Goal: Task Accomplishment & Management: Complete application form

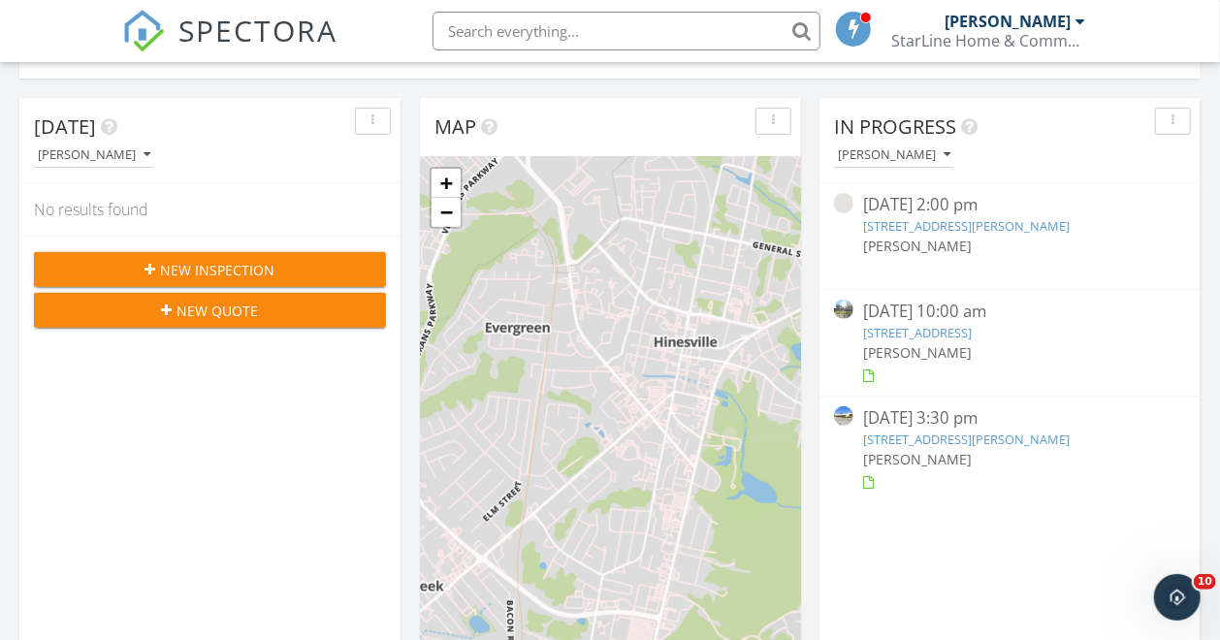
scroll to position [122, 0]
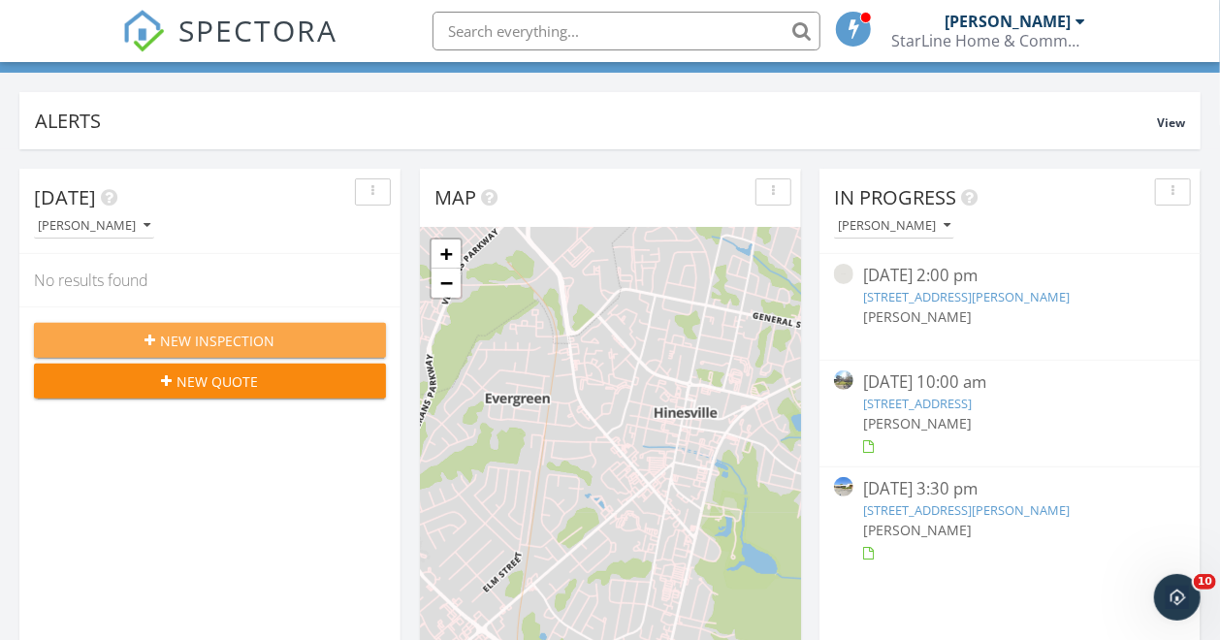
click at [260, 337] on span "New Inspection" at bounding box center [218, 341] width 114 height 20
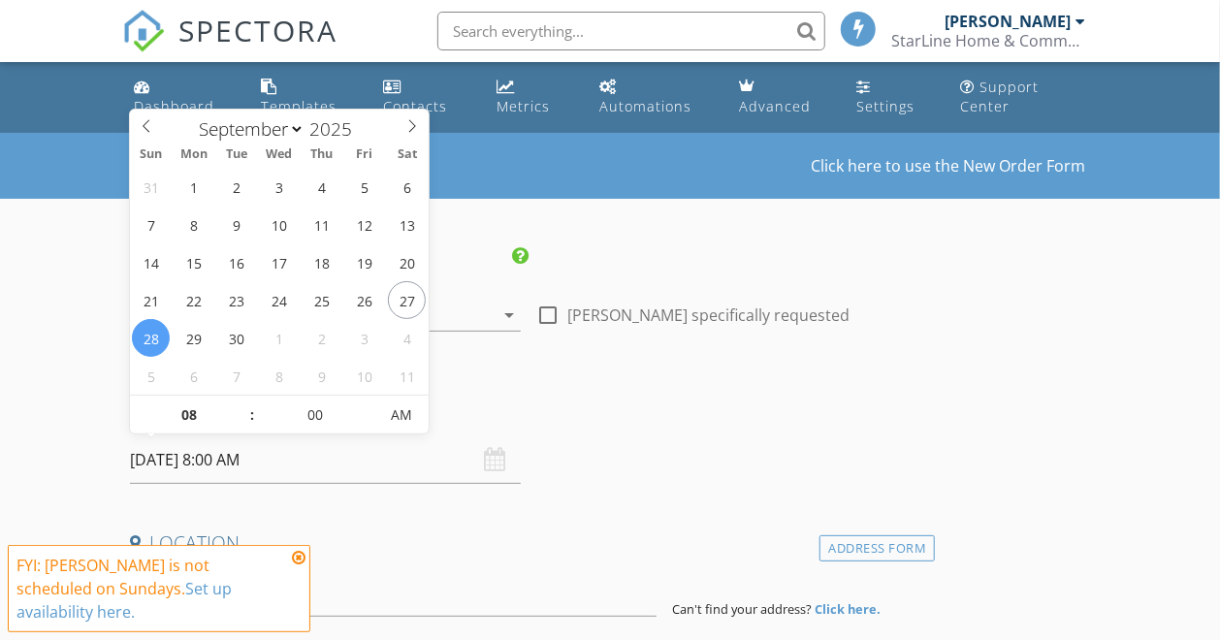
click at [293, 465] on input "[DATE] 8:00 AM" at bounding box center [325, 461] width 391 height 48
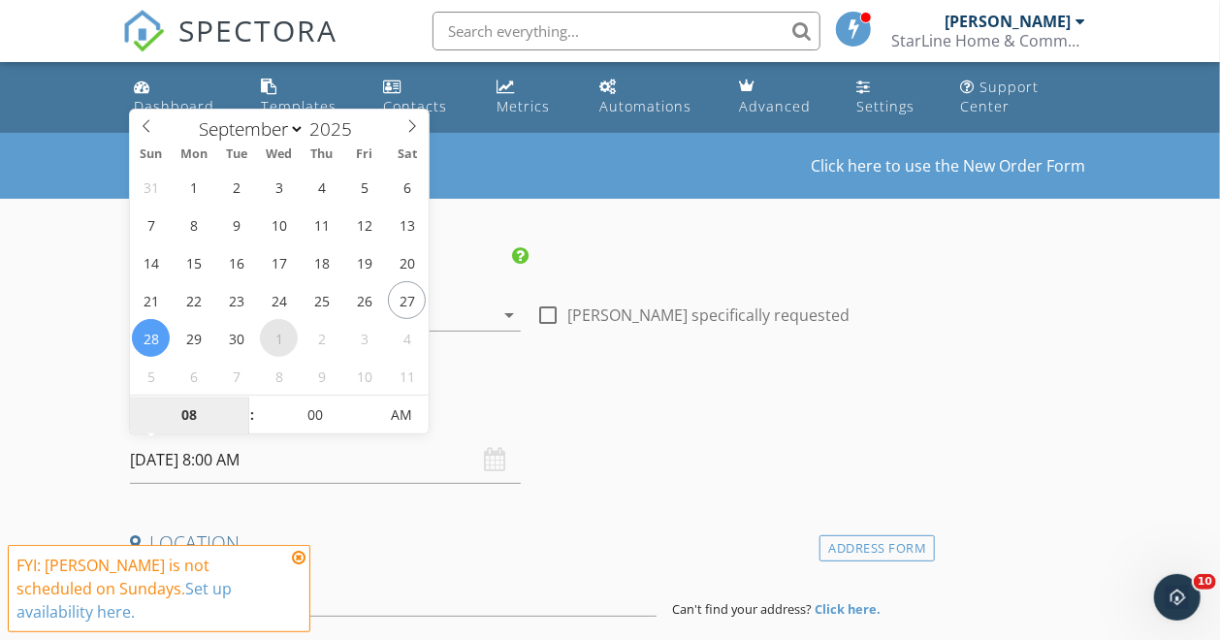
select select "9"
type input "10/01/2025 8:00 AM"
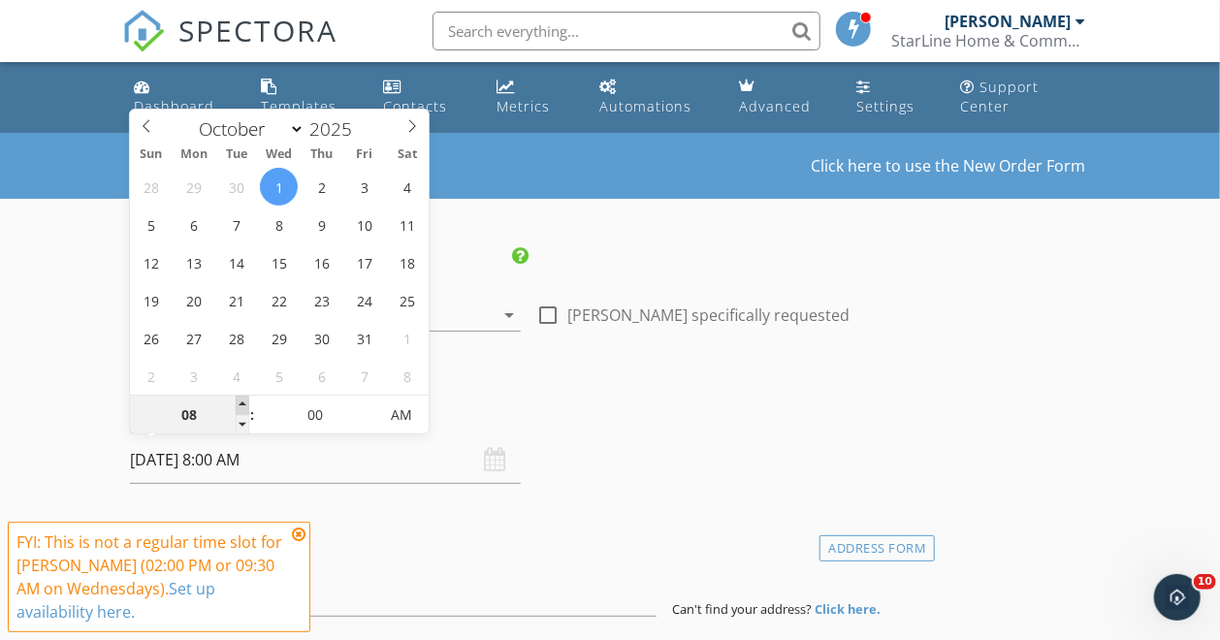
type input "09"
type input "10/01/2025 9:00 AM"
click at [242, 402] on span at bounding box center [243, 405] width 14 height 19
type input "10"
type input "10/01/2025 10:00 AM"
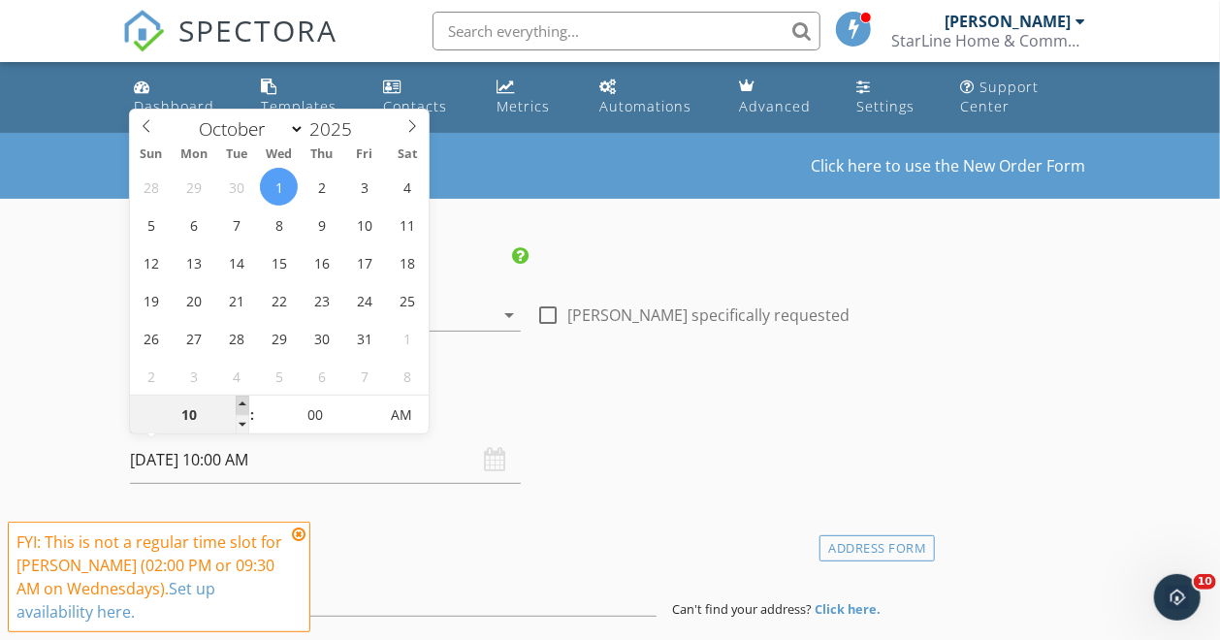
click at [242, 402] on span at bounding box center [243, 405] width 14 height 19
type input "11"
type input "10/01/2025 11:00 AM"
click at [242, 402] on span at bounding box center [243, 405] width 14 height 19
type input "12"
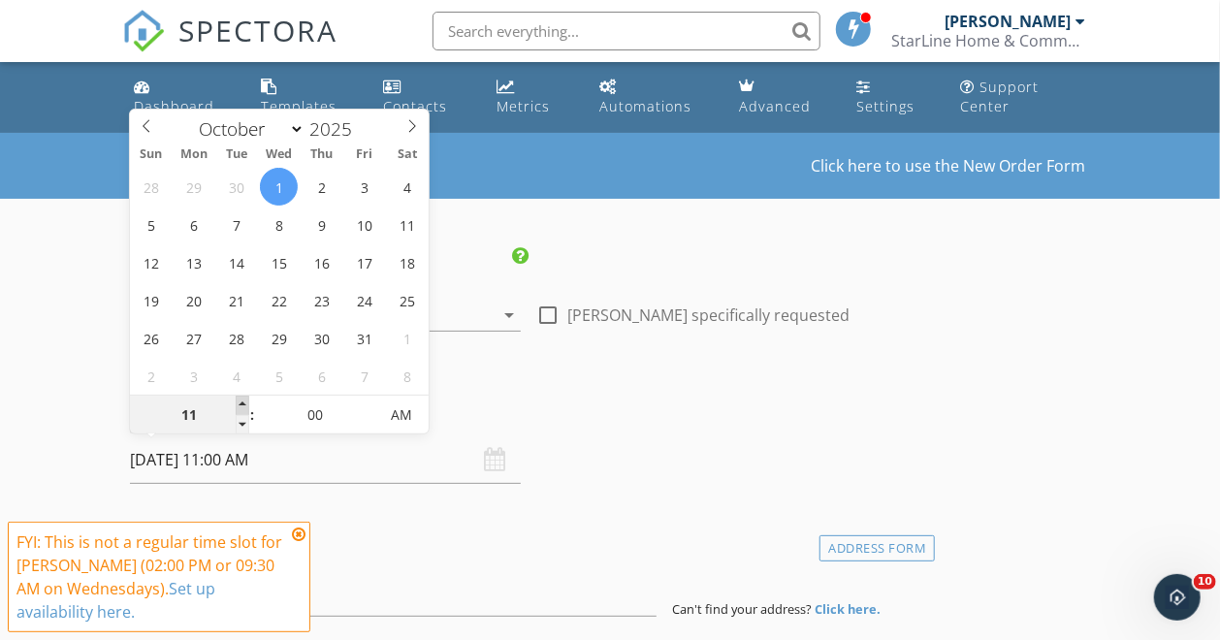
type input "10/01/2025 12:00 PM"
click at [242, 402] on span at bounding box center [243, 405] width 14 height 19
type input "01"
type input "10/01/2025 1:00 PM"
click at [242, 402] on span at bounding box center [243, 405] width 14 height 19
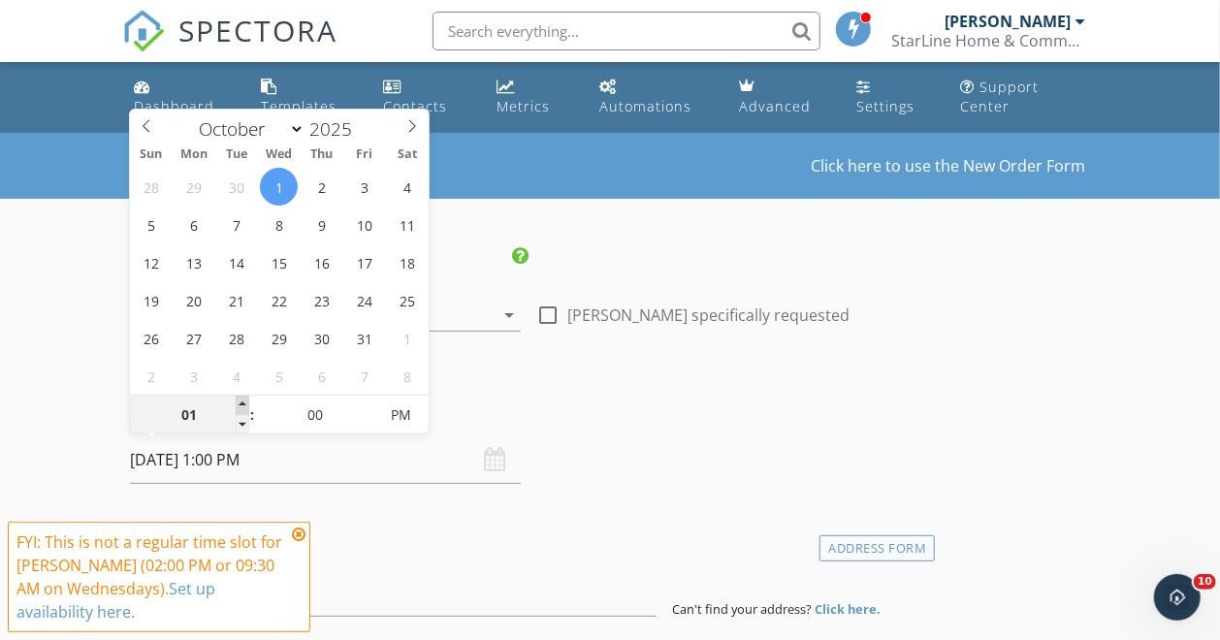
type input "02"
type input "10/01/2025 2:00 PM"
click at [242, 402] on span at bounding box center [243, 405] width 14 height 19
type input "03"
type input "10/01/2025 3:00 PM"
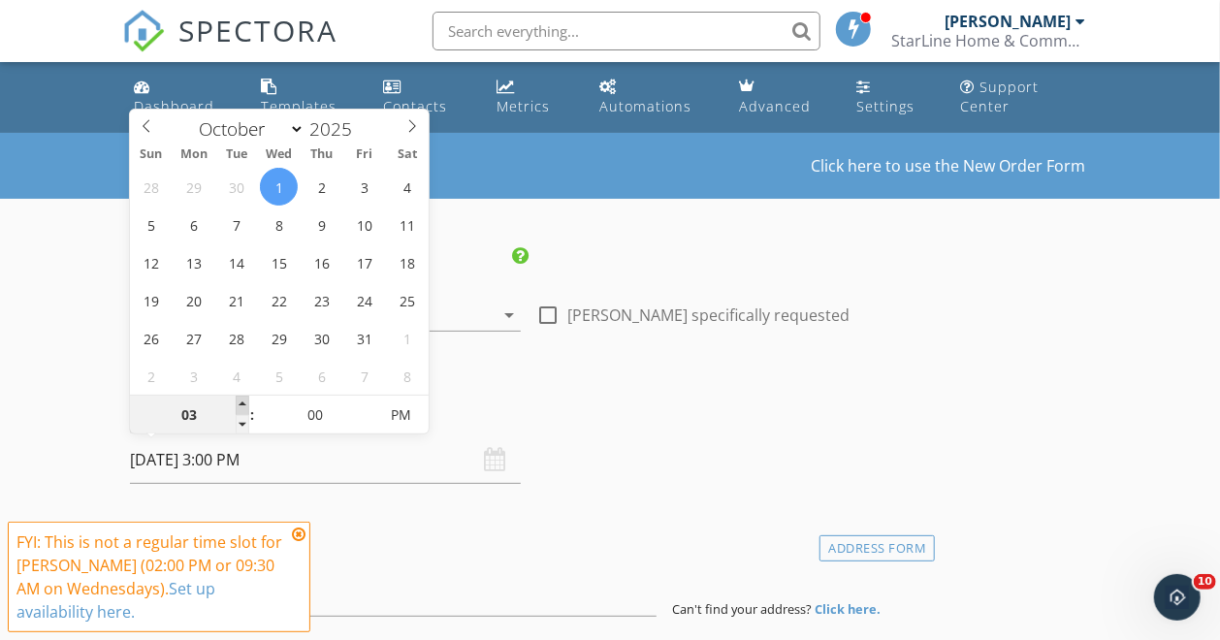
click at [242, 402] on span at bounding box center [243, 405] width 14 height 19
type input "04"
type input "10/01/2025 4:00 PM"
click at [242, 402] on span at bounding box center [243, 405] width 14 height 19
type input "05"
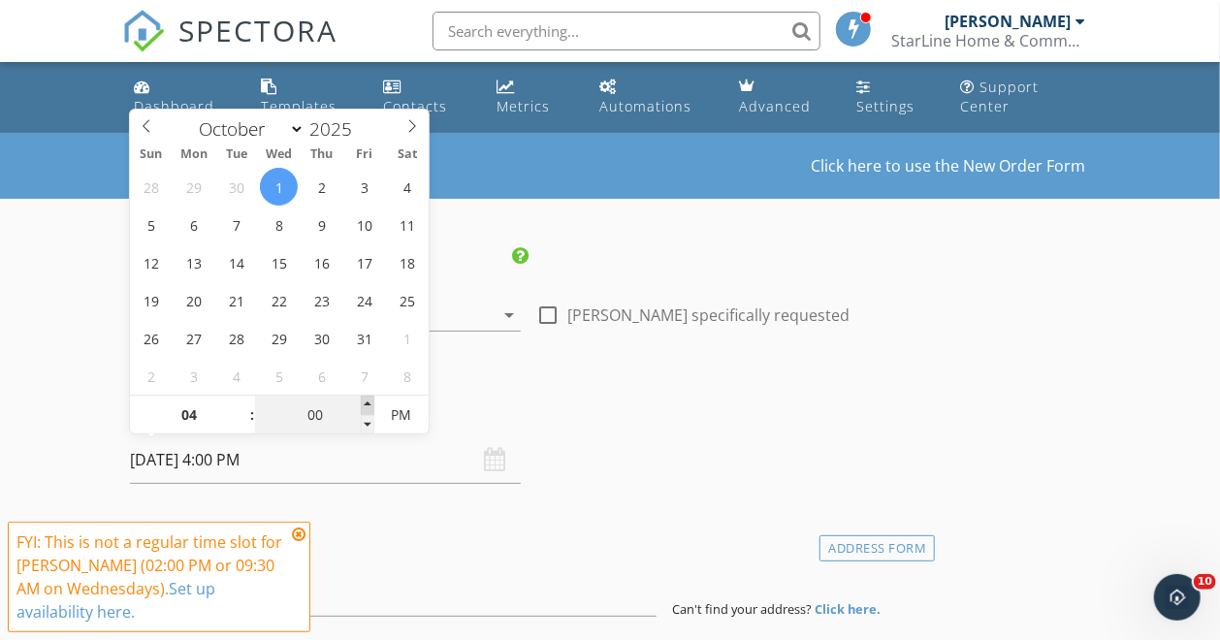
type input "10/01/2025 4:05 PM"
click at [365, 401] on span at bounding box center [368, 405] width 14 height 19
type input "10"
type input "[DATE] 4:10 PM"
click at [365, 401] on span at bounding box center [368, 405] width 14 height 19
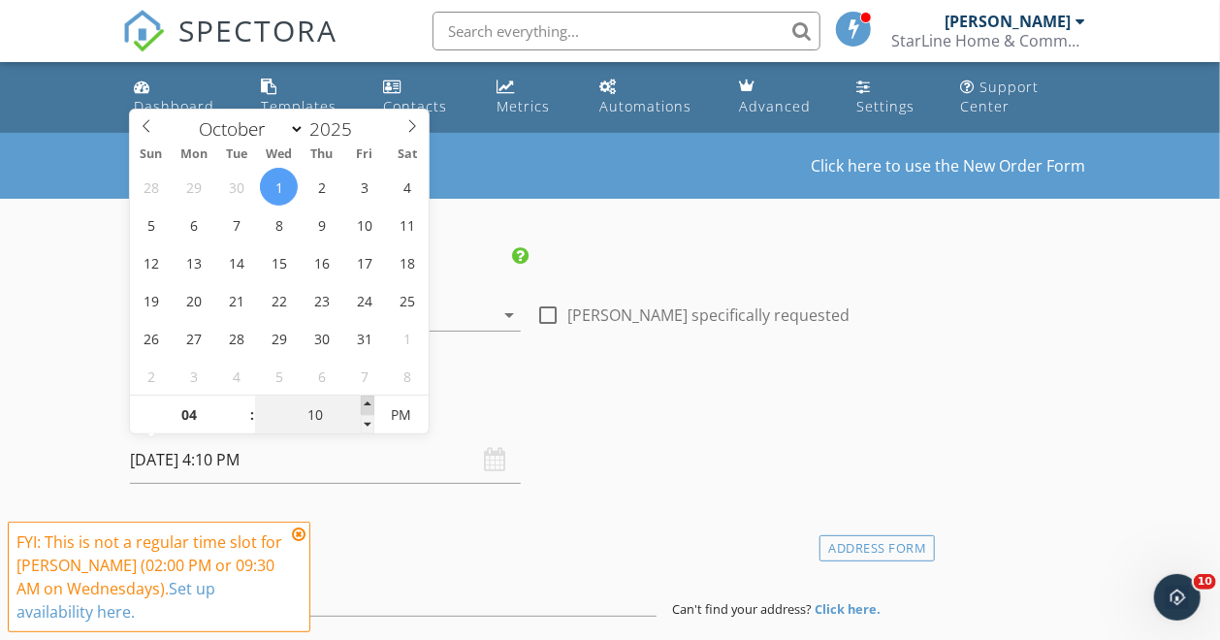
type input "15"
type input "[DATE] 4:15 PM"
click at [365, 401] on span at bounding box center [368, 405] width 14 height 19
type input "20"
type input "[DATE] 4:20 PM"
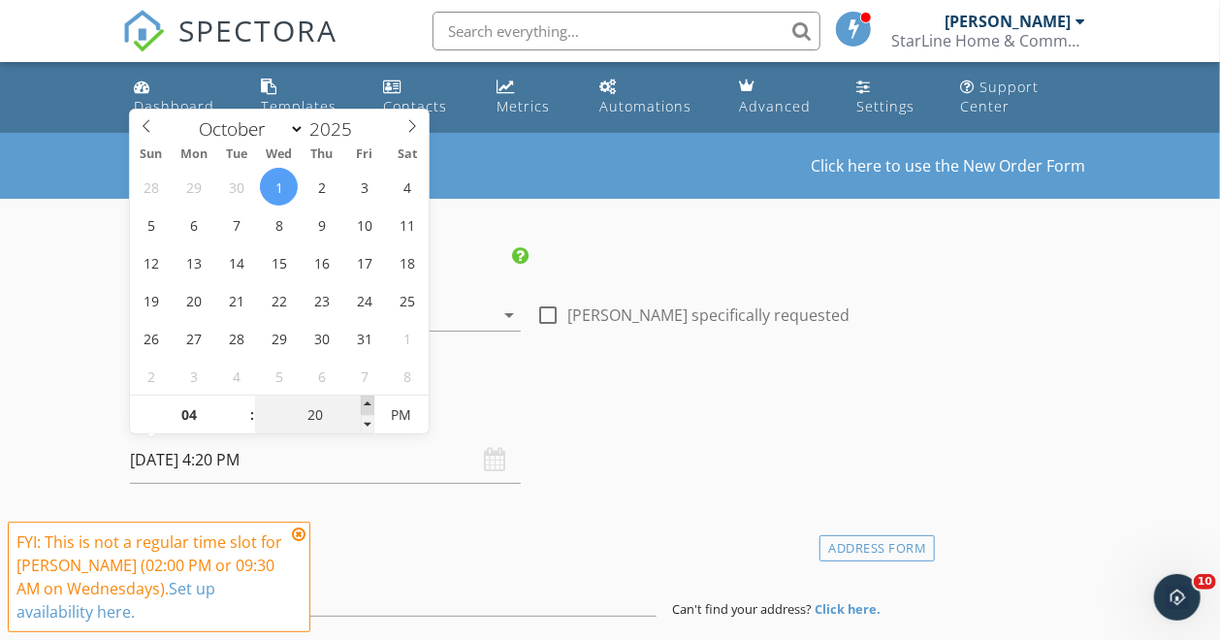
click at [365, 401] on span at bounding box center [368, 405] width 14 height 19
type input "25"
type input "[DATE] 4:25 PM"
click at [365, 401] on span at bounding box center [368, 405] width 14 height 19
type input "30"
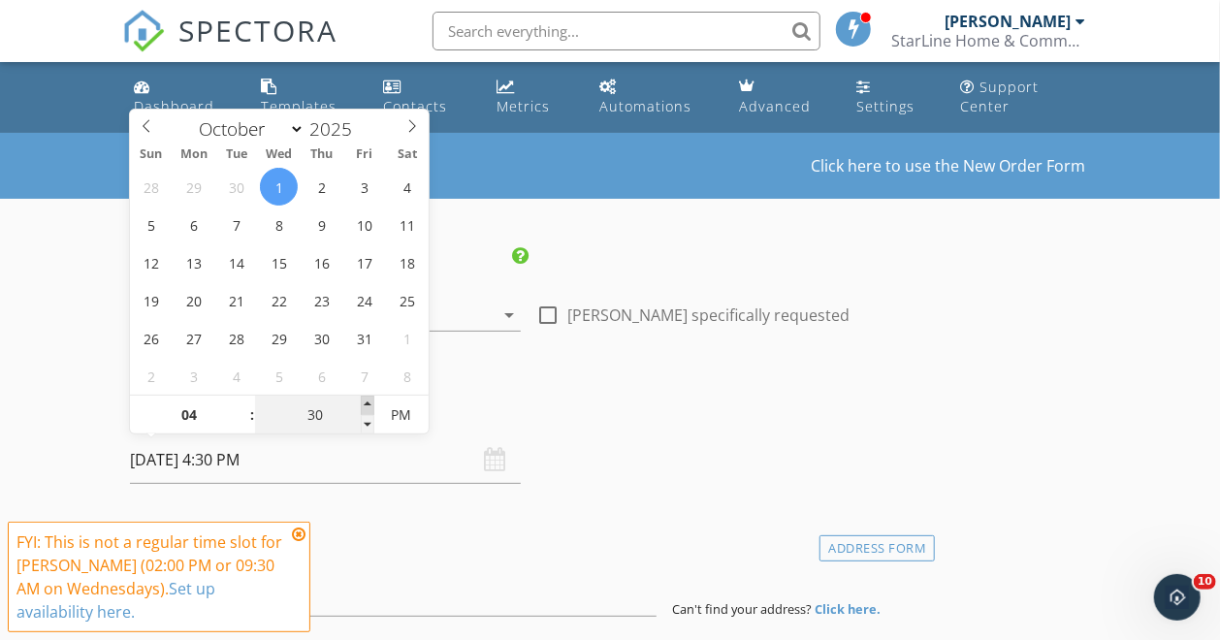
click at [365, 401] on span at bounding box center [368, 405] width 14 height 19
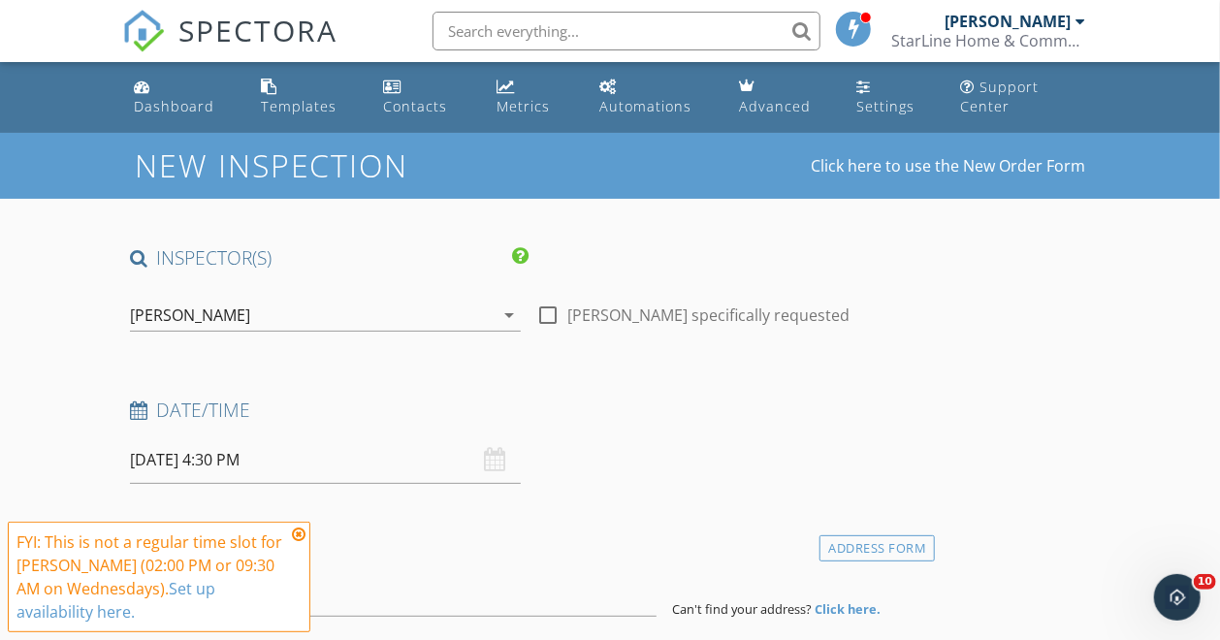
click at [562, 427] on div "Date/Time" at bounding box center [529, 417] width 814 height 39
click at [300, 533] on icon at bounding box center [299, 535] width 14 height 16
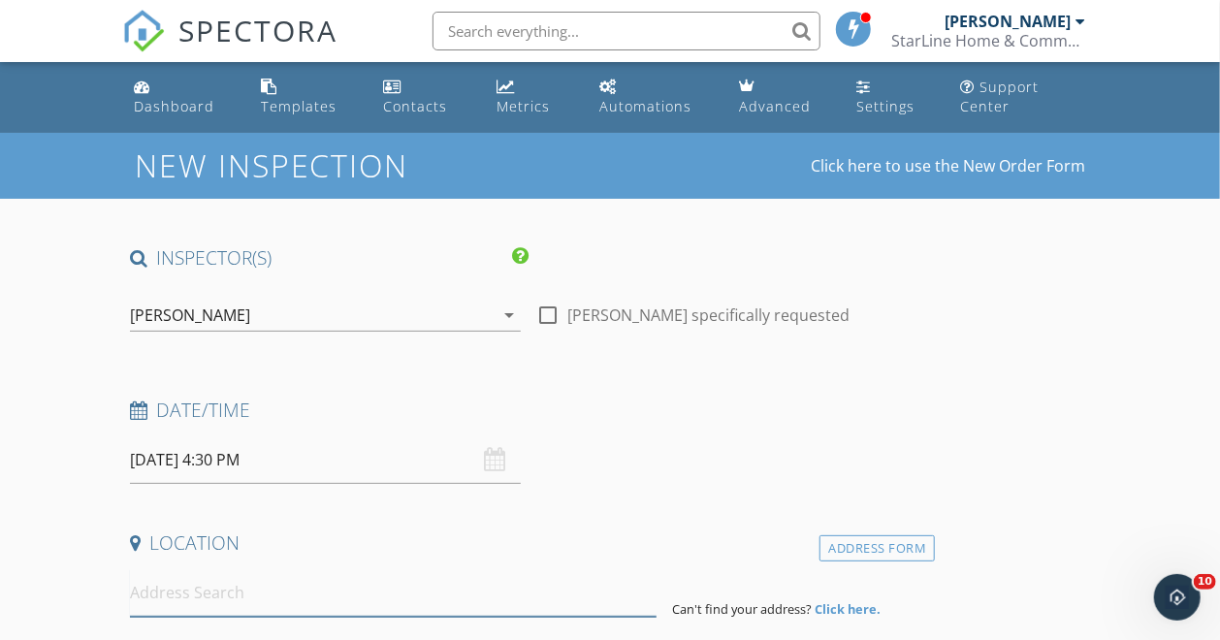
click at [235, 607] on input at bounding box center [393, 593] width 527 height 48
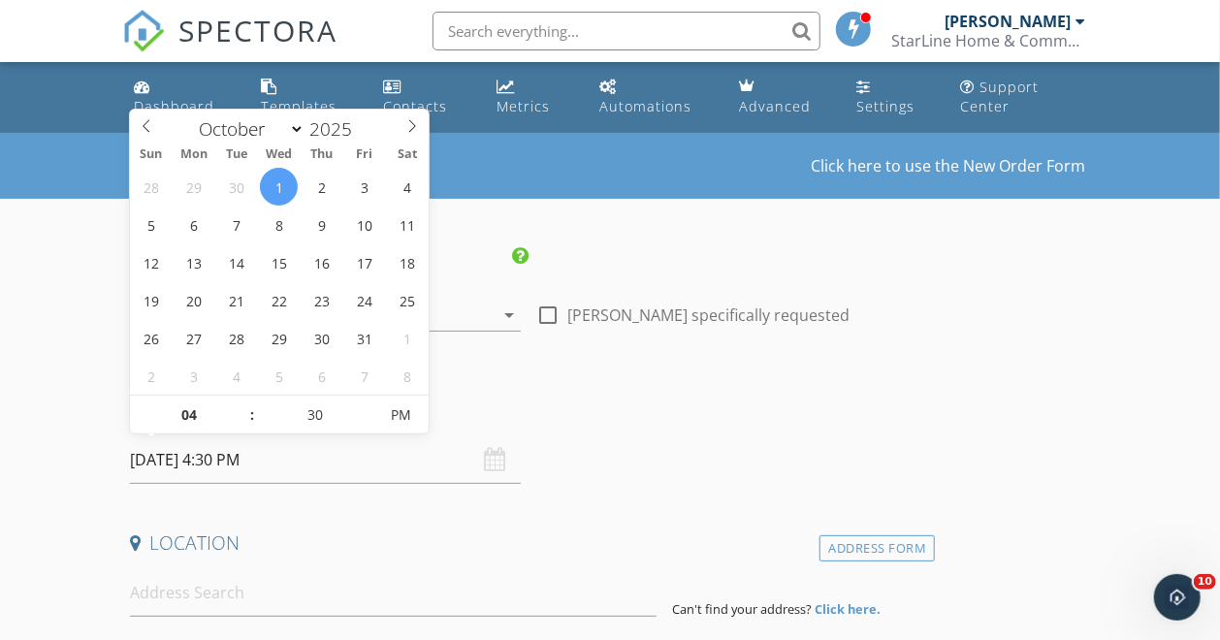
click at [304, 461] on input "[DATE] 4:30 PM" at bounding box center [325, 461] width 391 height 48
type input "10/02/2025 4:30 PM"
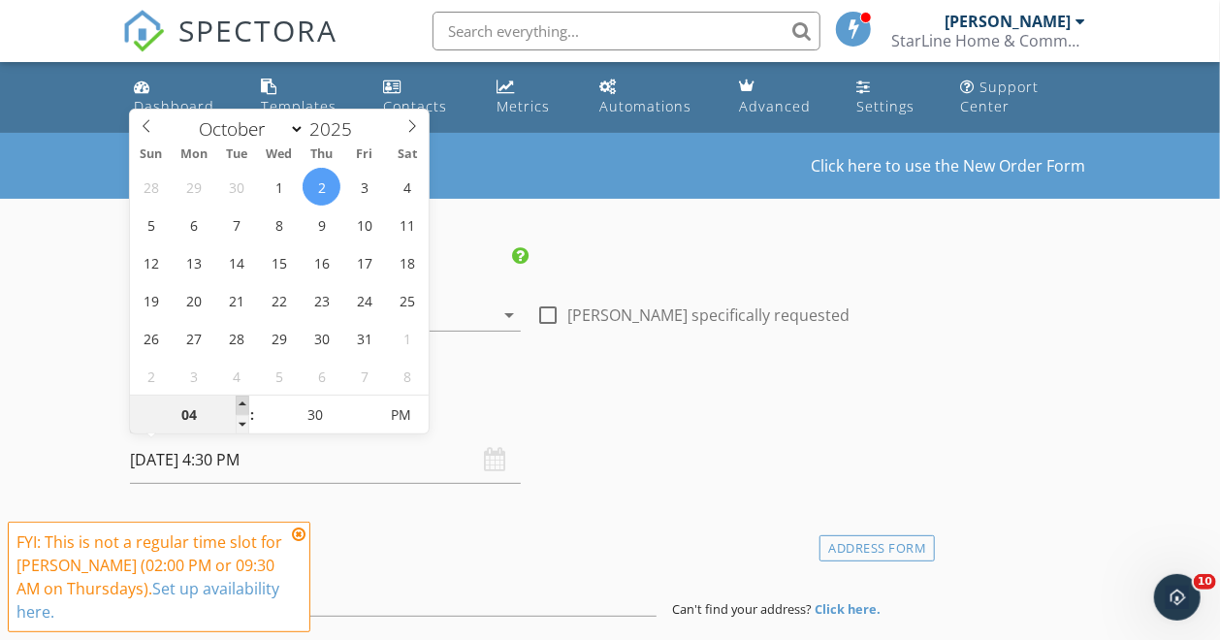
type input "05"
type input "10/02/2025 5:30 PM"
click at [240, 402] on span at bounding box center [243, 405] width 14 height 19
type input "04"
type input "10/02/2025 4:30 PM"
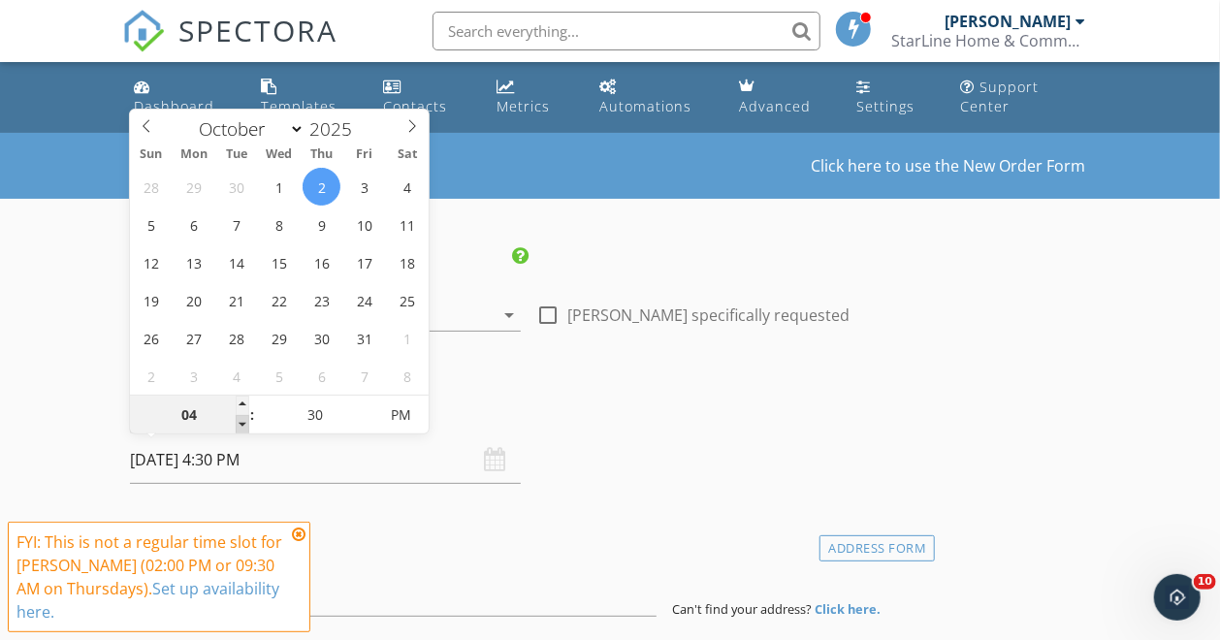
click at [244, 421] on span at bounding box center [243, 424] width 14 height 19
type input "03"
type input "10/02/2025 3:30 PM"
click at [244, 421] on span at bounding box center [243, 424] width 14 height 19
type input "02"
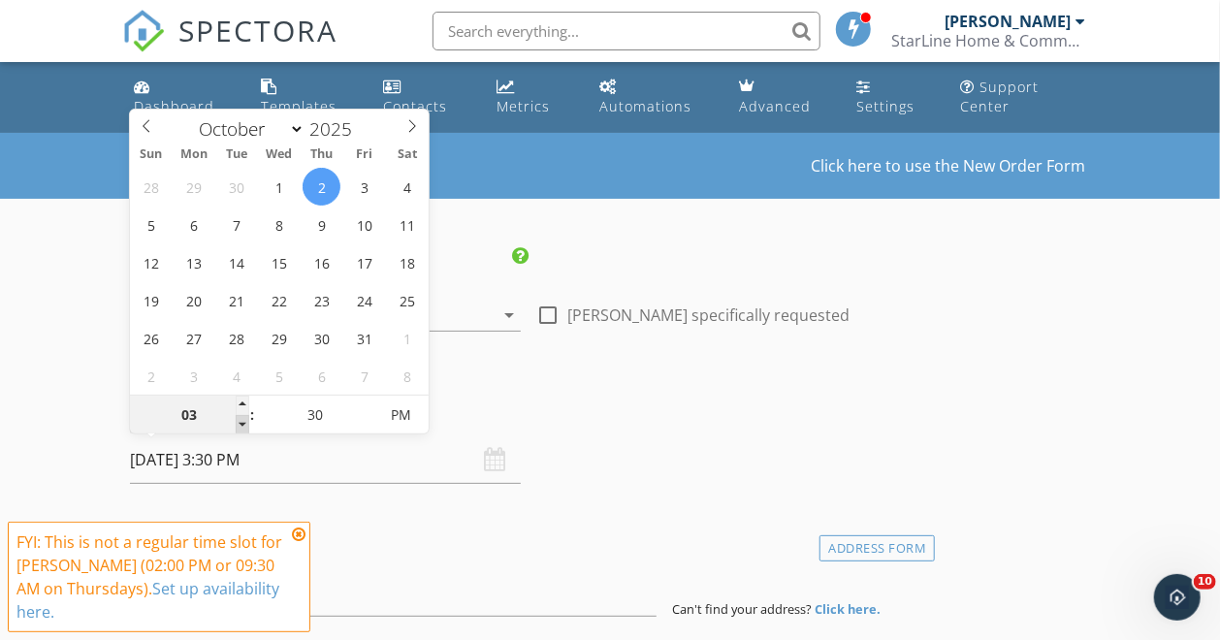
type input "10/02/2025 2:30 PM"
click at [244, 421] on span at bounding box center [243, 424] width 14 height 19
type input "01"
type input "10/02/2025 1:30 PM"
click at [244, 421] on span at bounding box center [243, 424] width 14 height 19
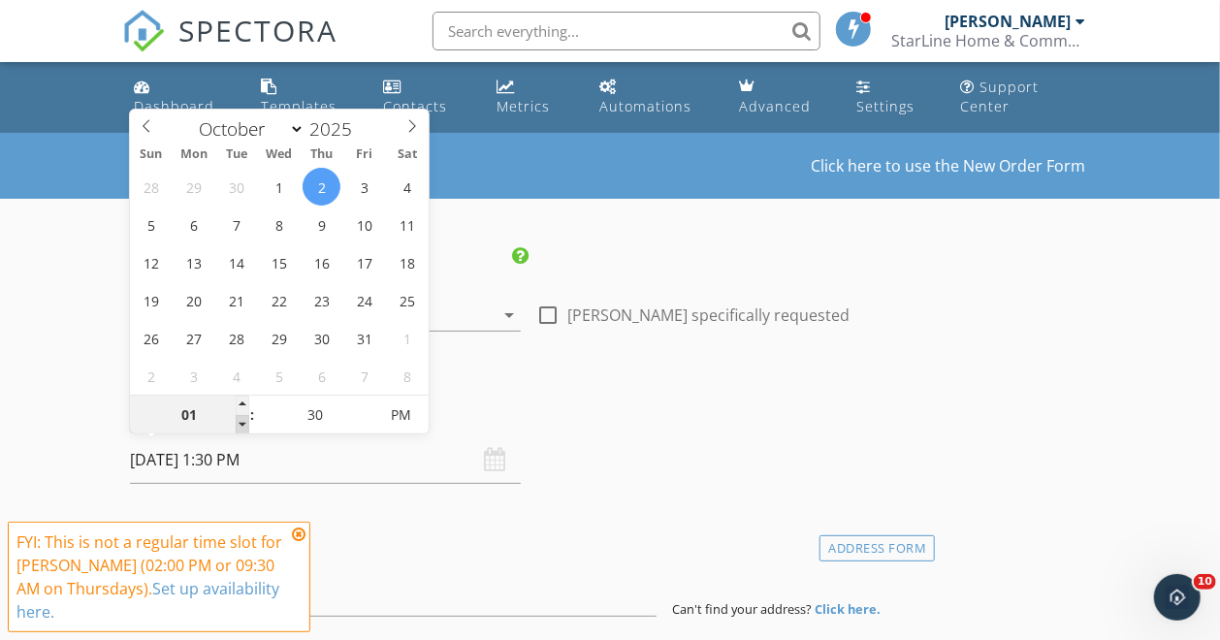
type input "12"
type input "10/02/2025 12:30 PM"
click at [244, 421] on span at bounding box center [243, 424] width 14 height 19
type input "25"
type input "10/02/2025 12:25 PM"
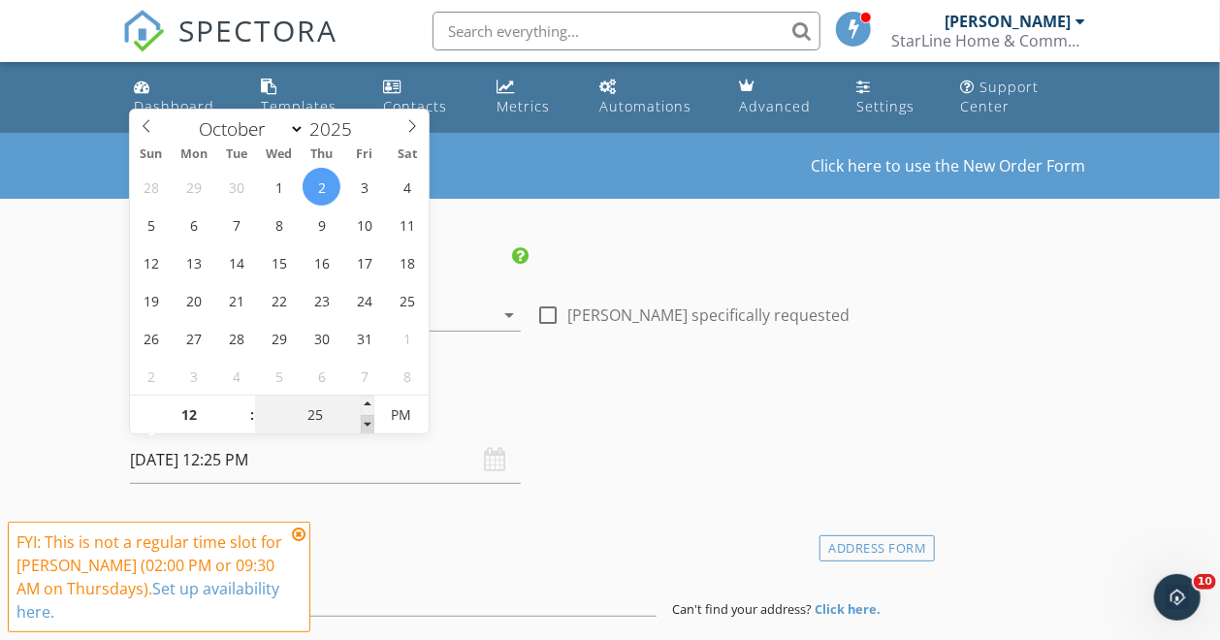
click at [368, 421] on span at bounding box center [368, 424] width 14 height 19
type input "20"
type input "10/02/2025 12:20 PM"
click at [368, 421] on span at bounding box center [368, 424] width 14 height 19
type input "15"
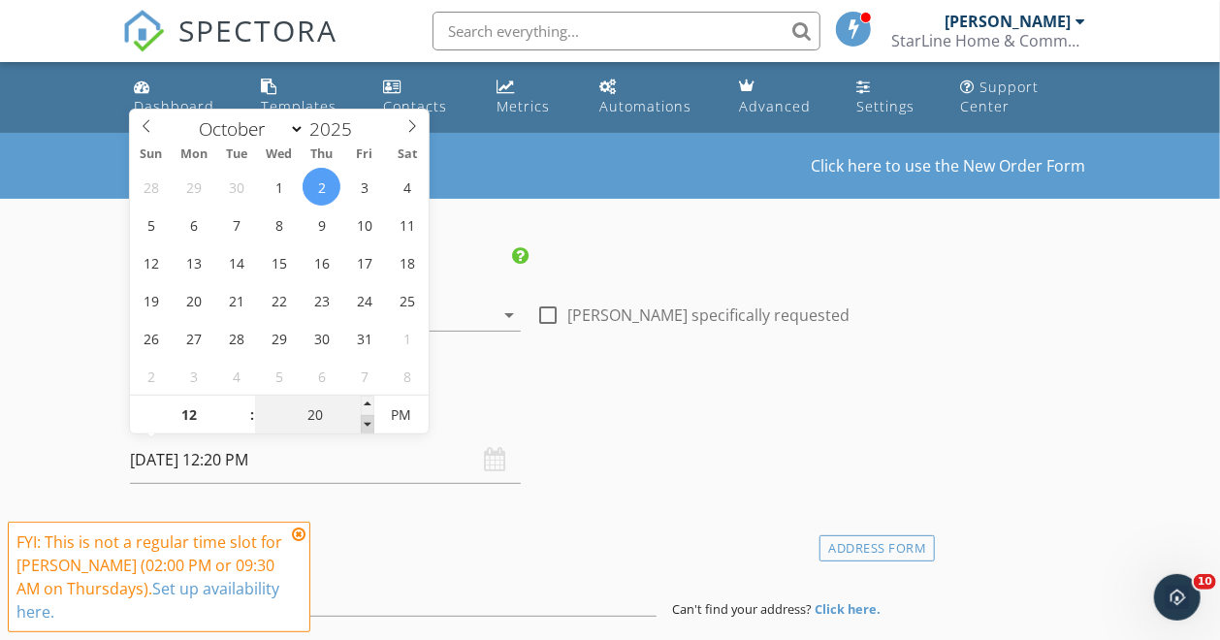
type input "10/02/2025 12:15 PM"
click at [368, 421] on span at bounding box center [368, 424] width 14 height 19
type input "10"
type input "10/02/2025 12:10 PM"
click at [368, 421] on span at bounding box center [368, 424] width 14 height 19
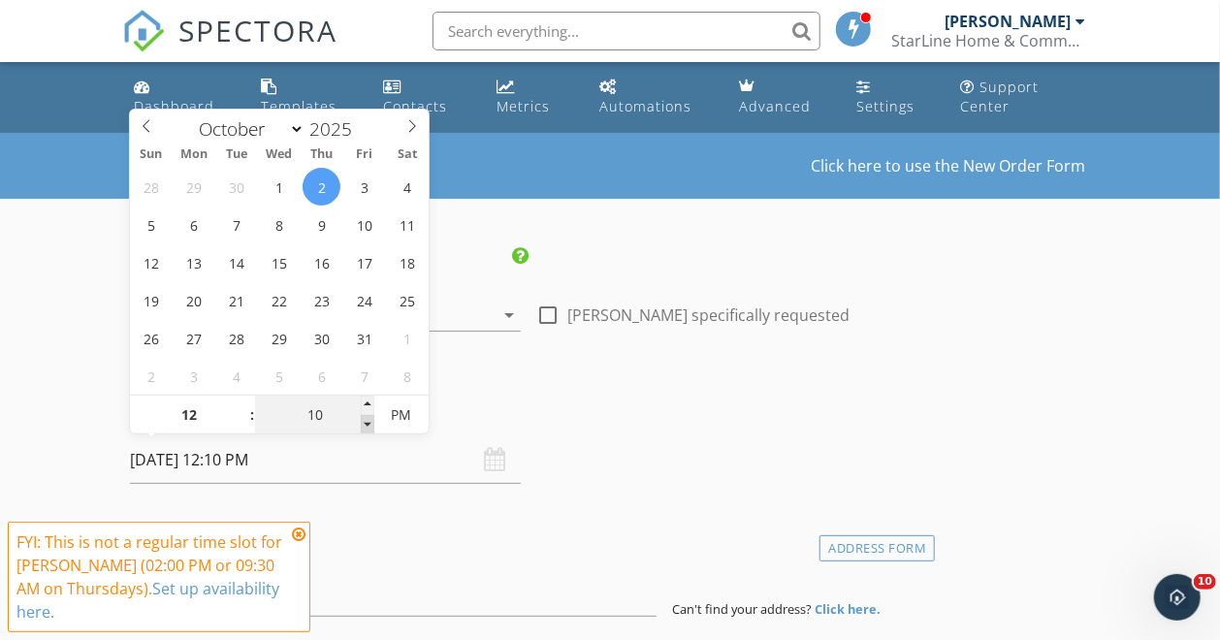
type input "05"
type input "10/02/2025 12:05 PM"
click at [368, 421] on span at bounding box center [368, 424] width 14 height 19
type input "00"
type input "10/02/2025 12:00 PM"
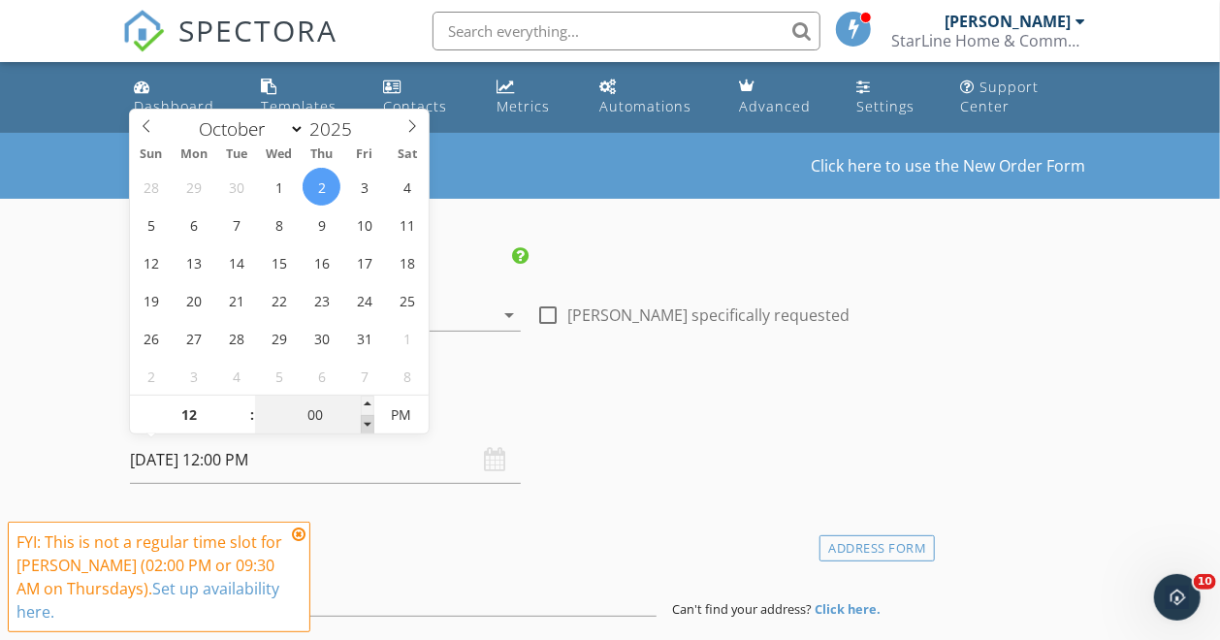
click at [368, 421] on span at bounding box center [368, 424] width 14 height 19
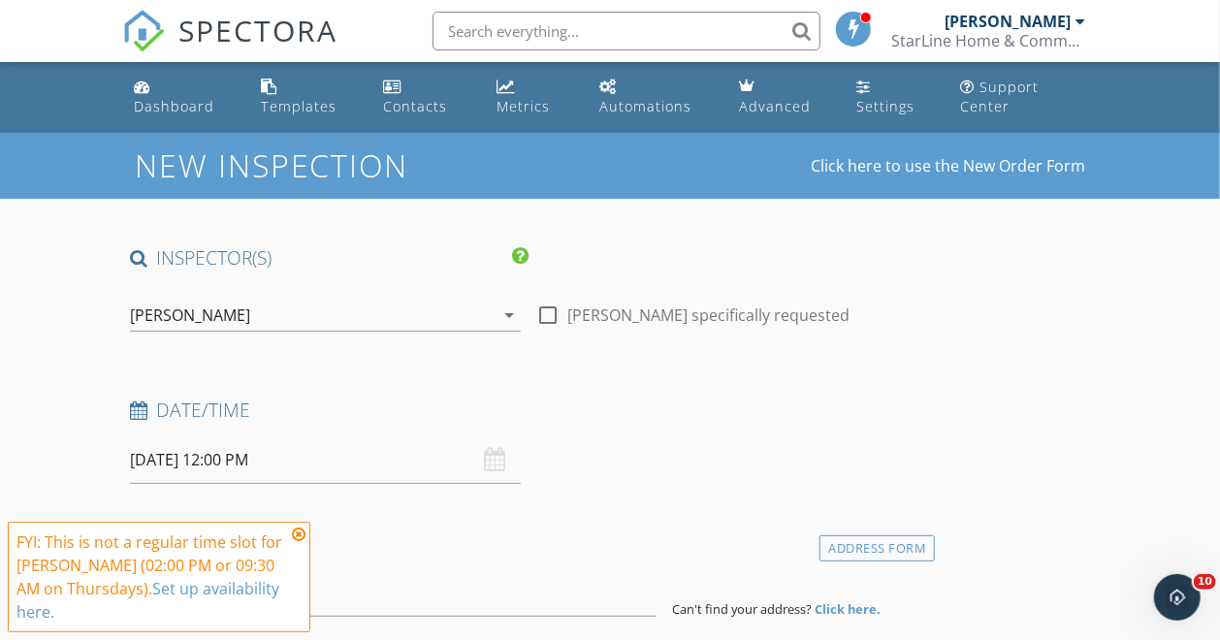
click at [296, 534] on icon at bounding box center [299, 535] width 14 height 16
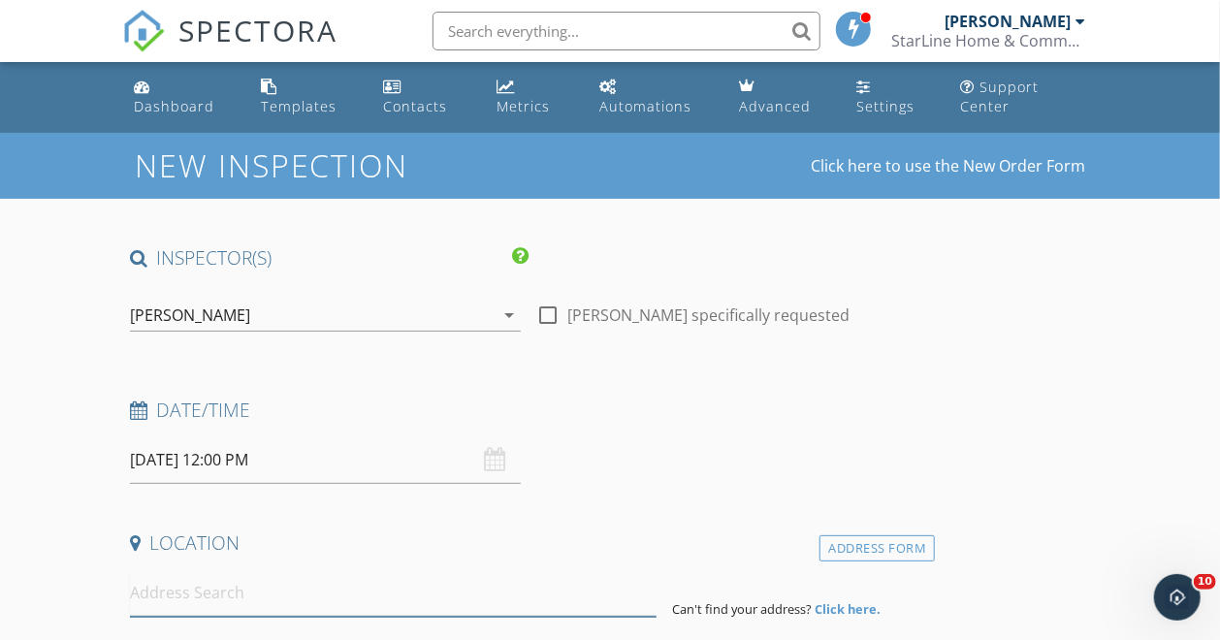
click at [172, 597] on input at bounding box center [393, 593] width 527 height 48
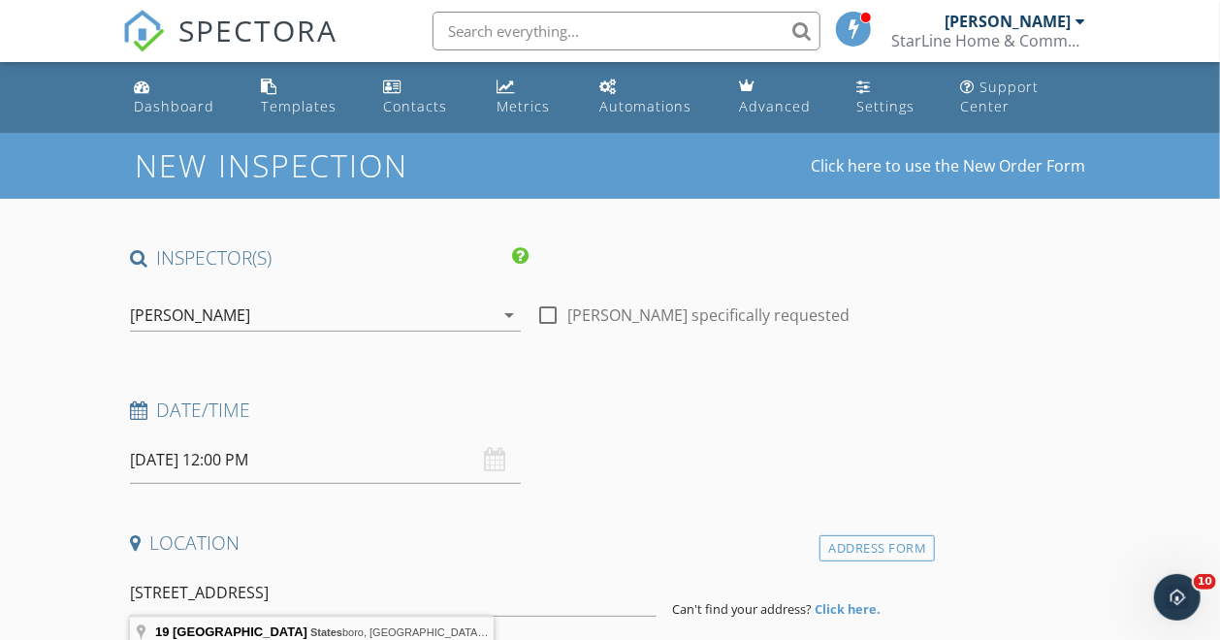
type input "19 Church Street, Statesboro, GA, USA"
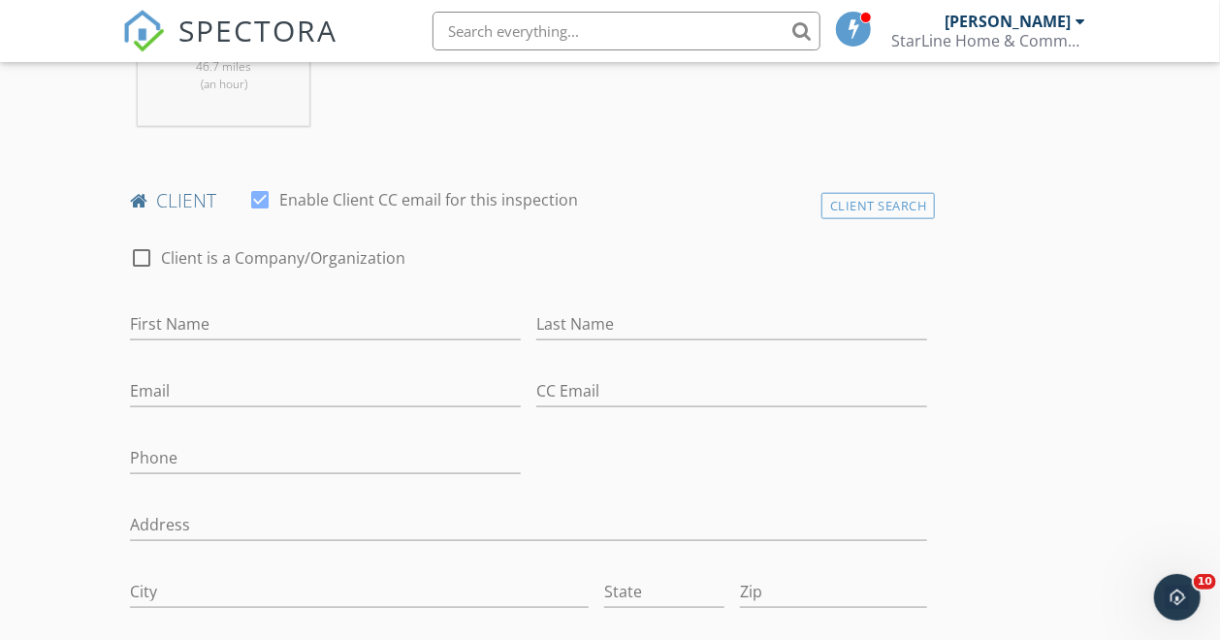
scroll to position [905, 0]
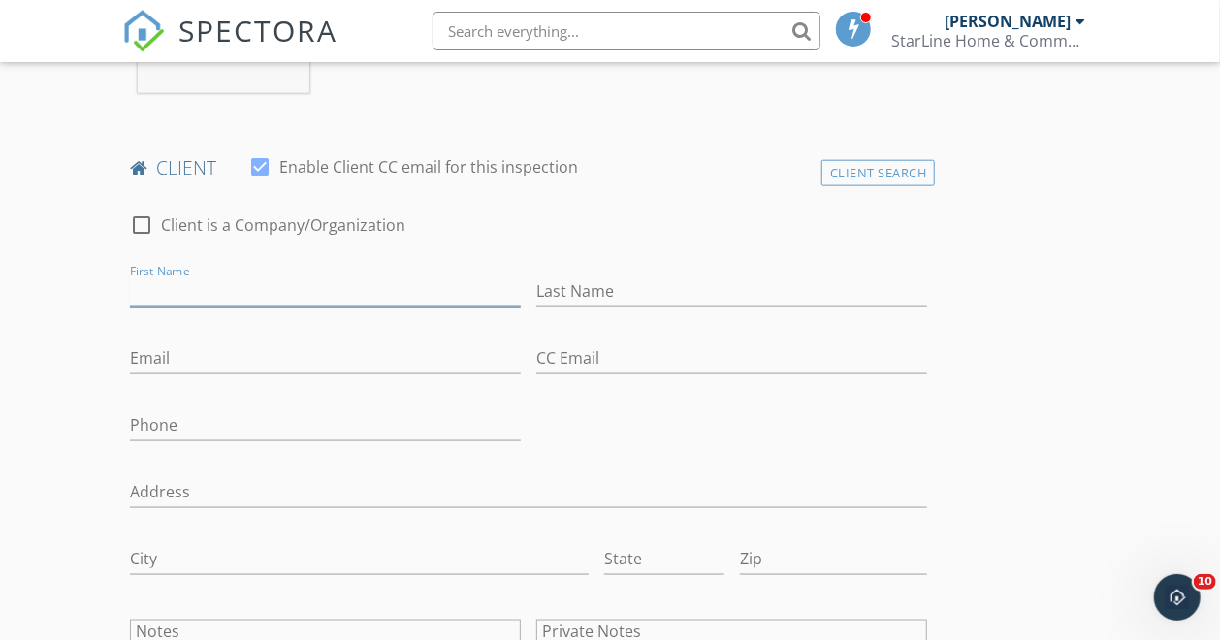
click at [225, 308] on input "First Name" at bounding box center [325, 292] width 391 height 32
type input "Robin"
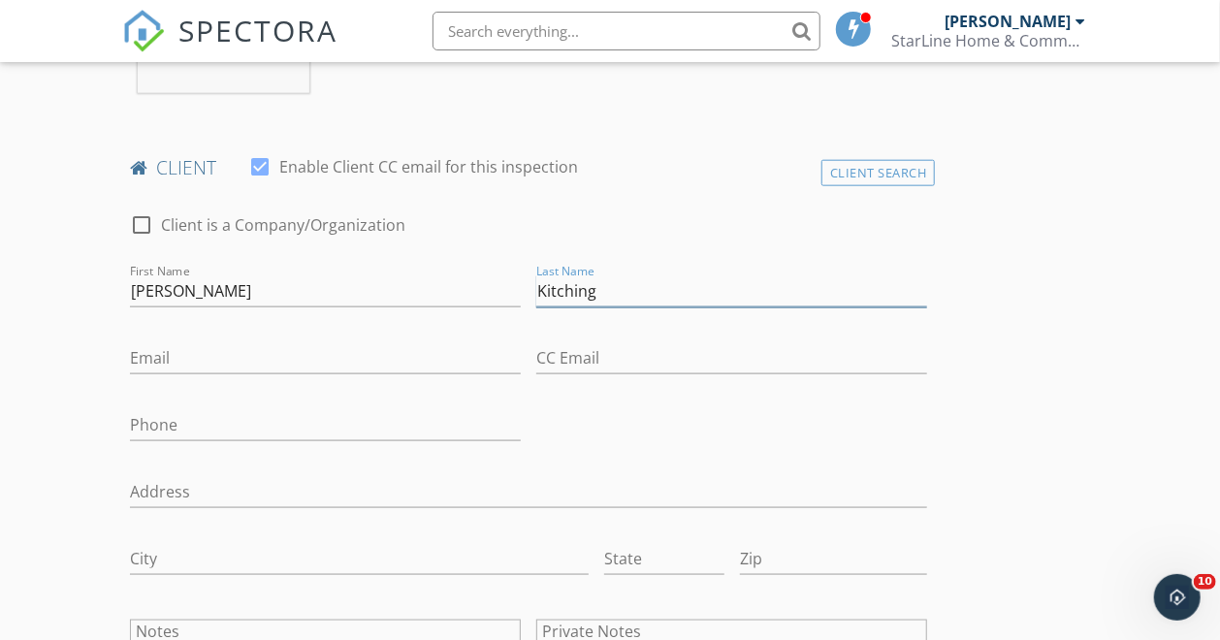
type input "Kitching"
click at [201, 308] on input "Robin" at bounding box center [325, 292] width 391 height 32
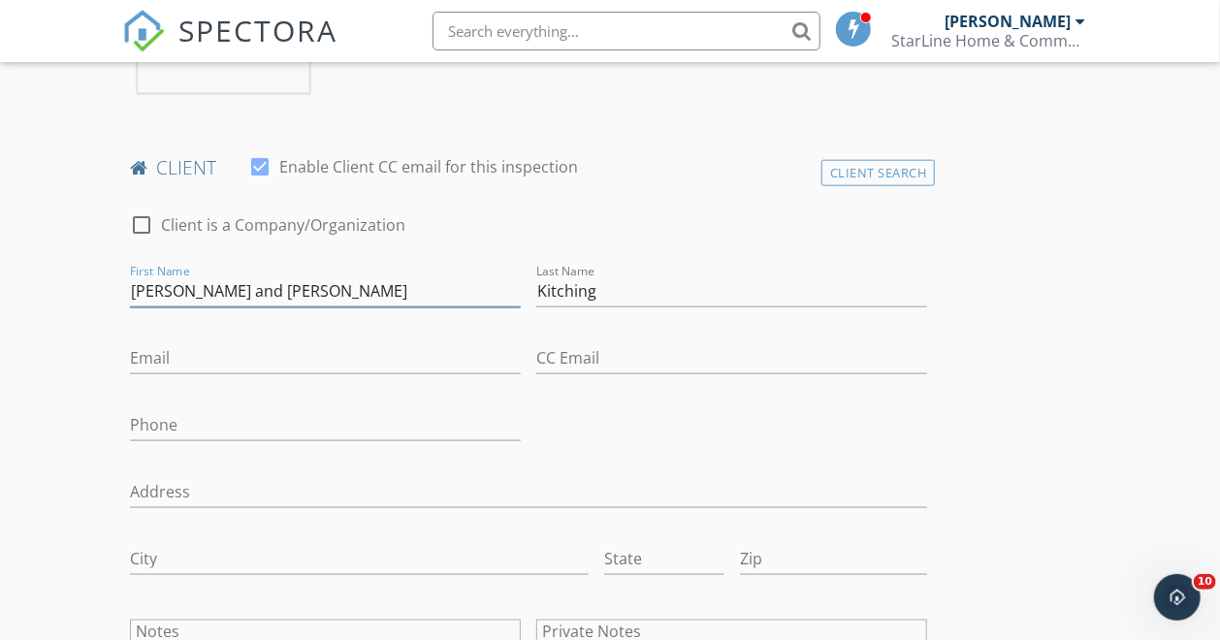
type input "Robin and Ken"
click at [202, 374] on input "Email" at bounding box center [325, 358] width 391 height 32
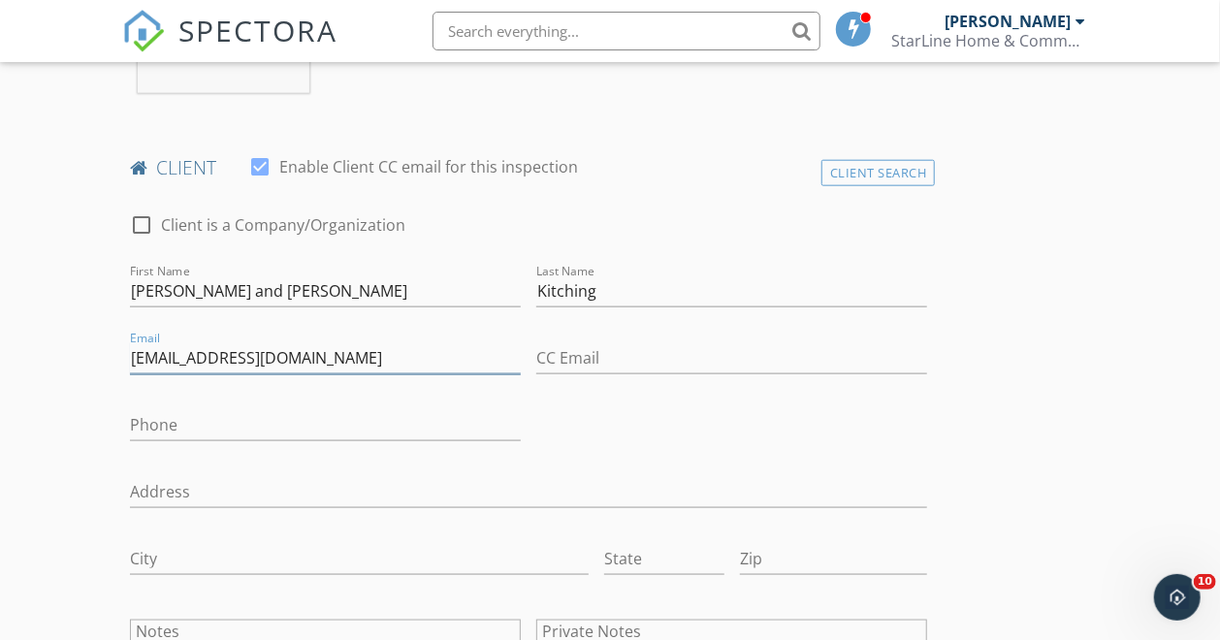
type input "robinrenee323@gmail.com"
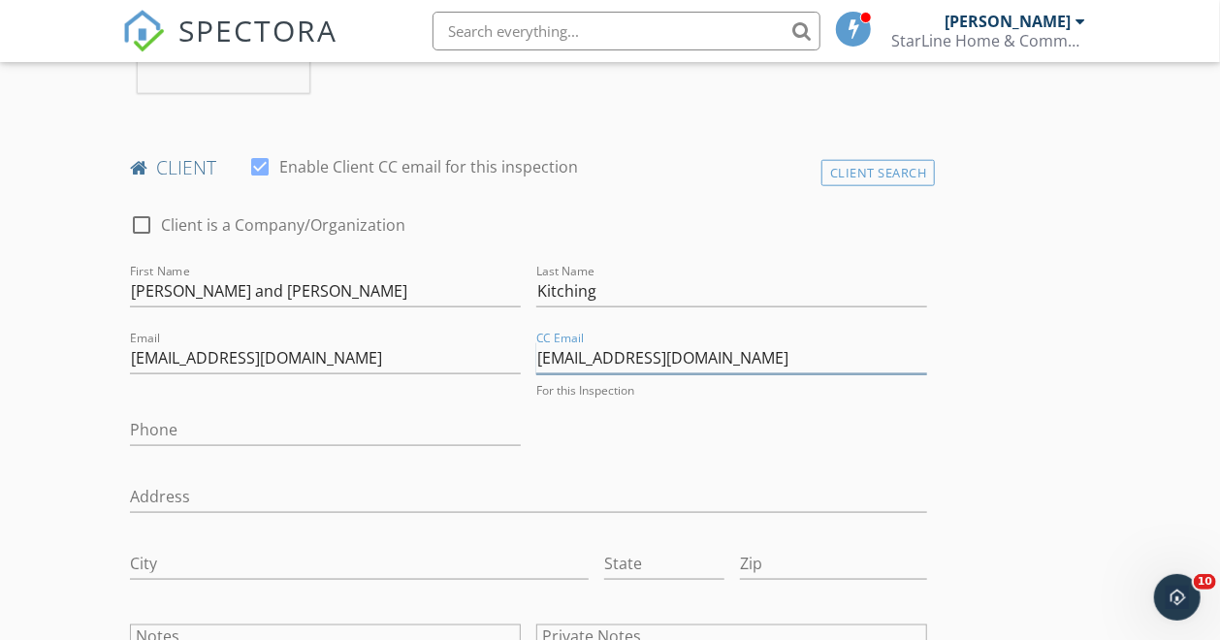
type input "kitchingchiro@gmail.com"
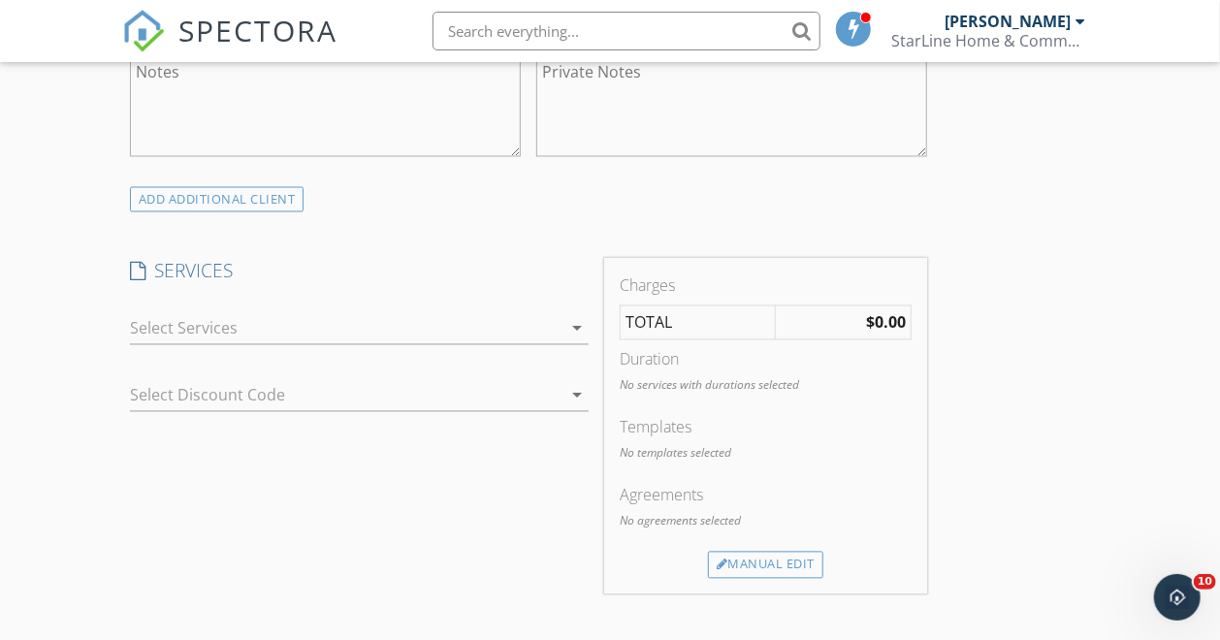
scroll to position [2025, 0]
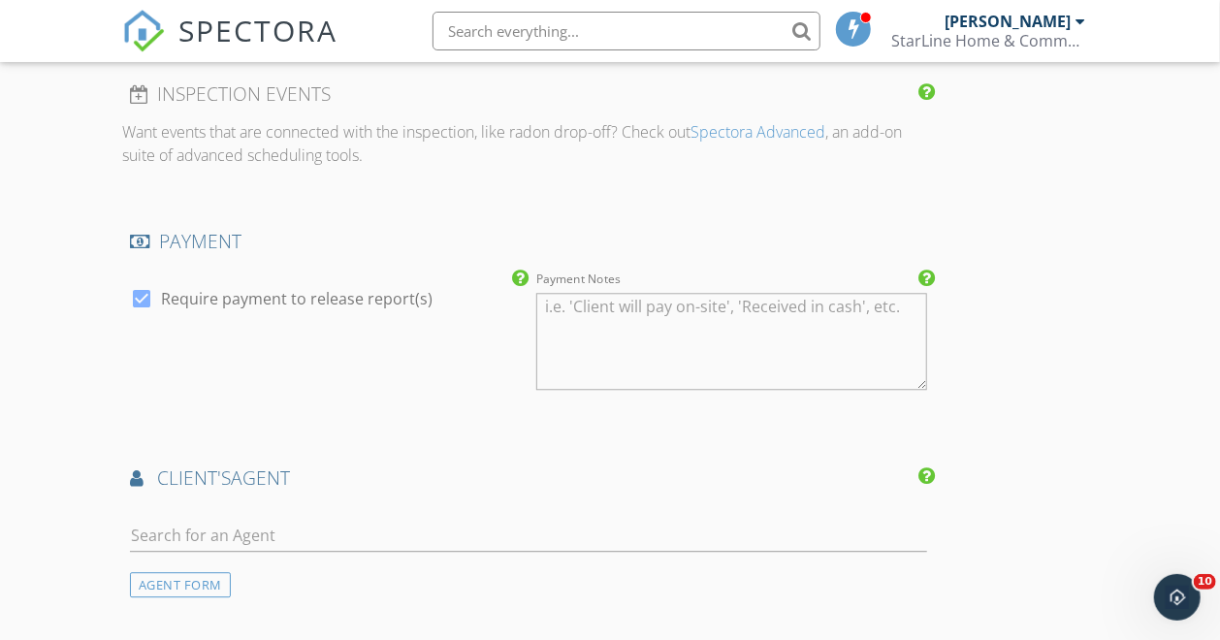
type input "912-531-8593"
click at [143, 315] on div at bounding box center [141, 298] width 33 height 33
checkbox input "false"
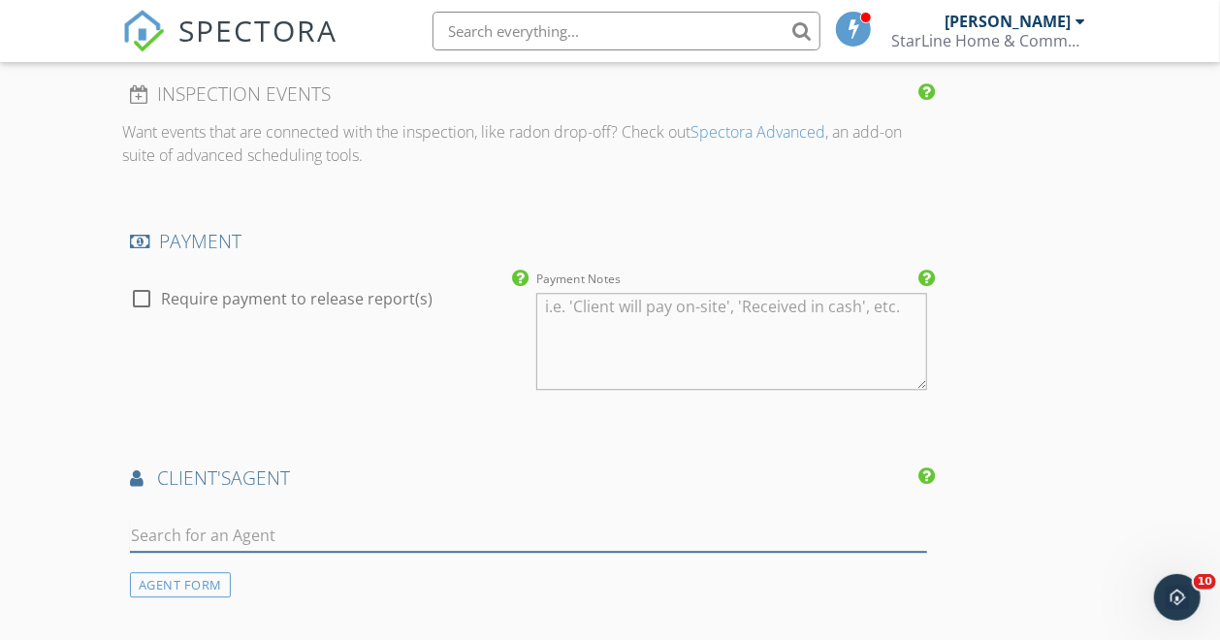
click at [350, 539] on input "text" at bounding box center [529, 536] width 798 height 32
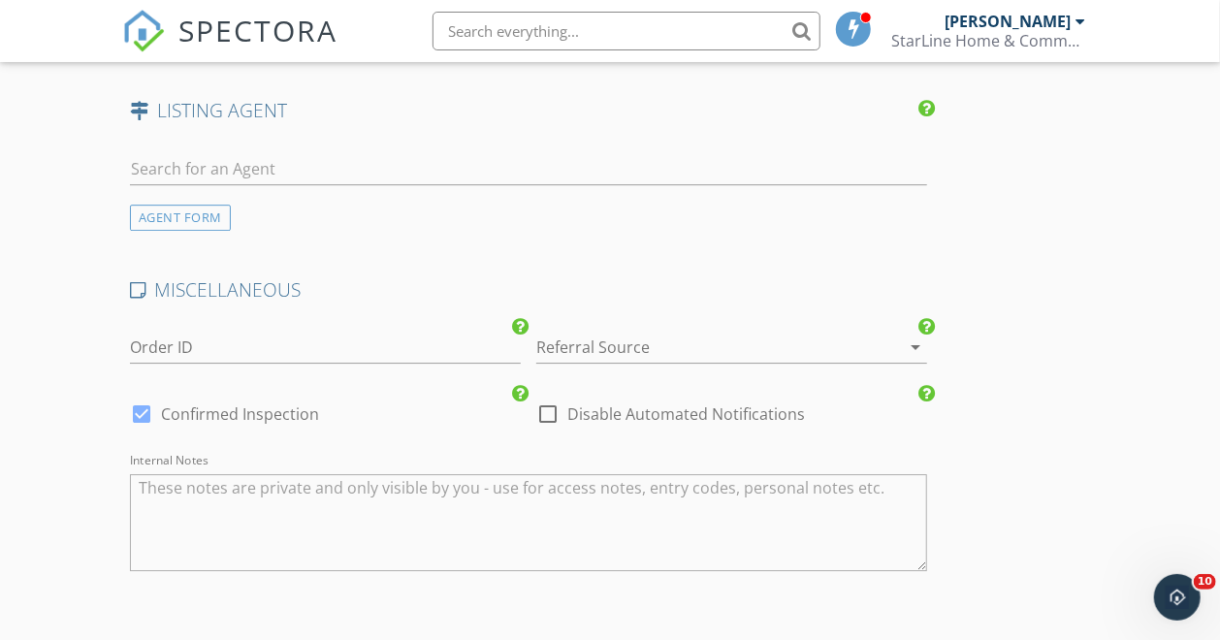
scroll to position [2586, 0]
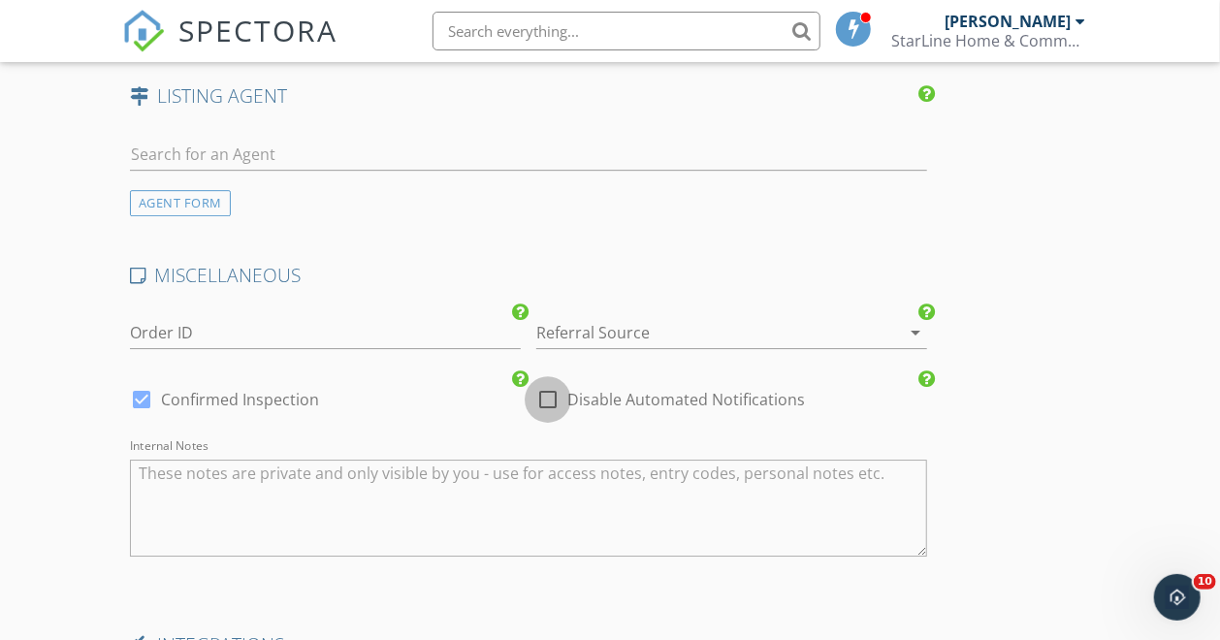
click at [532, 407] on div at bounding box center [548, 399] width 33 height 33
checkbox input "true"
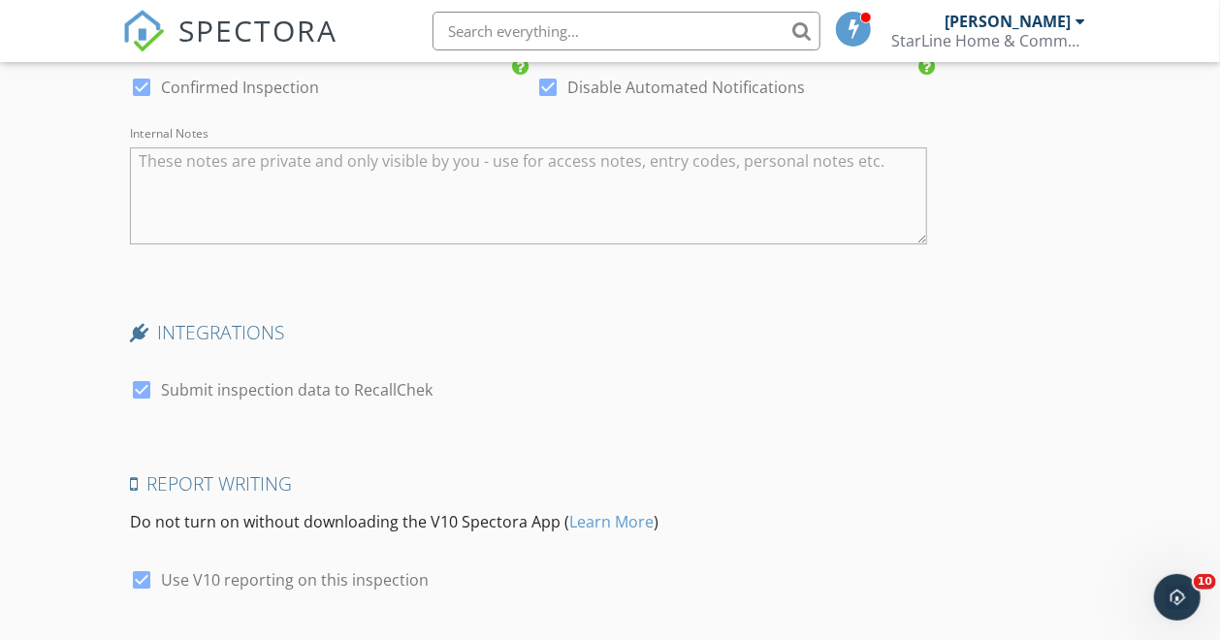
scroll to position [2915, 0]
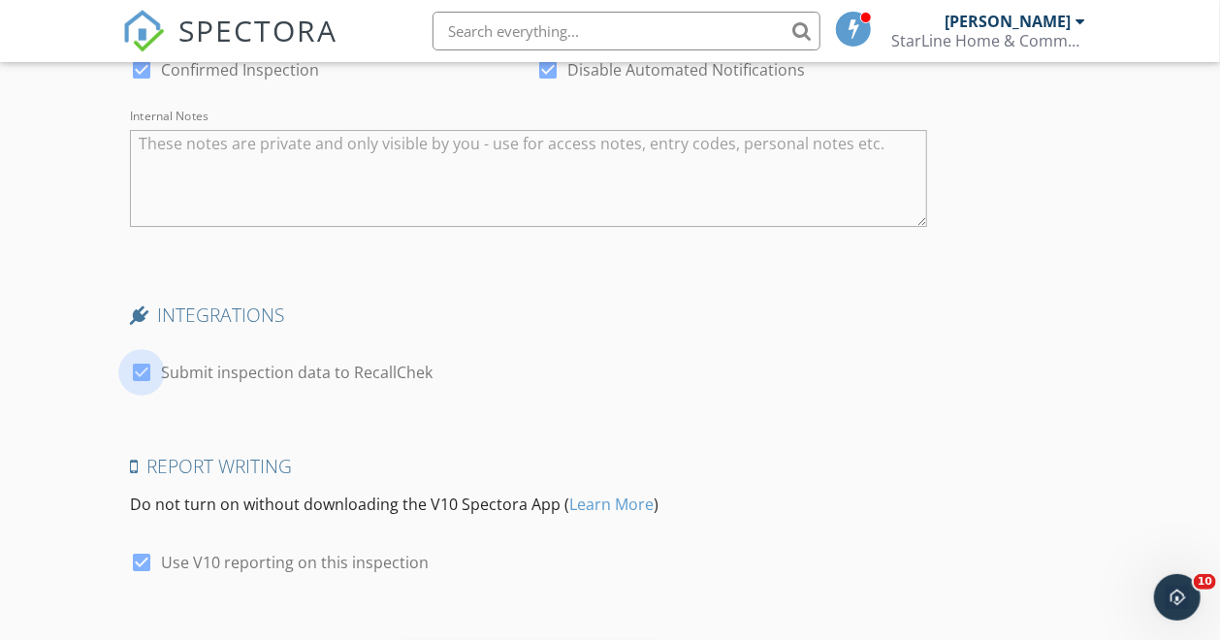
click at [143, 383] on div at bounding box center [141, 372] width 33 height 33
checkbox input "false"
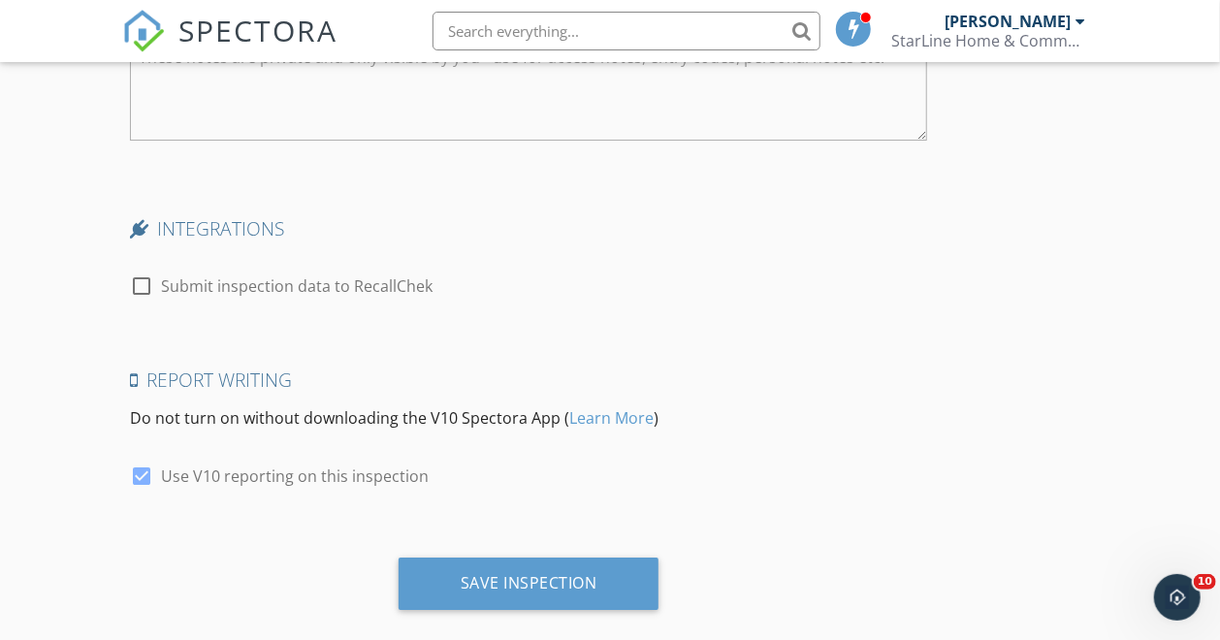
scroll to position [3041, 0]
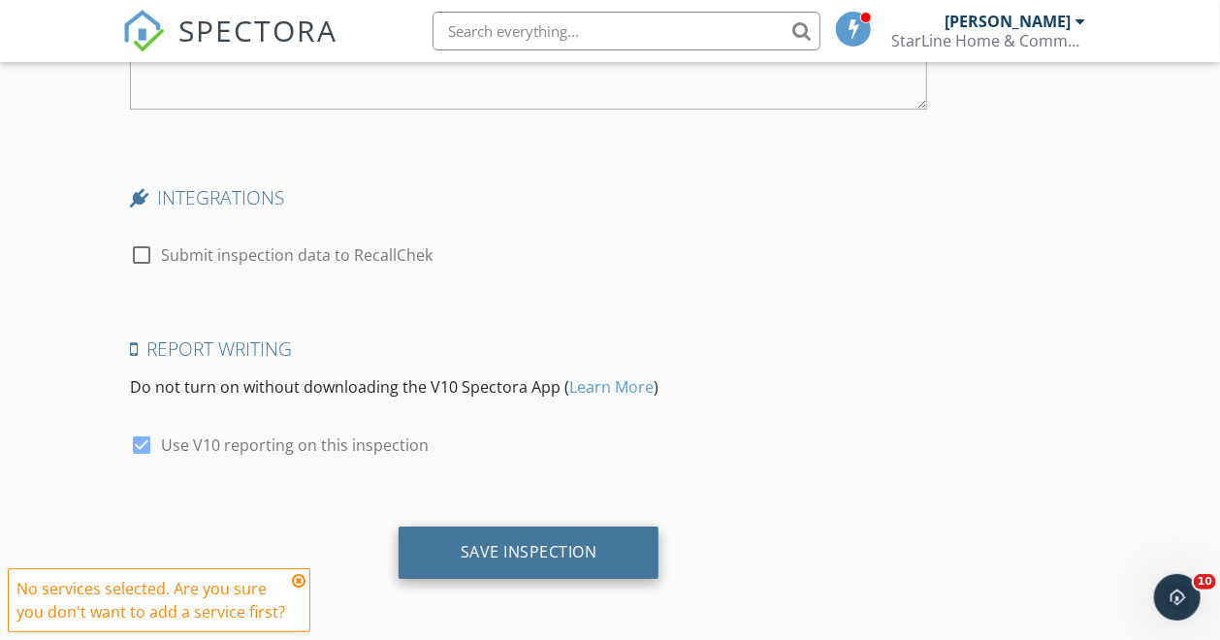
click at [461, 548] on div "Save Inspection" at bounding box center [529, 551] width 137 height 19
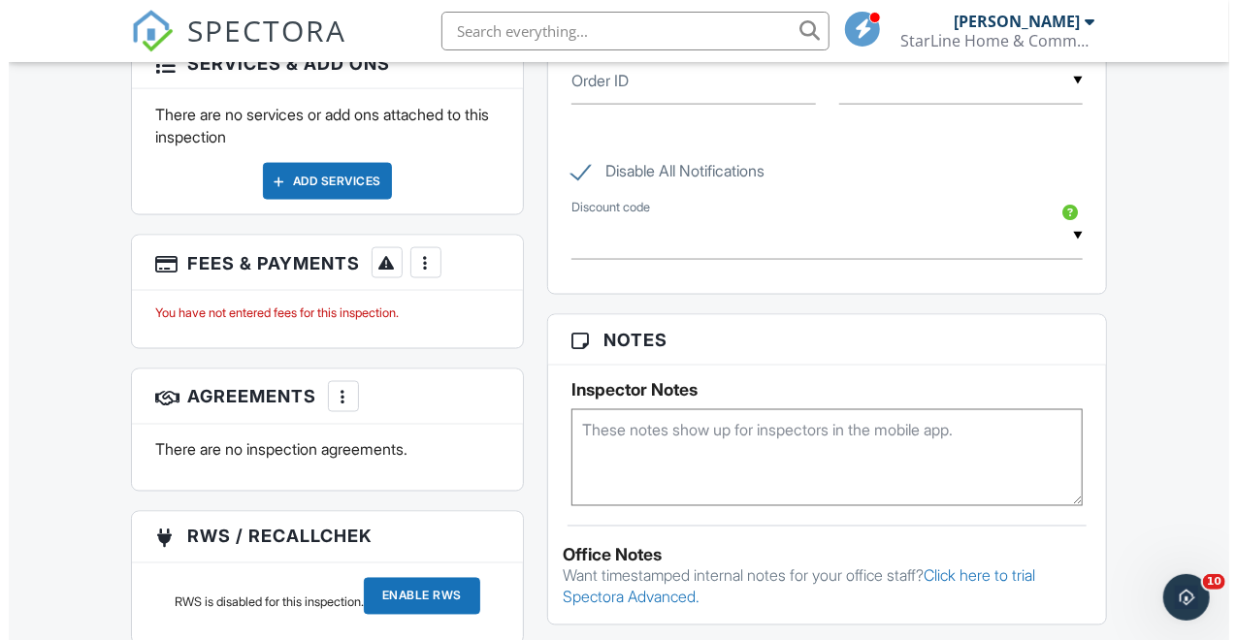
scroll to position [1250, 0]
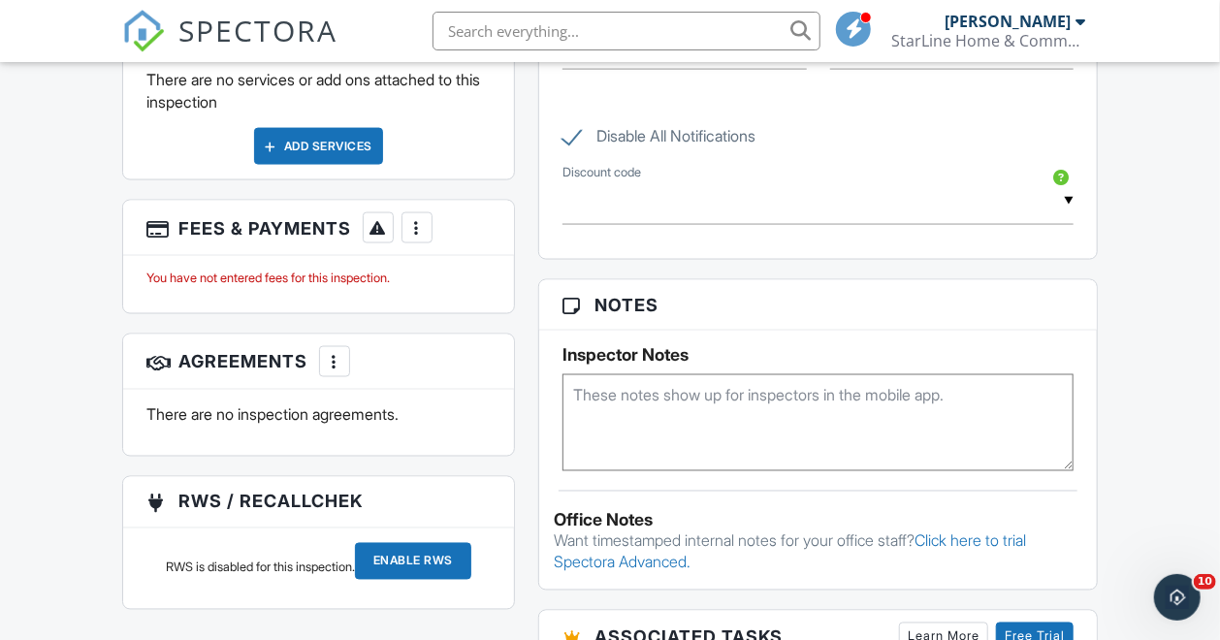
click at [337, 346] on div "More" at bounding box center [334, 361] width 31 height 31
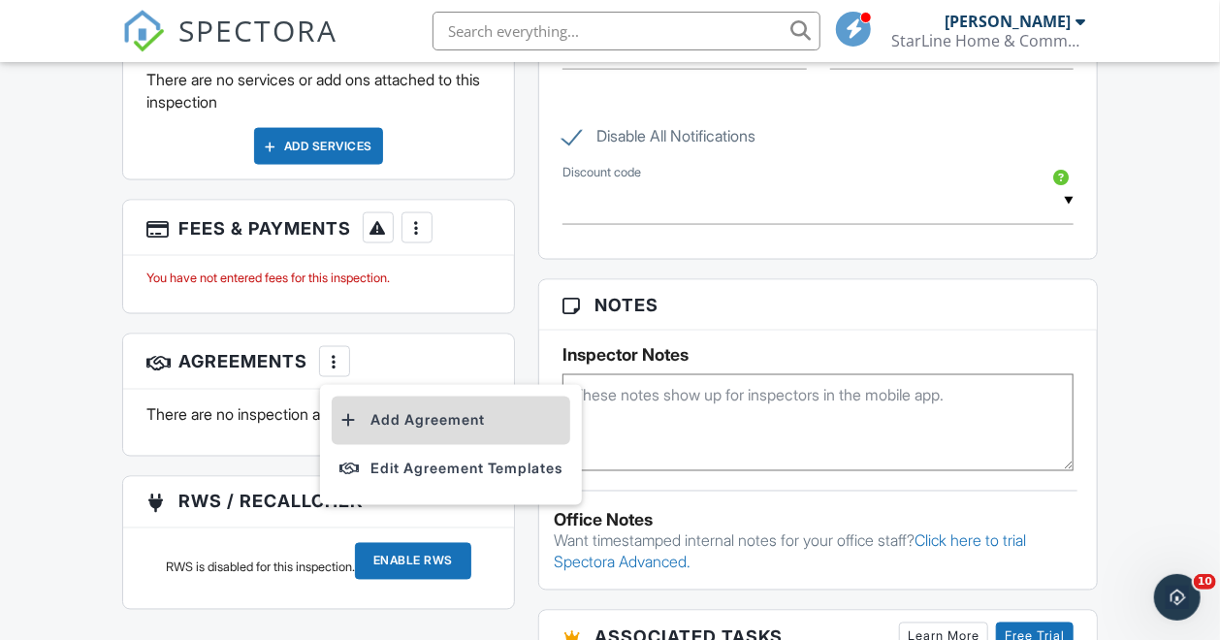
click at [410, 398] on li "Add Agreement" at bounding box center [451, 421] width 239 height 49
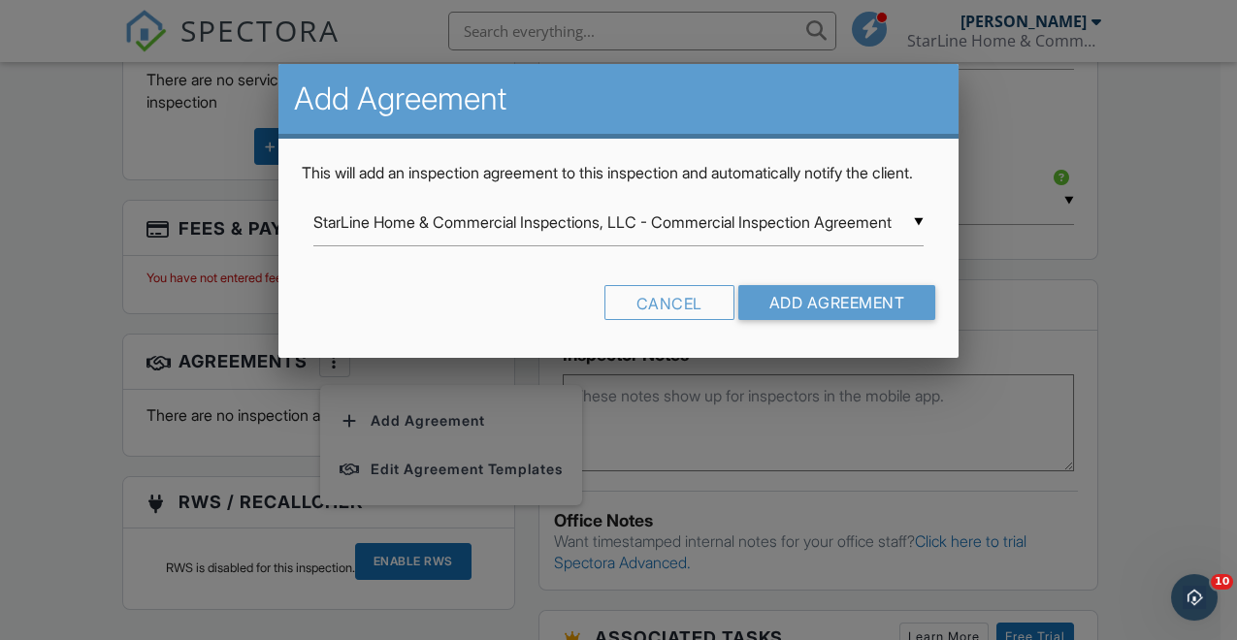
click at [720, 232] on div "▼ StarLine Home & Commercial Inspections, LLC - Commercial Inspection Agreement…" at bounding box center [618, 223] width 610 height 48
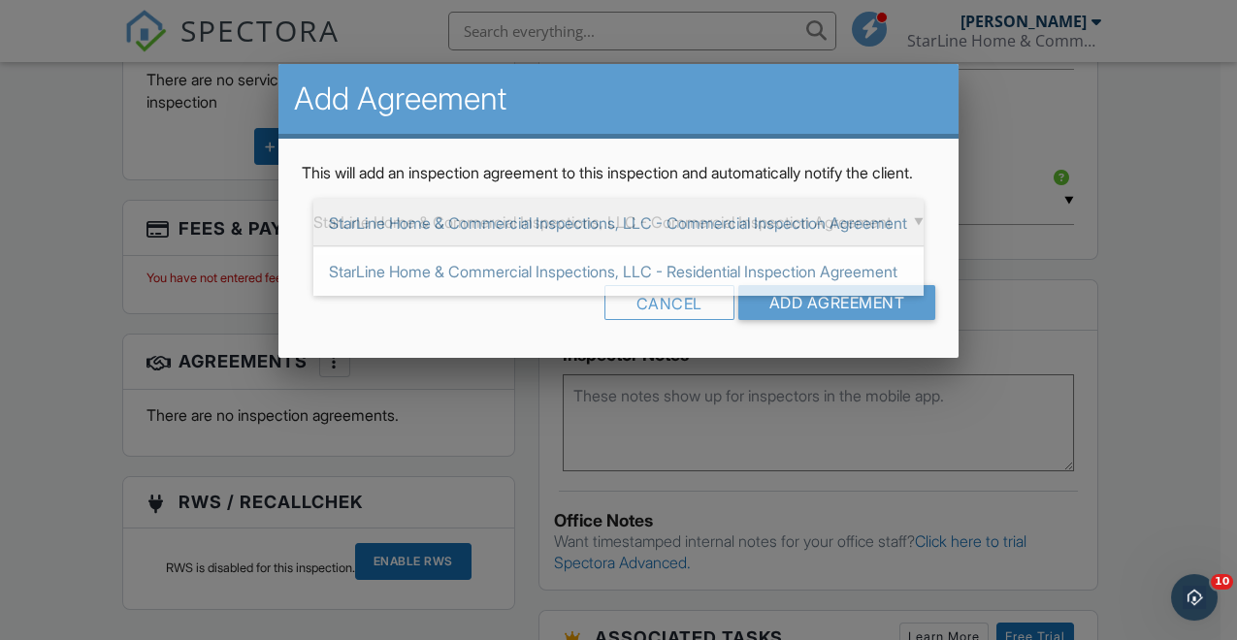
click at [720, 244] on span "StarLine Home & Commercial Inspections, LLC - Commercial Inspection Agreement" at bounding box center [618, 223] width 610 height 49
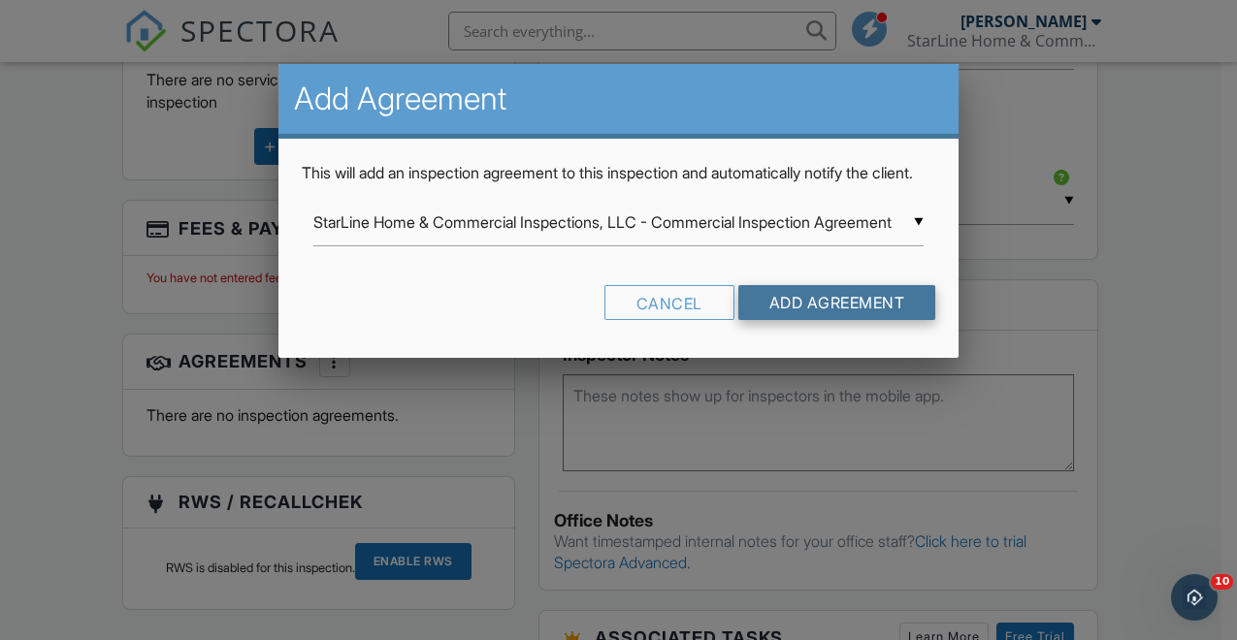
click at [797, 320] on input "Add Agreement" at bounding box center [837, 302] width 198 height 35
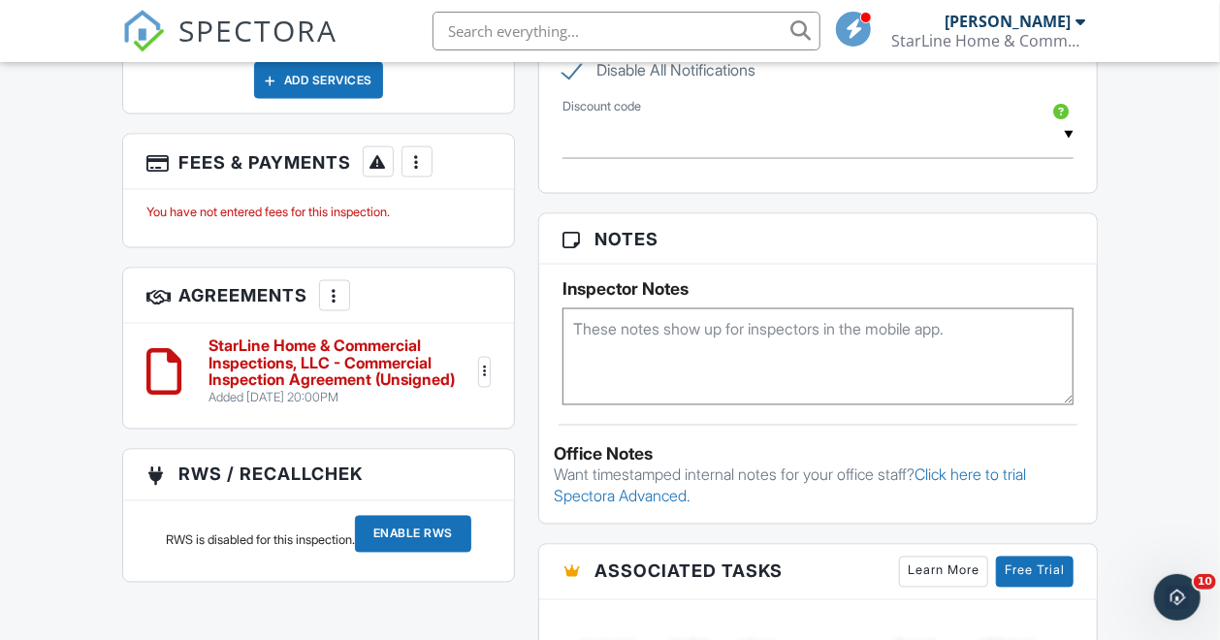
scroll to position [1336, 0]
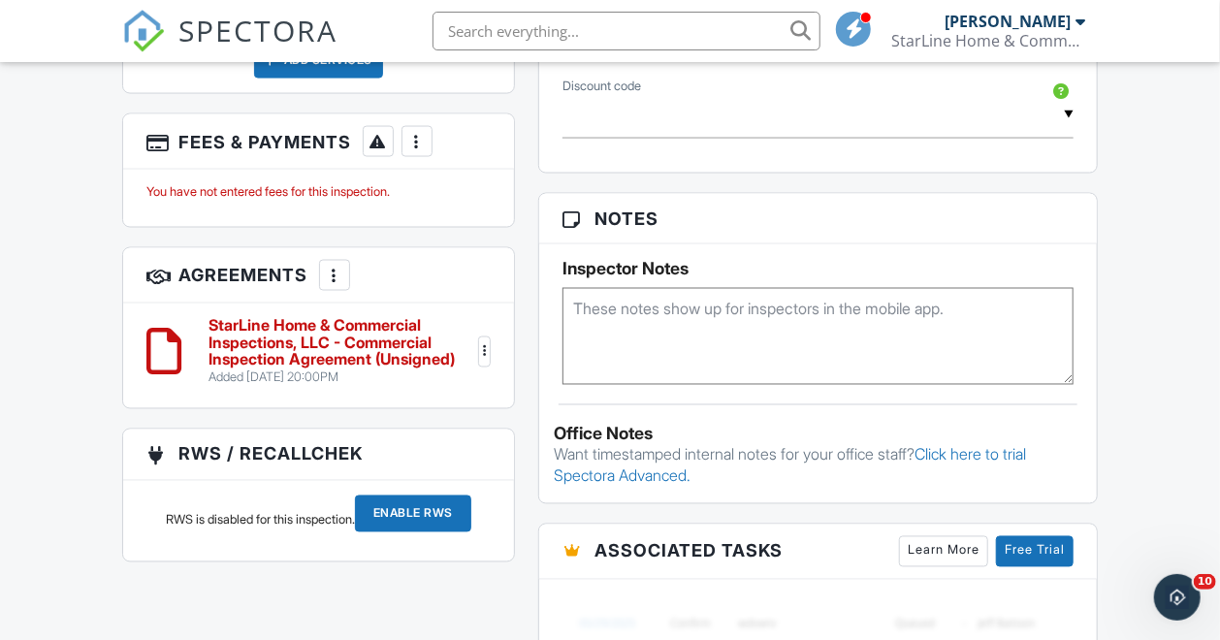
click at [487, 342] on div at bounding box center [483, 351] width 19 height 19
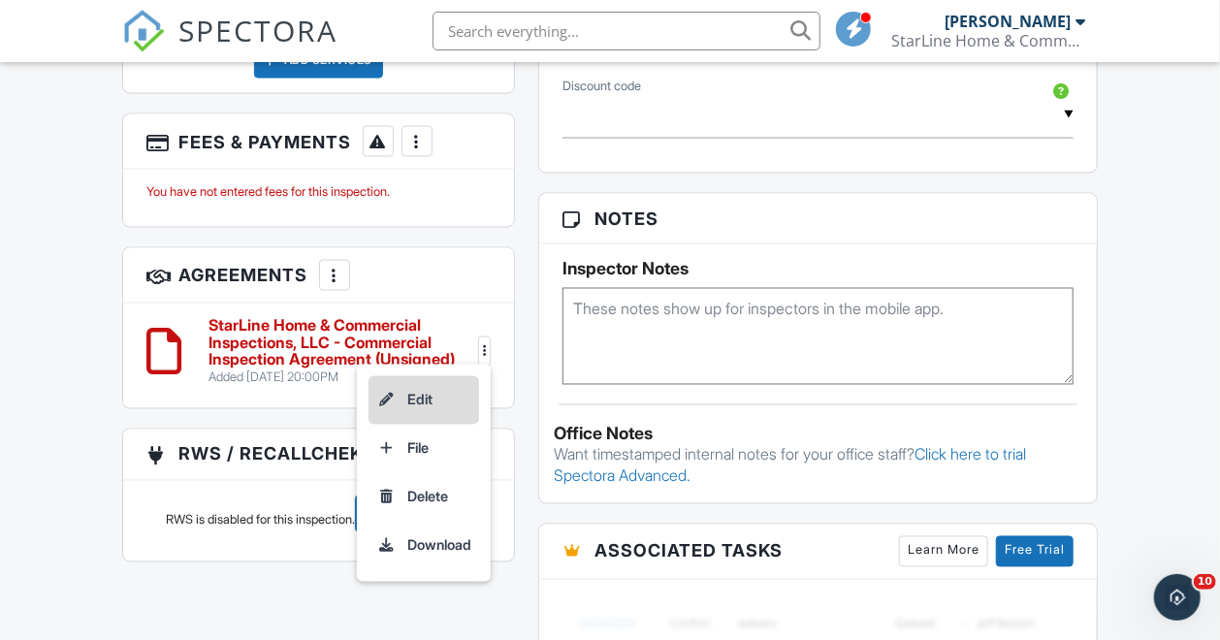
click at [429, 387] on li "Edit" at bounding box center [424, 400] width 111 height 49
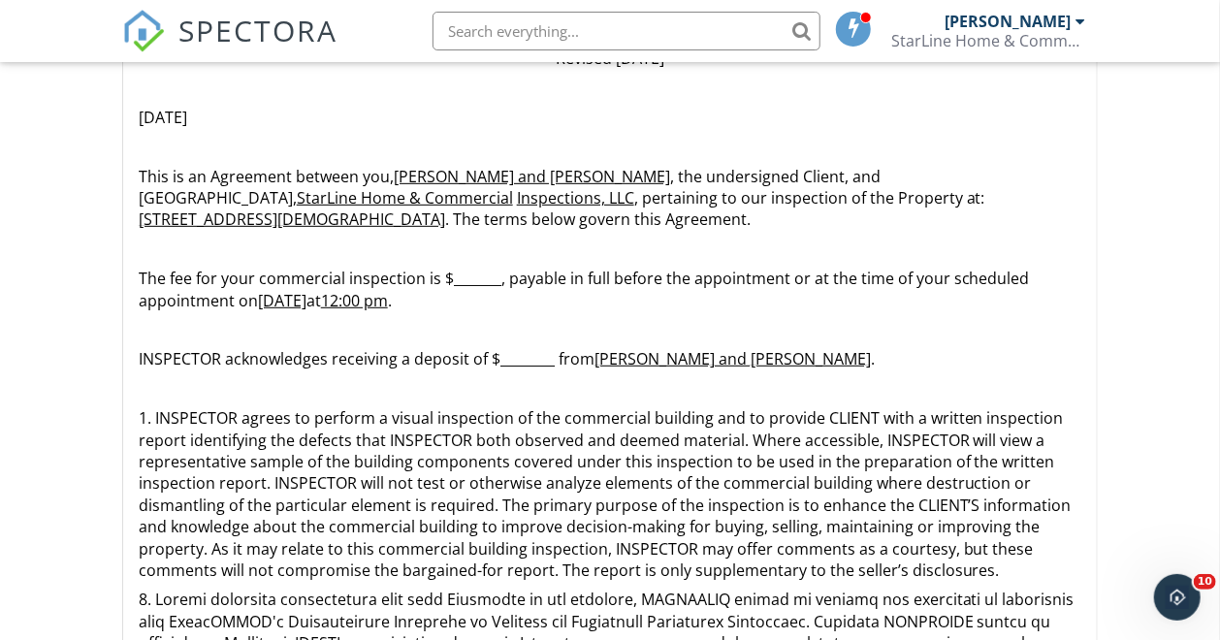
scroll to position [388, 0]
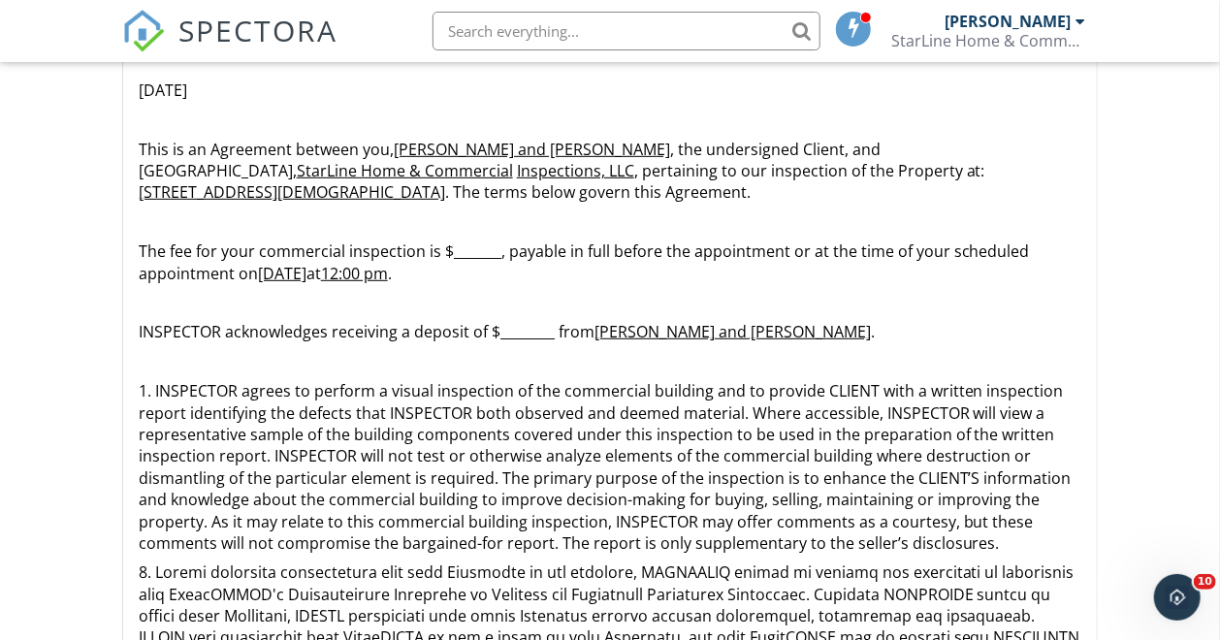
click at [451, 250] on p "The fee for your commercial inspection is $_______, payable in full before the …" at bounding box center [610, 263] width 943 height 44
click at [451, 248] on p "The fee for your commercial inspection is $385.00, payable in full before the a…" at bounding box center [610, 263] width 943 height 44
drag, startPoint x: 449, startPoint y: 248, endPoint x: 495, endPoint y: 250, distance: 45.6
click at [495, 250] on p "The fee for your commercial inspection is $385.00, payable in full before the a…" at bounding box center [610, 263] width 943 height 44
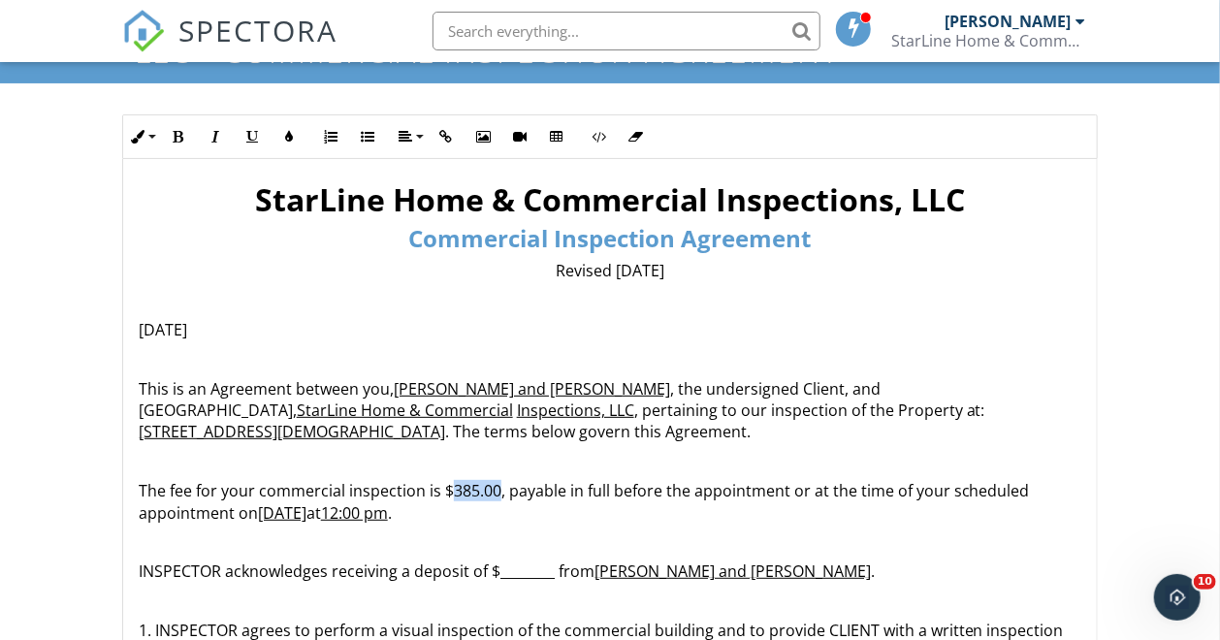
scroll to position [148, 0]
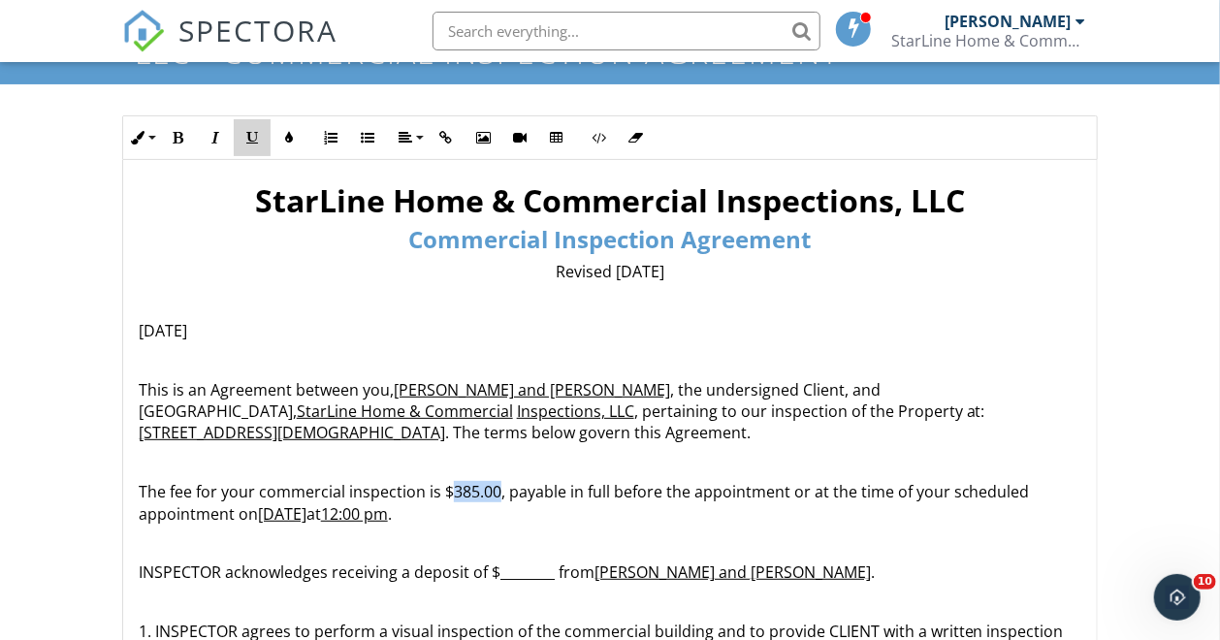
click at [251, 128] on button "Underline" at bounding box center [252, 137] width 37 height 37
click at [661, 488] on p "The fee for your commercial inspection is $ 385.00 , payable in full before the…" at bounding box center [610, 503] width 943 height 44
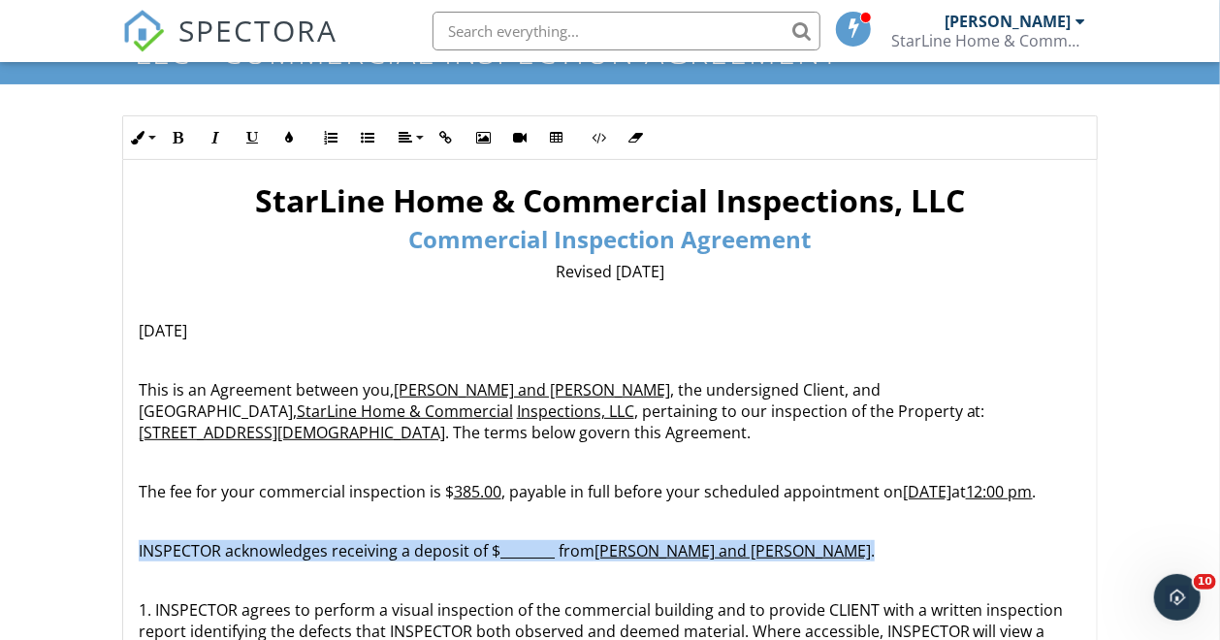
drag, startPoint x: 131, startPoint y: 569, endPoint x: 785, endPoint y: 574, distance: 653.9
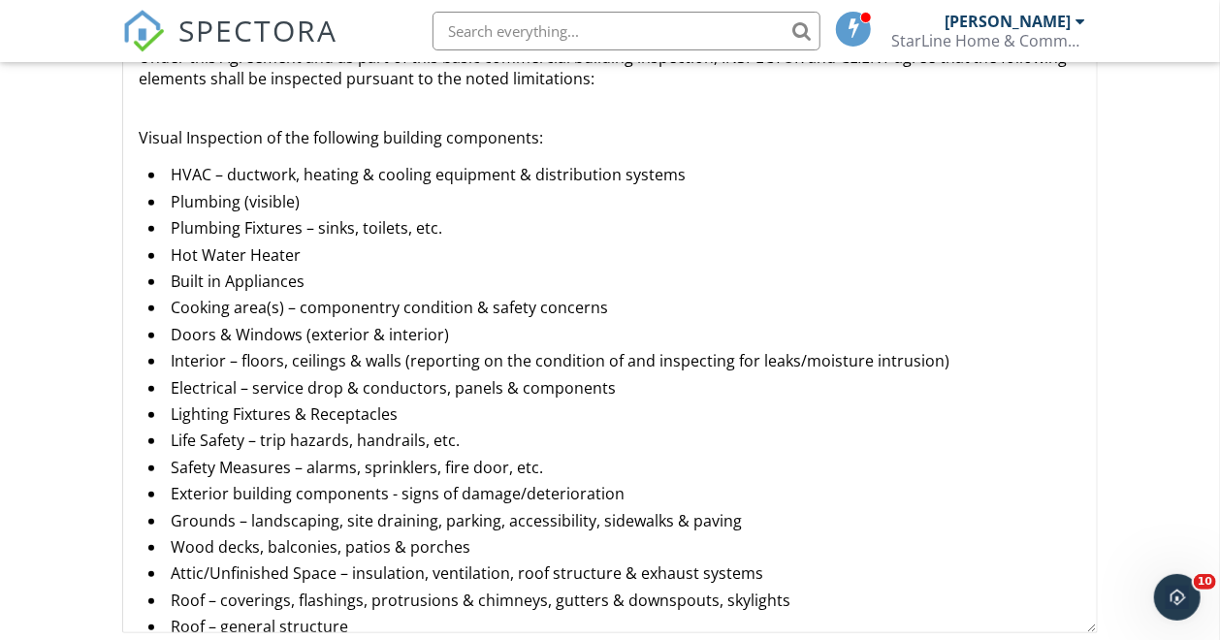
scroll to position [1998, 0]
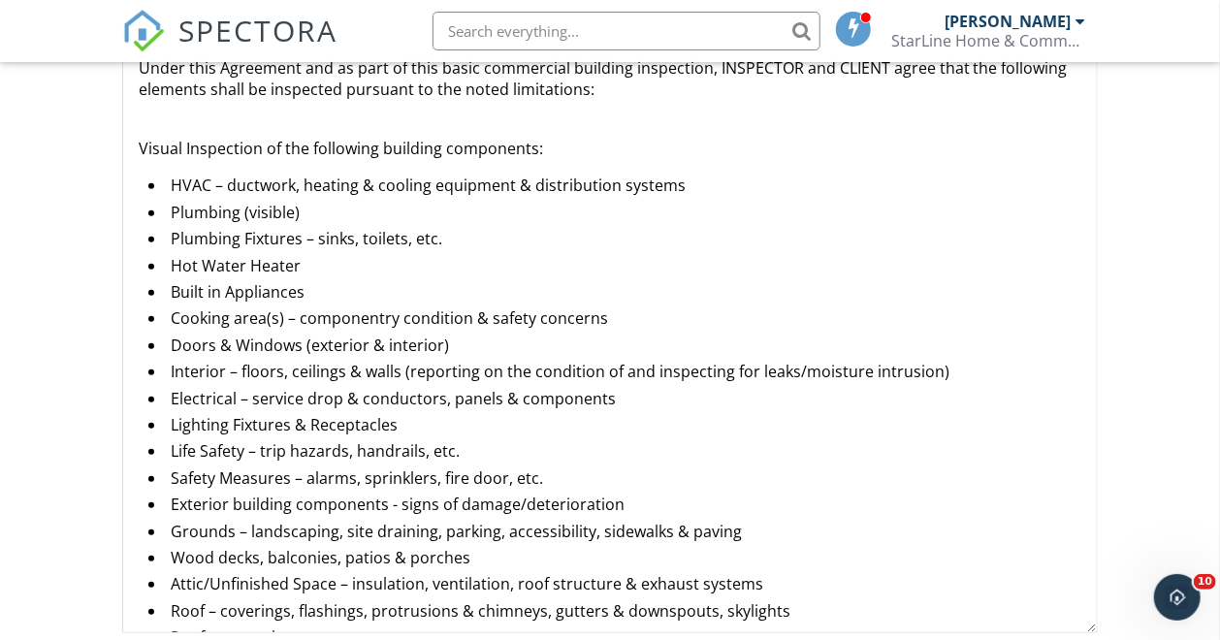
click at [317, 289] on li "Built in Appliances" at bounding box center [614, 294] width 933 height 26
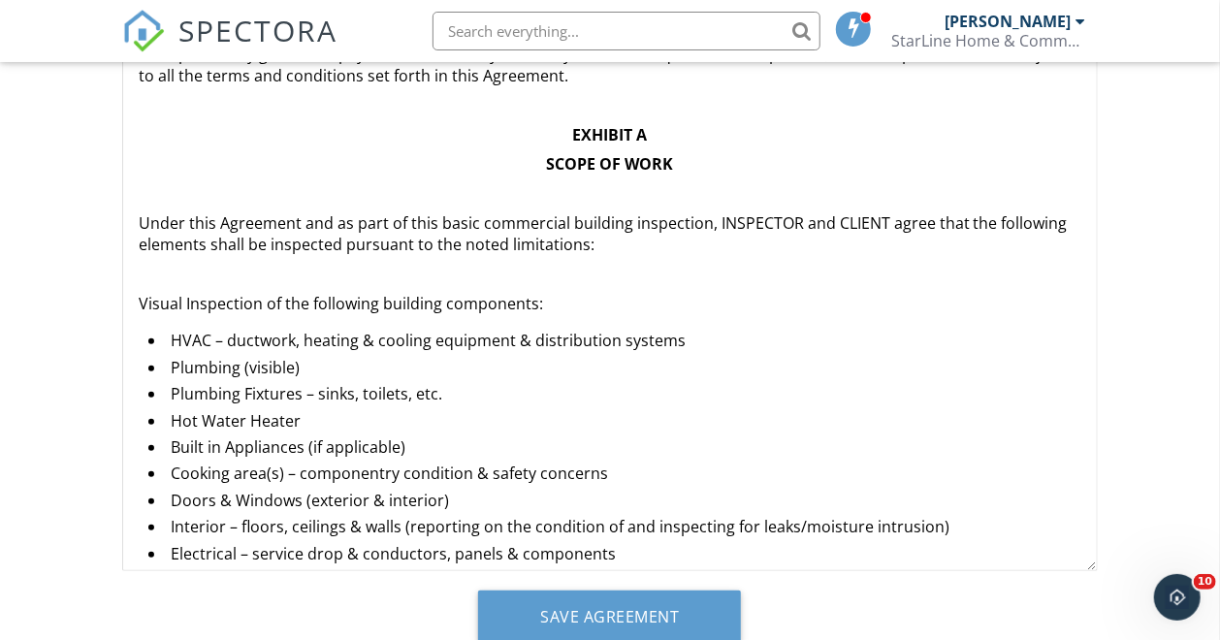
scroll to position [579, 0]
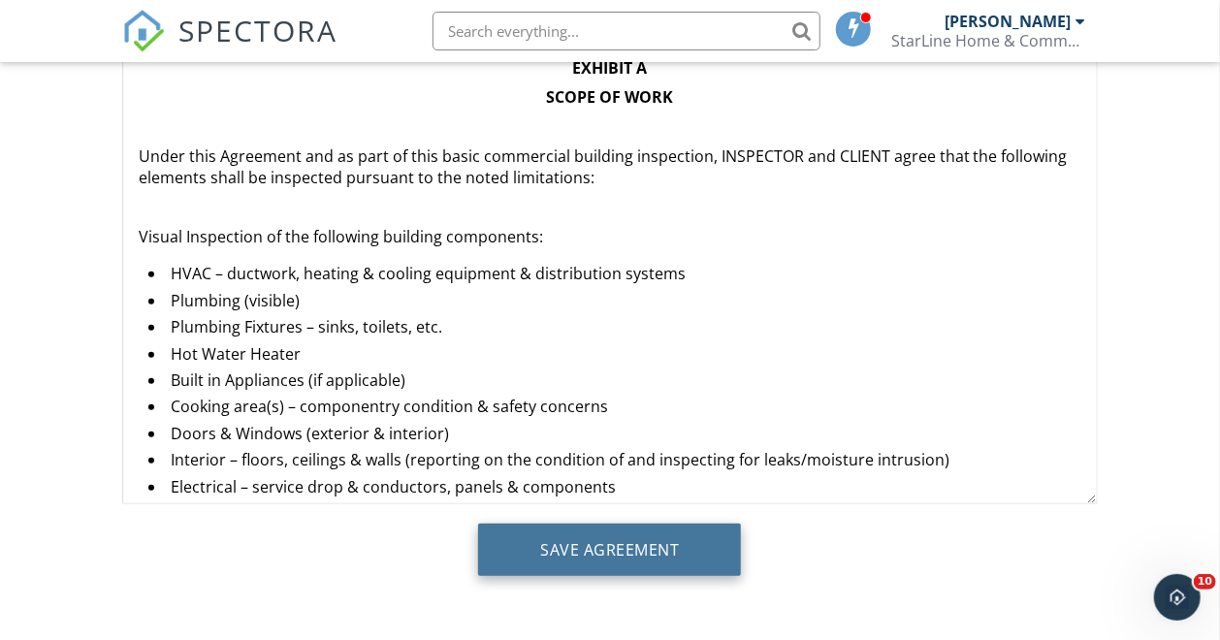
click at [609, 536] on input "Save Agreement" at bounding box center [609, 550] width 263 height 52
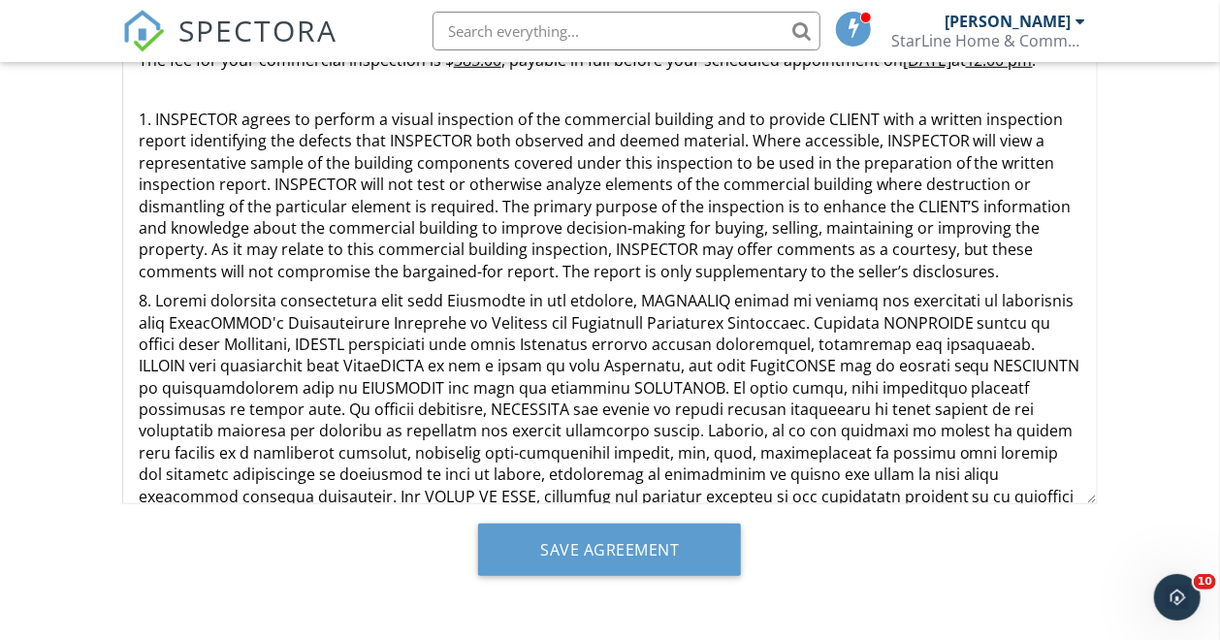
scroll to position [18, 0]
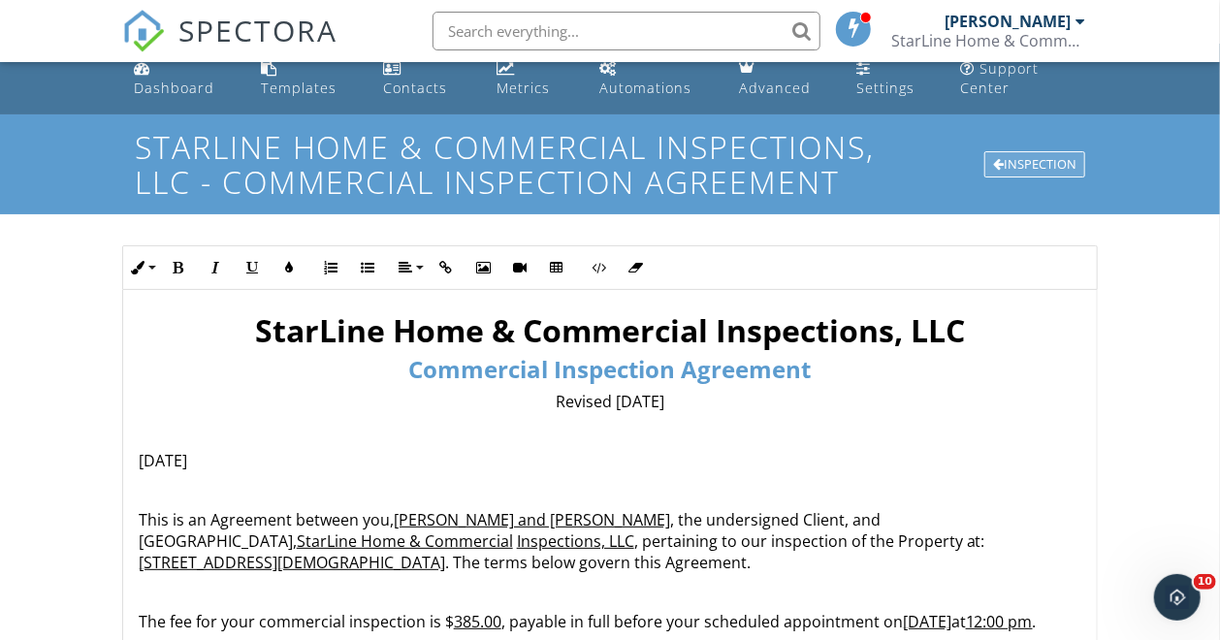
click at [1041, 155] on div "Inspection" at bounding box center [1035, 164] width 101 height 27
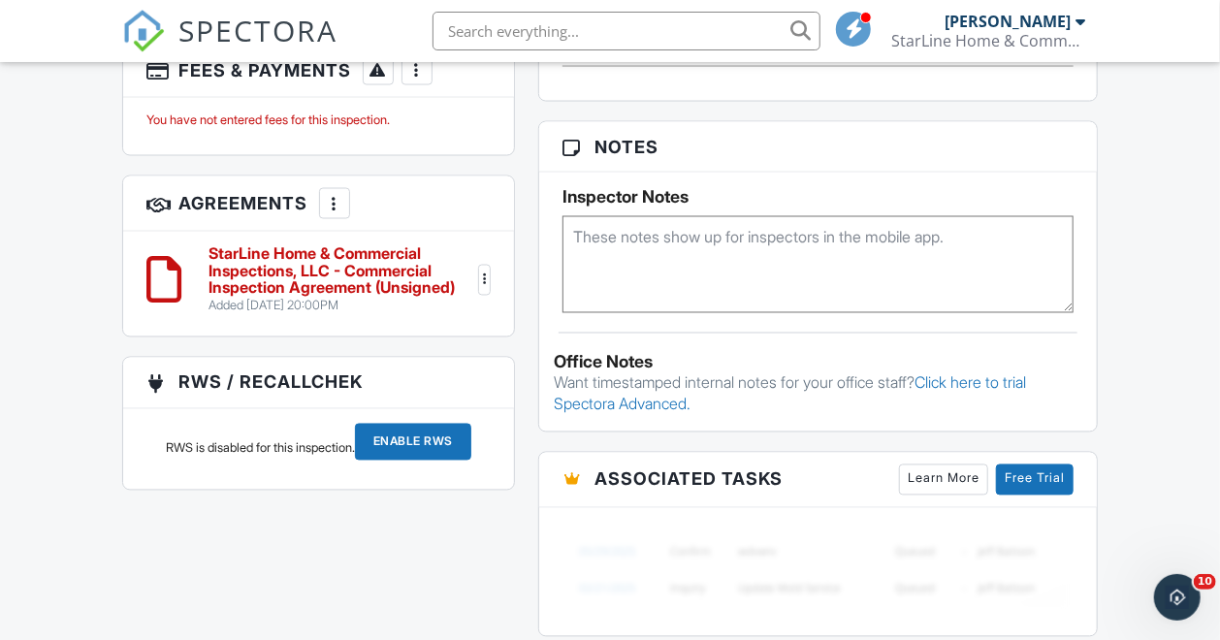
scroll to position [1436, 0]
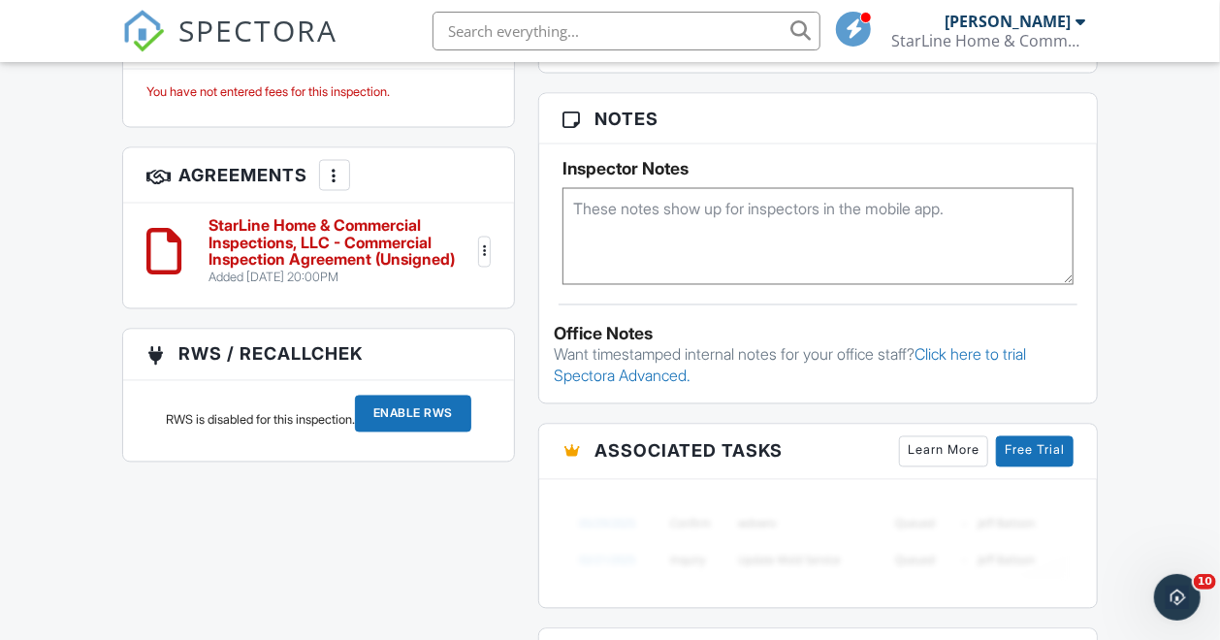
click at [396, 244] on h6 "StarLine Home & Commercial Inspections, LLC - Commercial Inspection Agreement (…" at bounding box center [342, 243] width 266 height 51
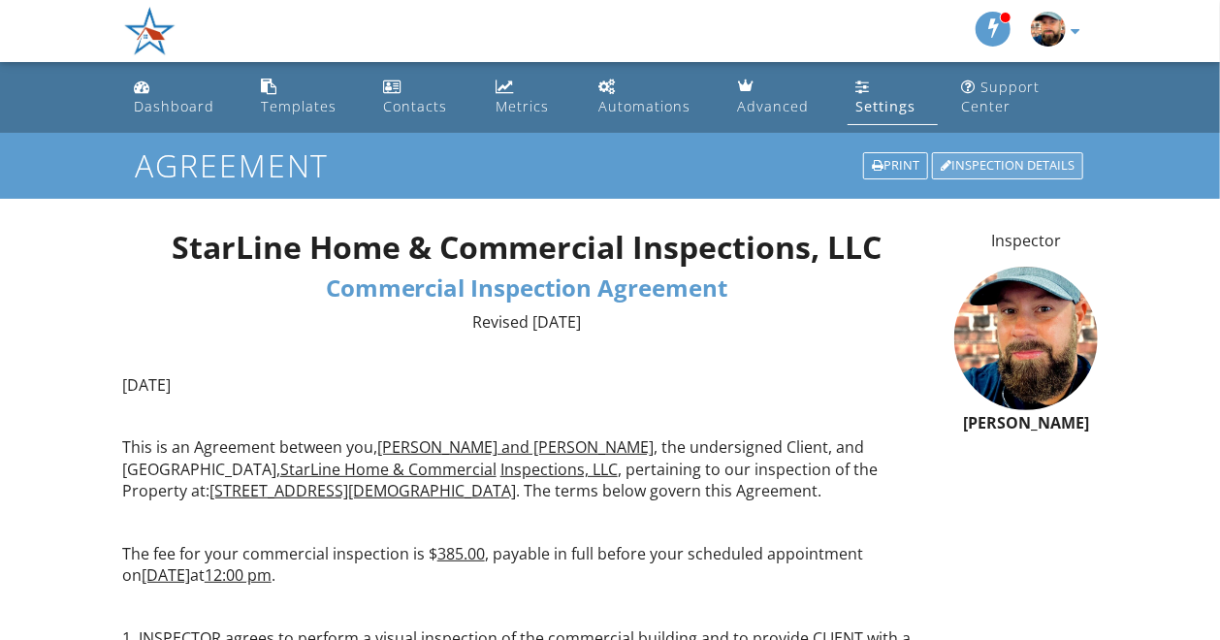
click at [1013, 165] on div "Inspection Details" at bounding box center [1007, 165] width 151 height 27
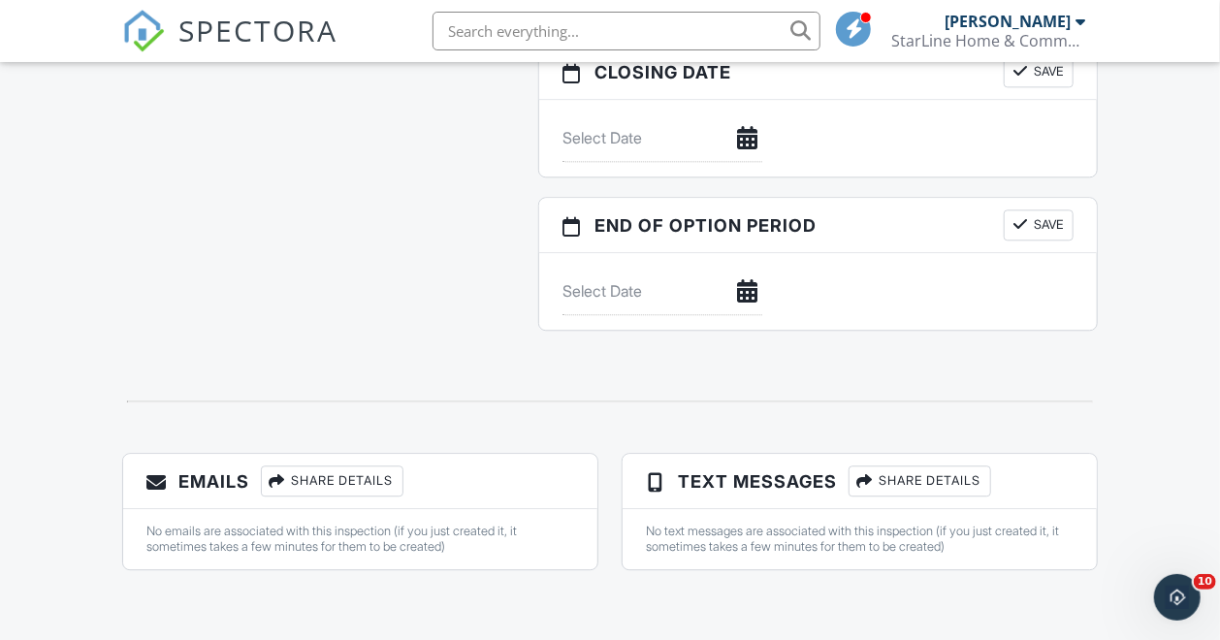
click at [312, 481] on div "Share Details" at bounding box center [332, 481] width 143 height 31
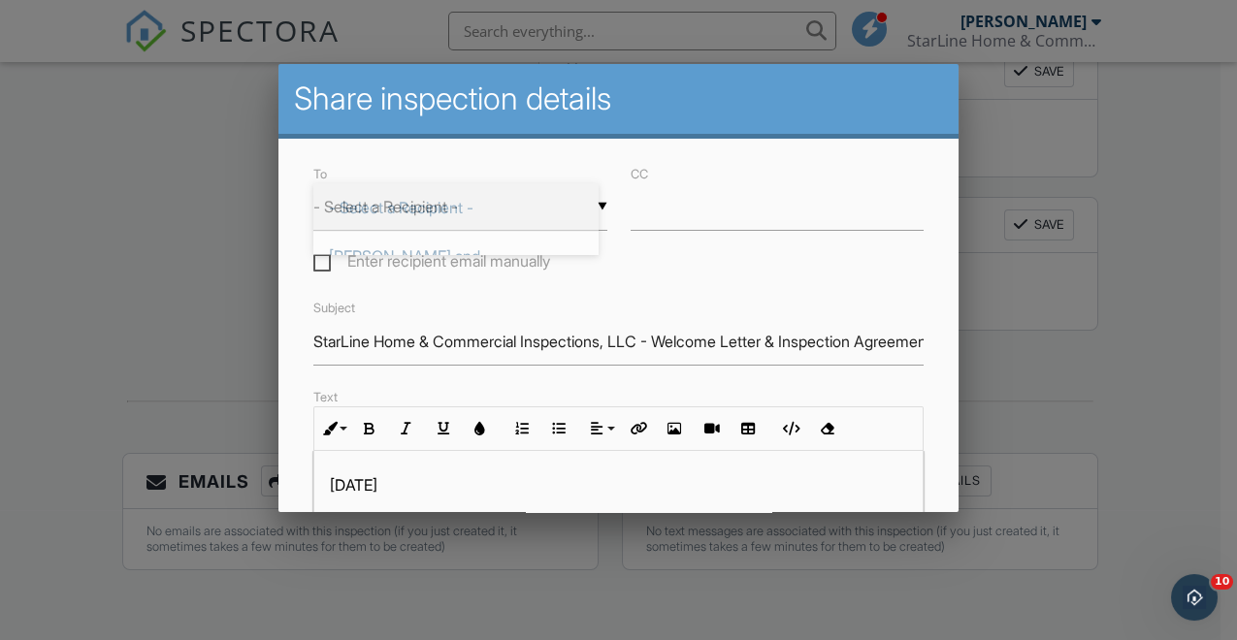
click at [480, 196] on div "▼ - Select a Recipient - - Select a Recipient - [PERSON_NAME] and [PERSON_NAME]…" at bounding box center [460, 207] width 294 height 48
click at [432, 246] on span "[PERSON_NAME] and [PERSON_NAME] (Client)" at bounding box center [455, 267] width 285 height 70
type input "[PERSON_NAME] and [PERSON_NAME] (Client)"
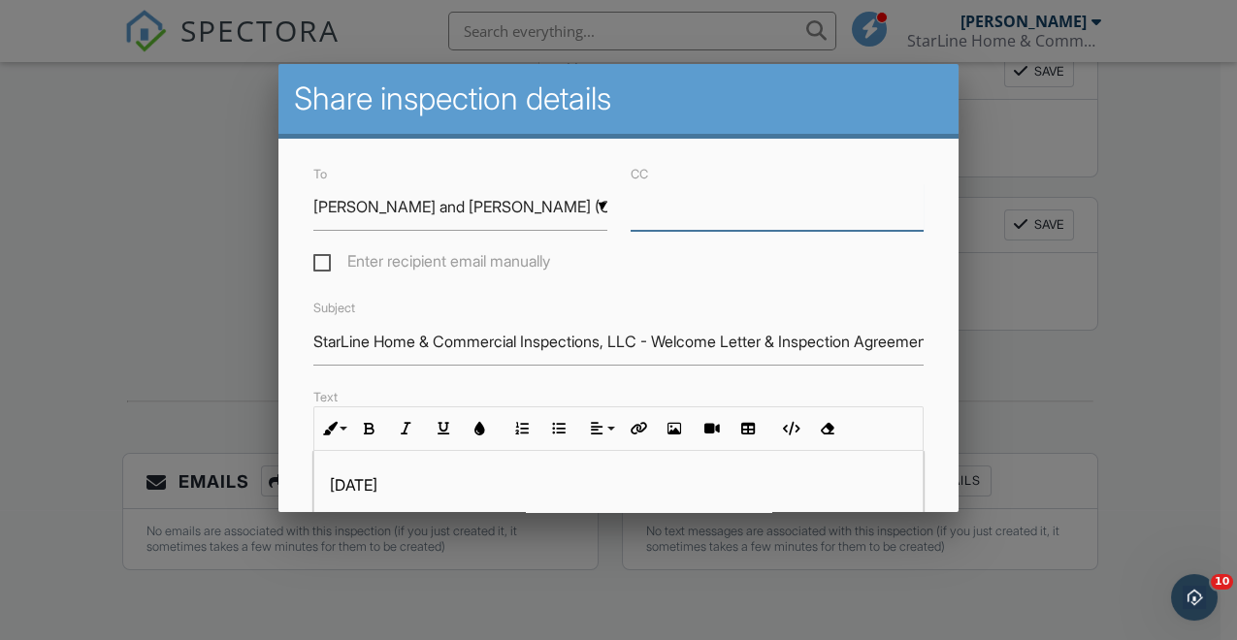
click at [644, 216] on input "CC" at bounding box center [778, 207] width 294 height 48
type input "[EMAIL_ADDRESS][DOMAIN_NAME]"
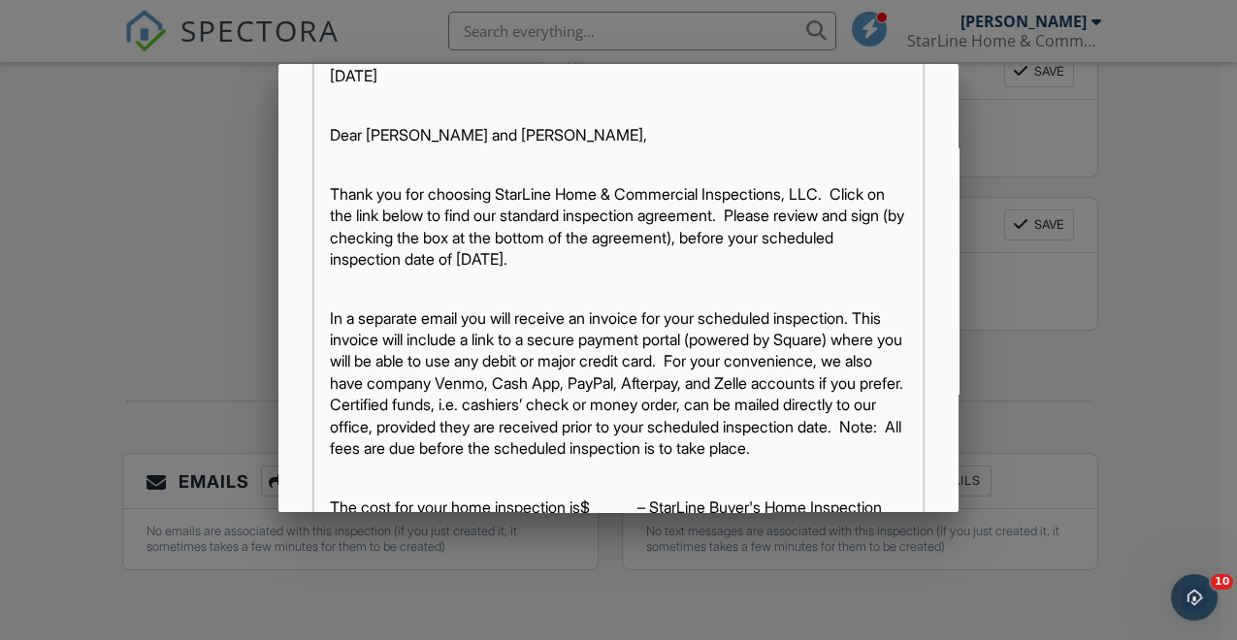
scroll to position [431, 0]
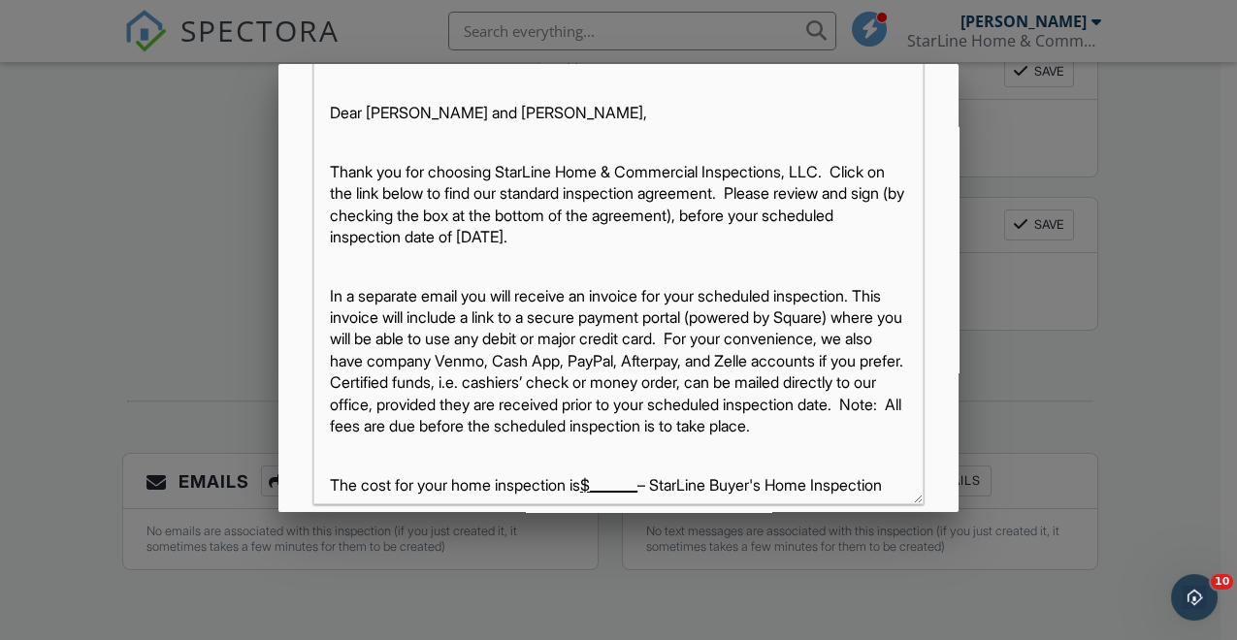
click at [336, 197] on p "Thank you for choosing StarLine Home & Commercial Inspections, LLC. Click on th…" at bounding box center [618, 204] width 577 height 87
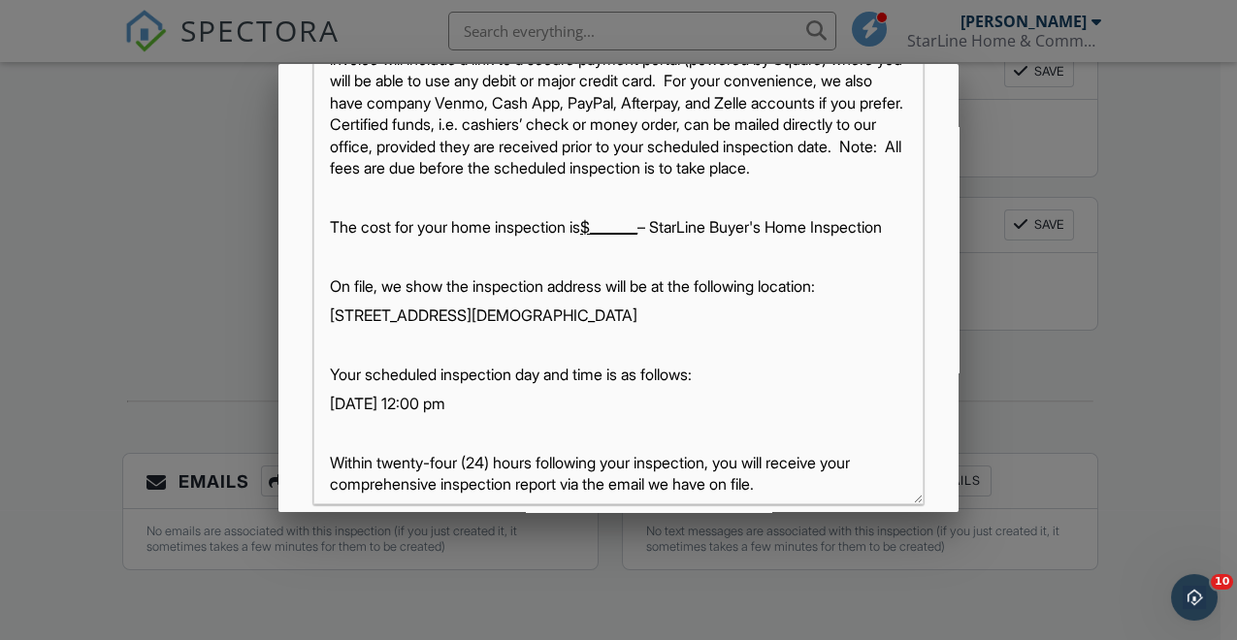
scroll to position [258, 0]
click at [608, 237] on u "$_______" at bounding box center [608, 226] width 57 height 19
click at [802, 238] on p "The cost for your home inspection is $385.00 – StarLine Buyer's Home Inspection" at bounding box center [618, 226] width 577 height 21
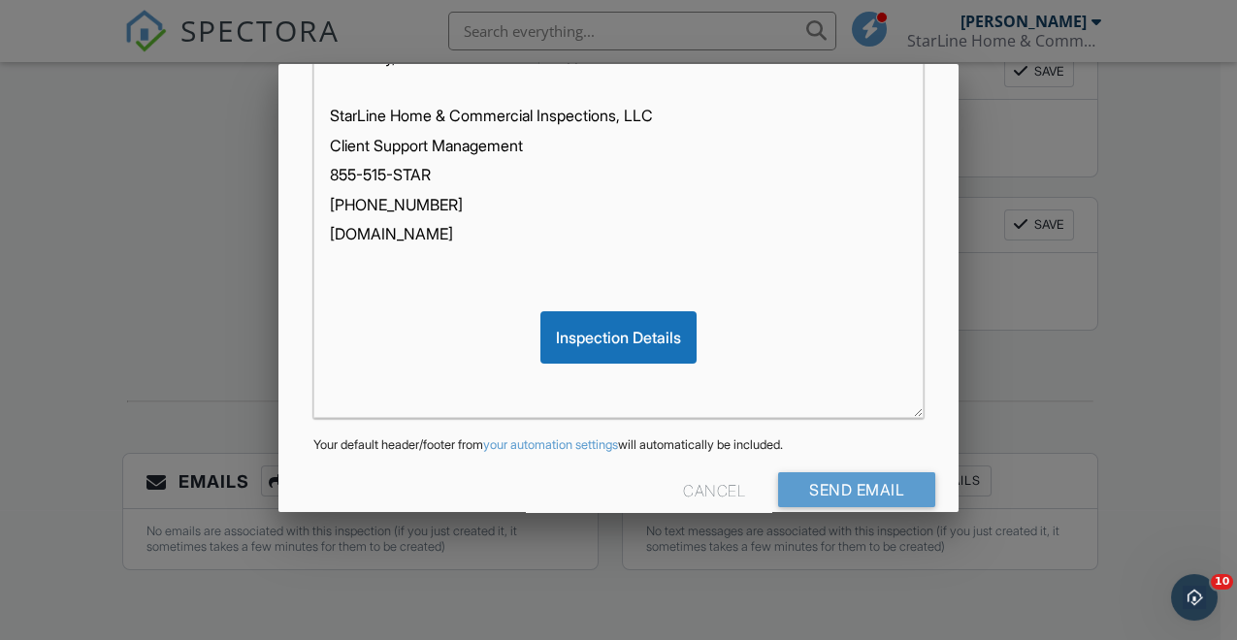
scroll to position [548, 0]
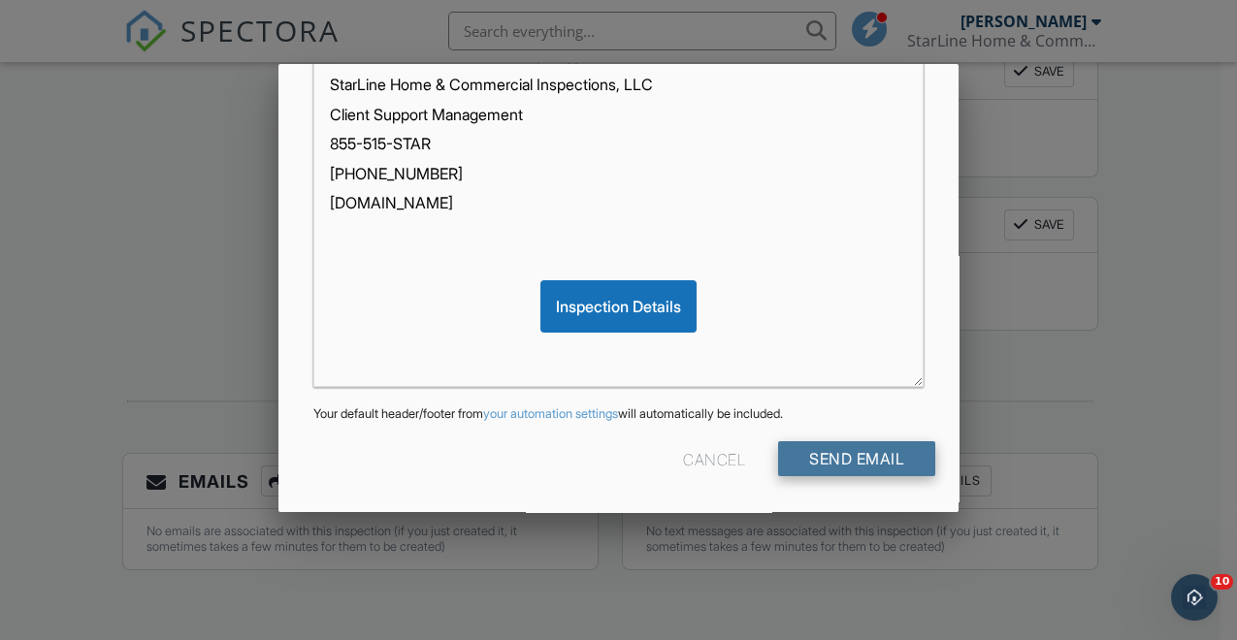
click at [835, 453] on input "Send Email" at bounding box center [856, 458] width 157 height 35
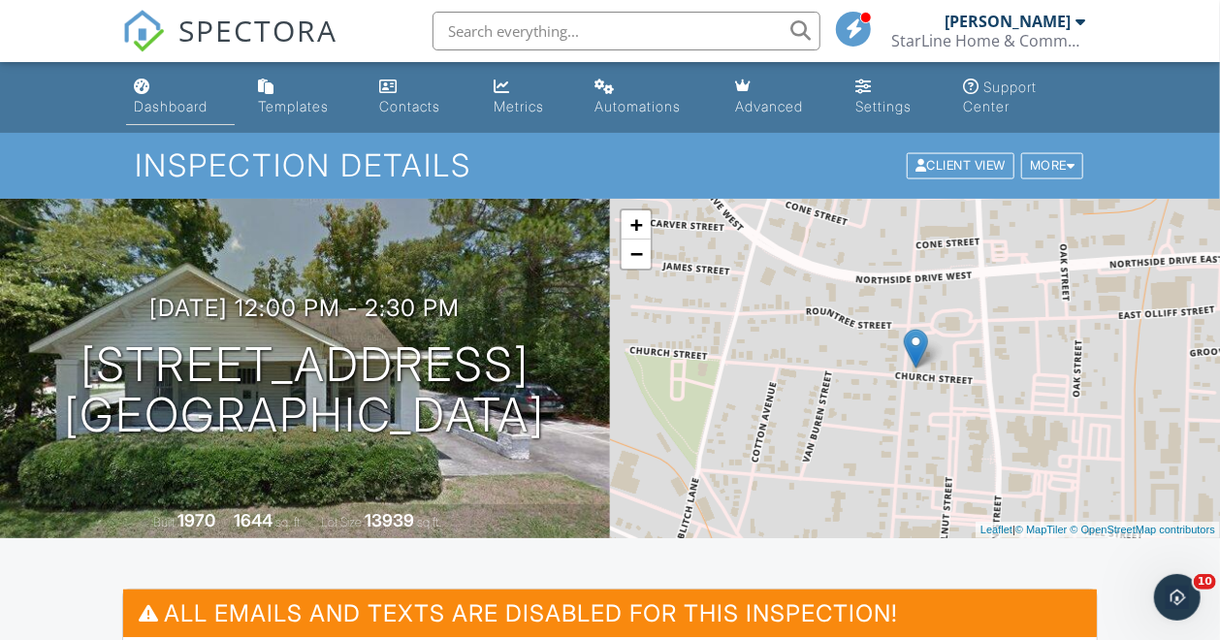
click at [171, 111] on div "Dashboard" at bounding box center [171, 106] width 74 height 16
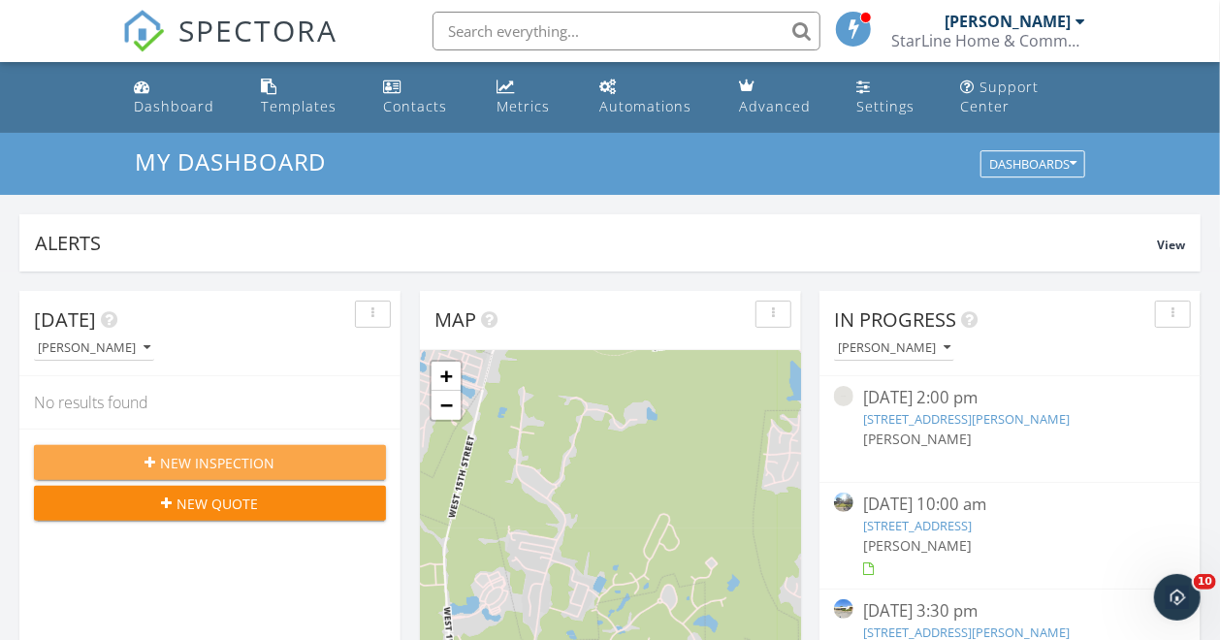
click at [252, 461] on span "New Inspection" at bounding box center [218, 463] width 114 height 20
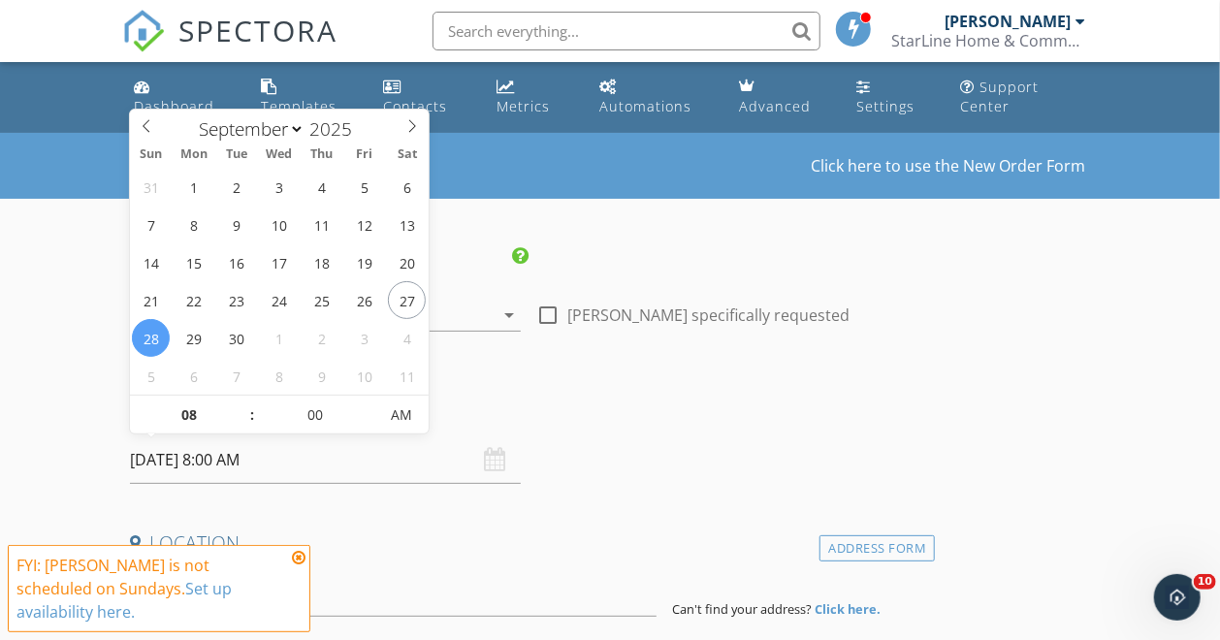
click at [292, 451] on input "[DATE] 8:00 AM" at bounding box center [325, 461] width 391 height 48
select select "9"
type input "[DATE] 8:00 AM"
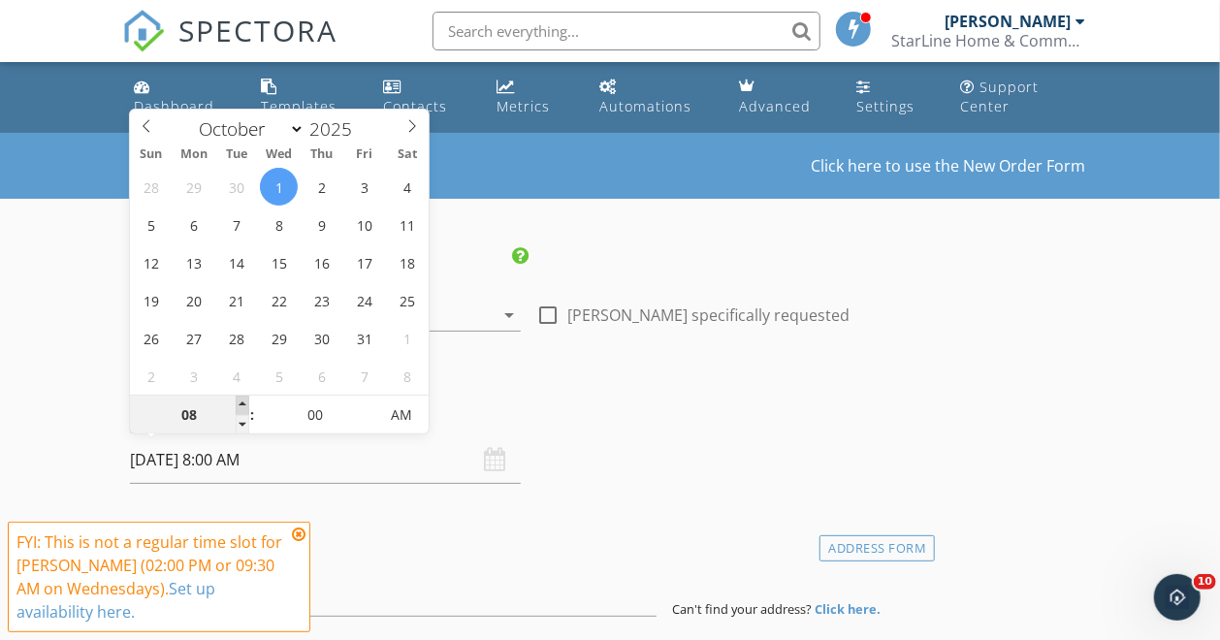
type input "09"
type input "[DATE] 9:00 AM"
click at [243, 404] on span at bounding box center [243, 405] width 14 height 19
type input "10"
type input "[DATE] 10:00 AM"
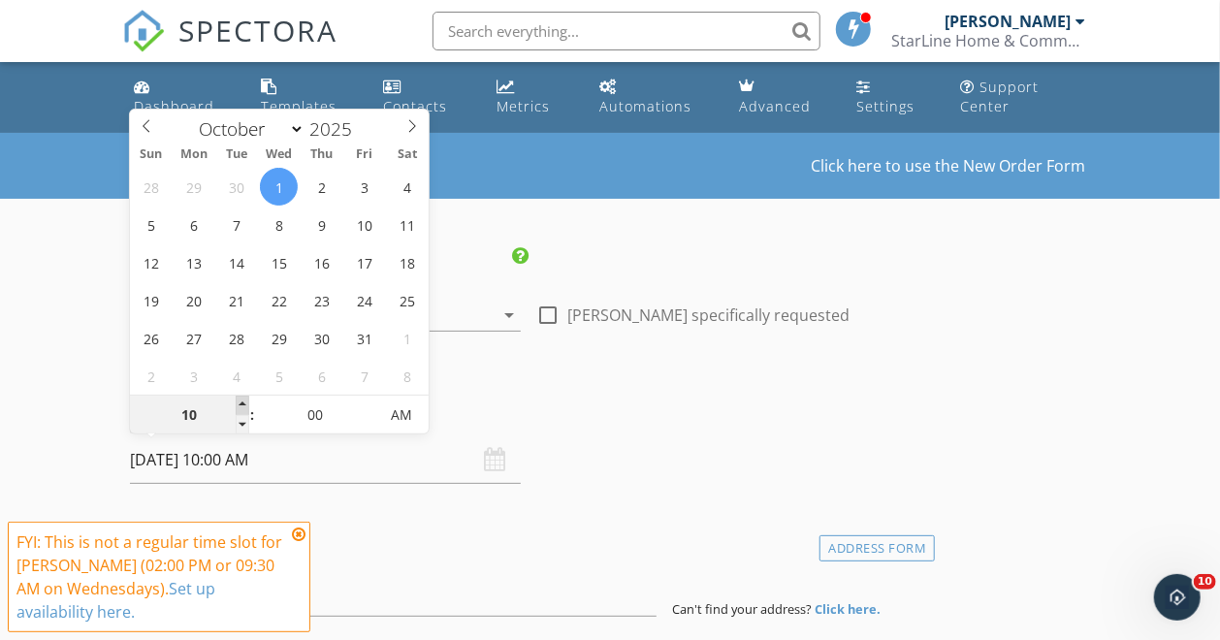
click at [243, 404] on span at bounding box center [243, 405] width 14 height 19
type input "11"
type input "[DATE] 11:00 AM"
click at [243, 404] on span at bounding box center [243, 405] width 14 height 19
type input "12"
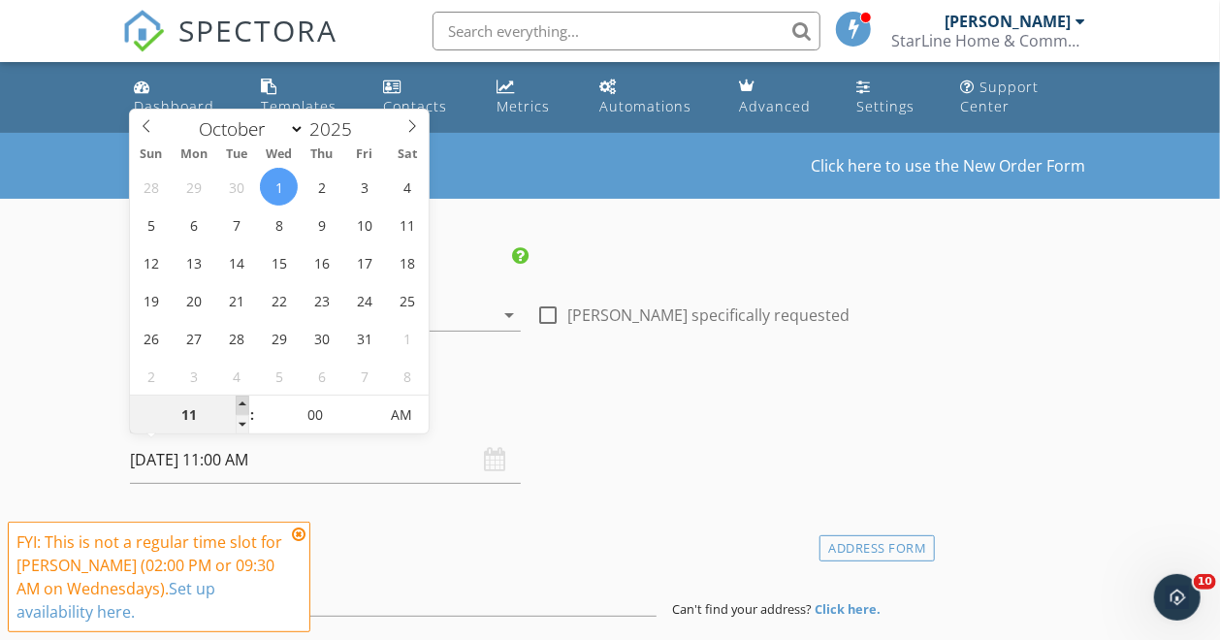
type input "[DATE] 12:00 PM"
click at [243, 404] on span at bounding box center [243, 405] width 14 height 19
type input "01"
type input "[DATE] 1:00 PM"
click at [243, 404] on span at bounding box center [243, 405] width 14 height 19
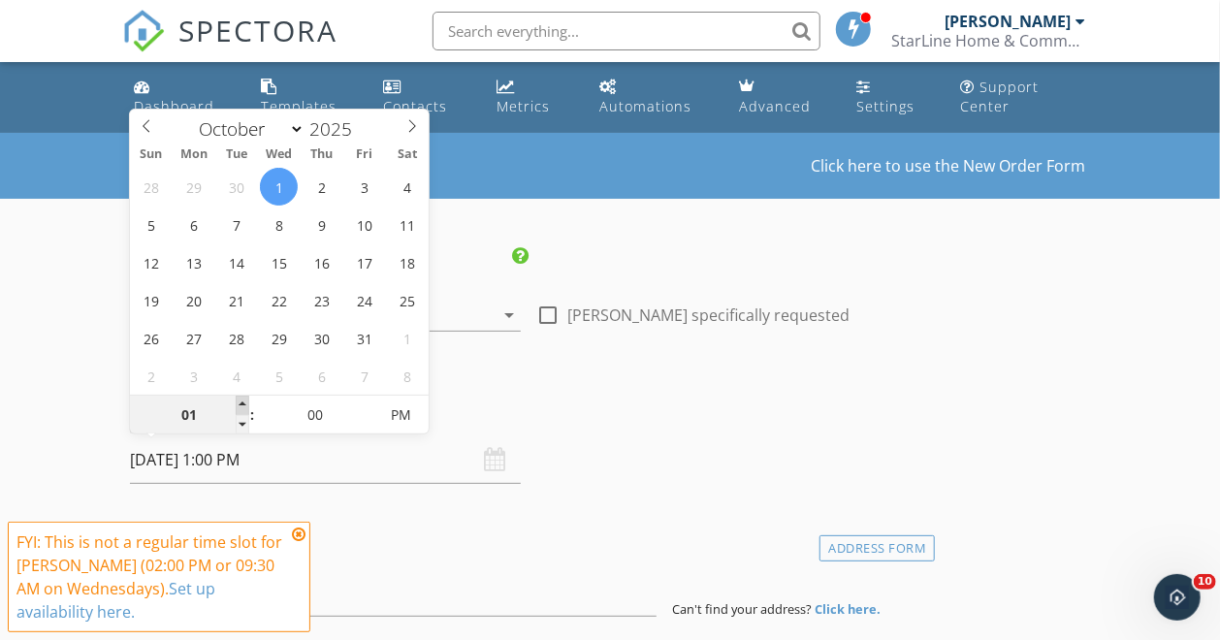
type input "02"
type input "[DATE] 2:00 PM"
click at [243, 404] on span at bounding box center [243, 405] width 14 height 19
type input "03"
type input "[DATE] 3:00 PM"
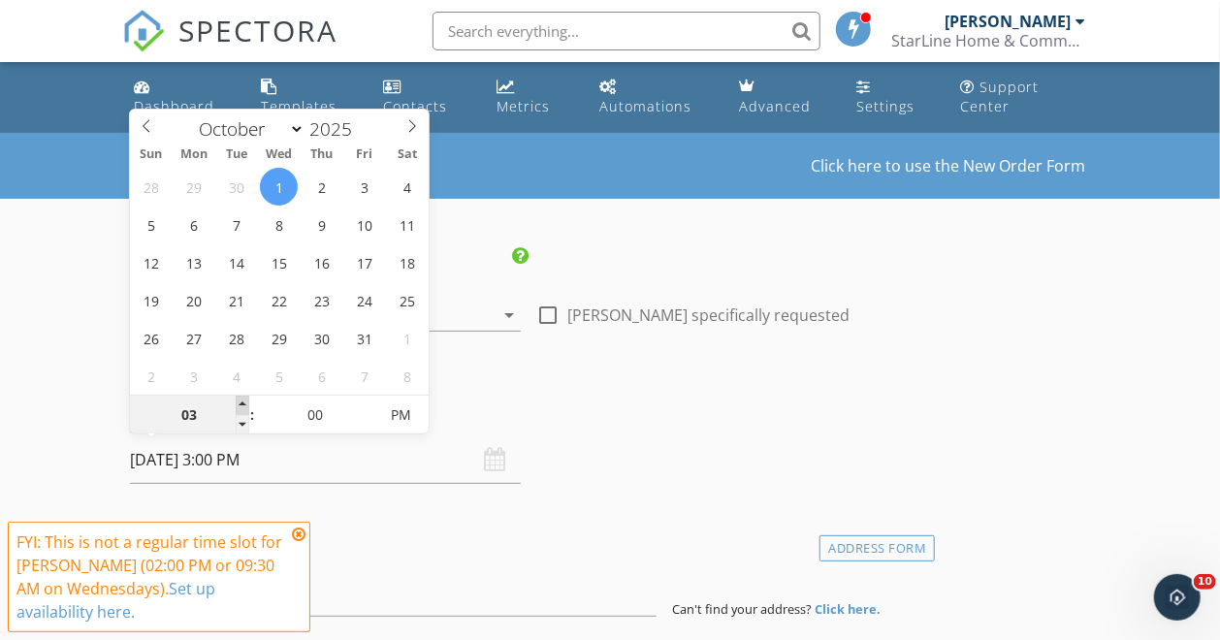
click at [243, 404] on span at bounding box center [243, 405] width 14 height 19
type input "04"
type input "[DATE] 4:00 PM"
click at [243, 404] on span at bounding box center [243, 405] width 14 height 19
type input "05"
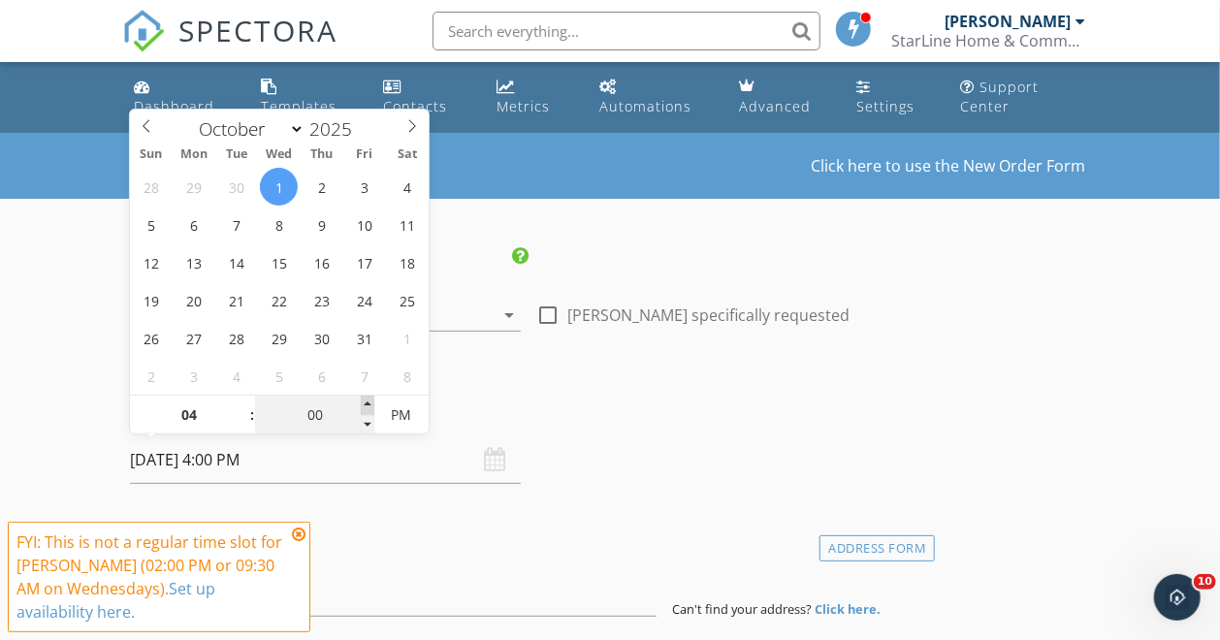
type input "[DATE] 4:05 PM"
click at [368, 403] on span at bounding box center [368, 405] width 14 height 19
type input "10"
type input "[DATE] 4:10 PM"
click at [368, 403] on span at bounding box center [368, 405] width 14 height 19
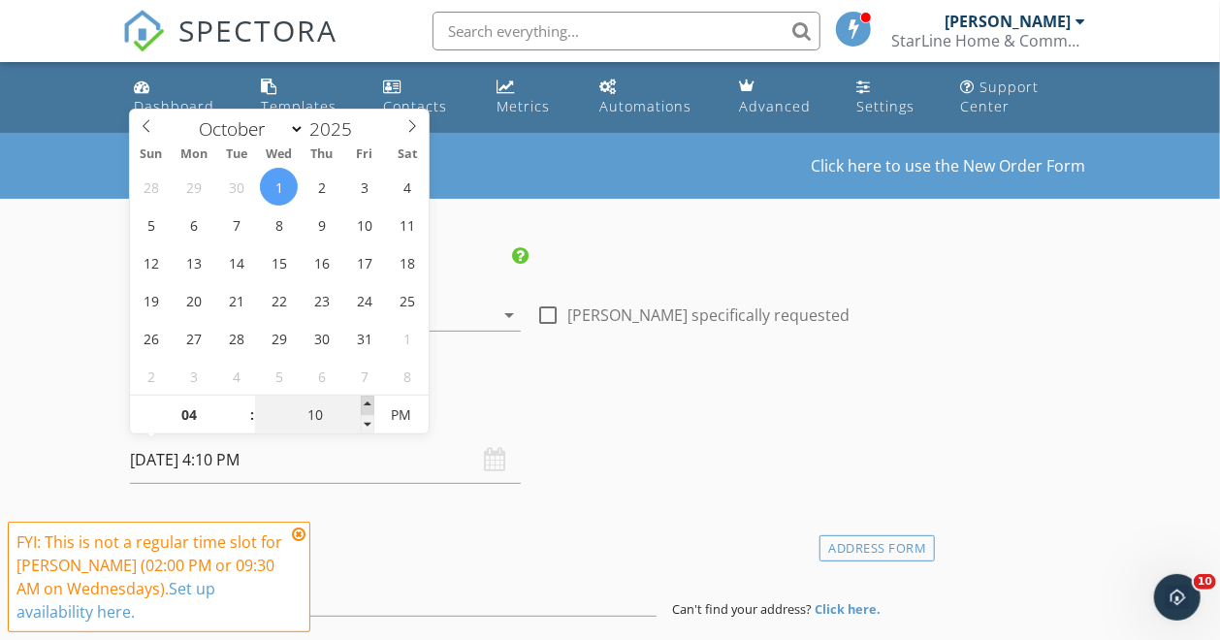
type input "15"
type input "[DATE] 4:15 PM"
click at [368, 403] on span at bounding box center [368, 405] width 14 height 19
type input "20"
type input "[DATE] 4:20 PM"
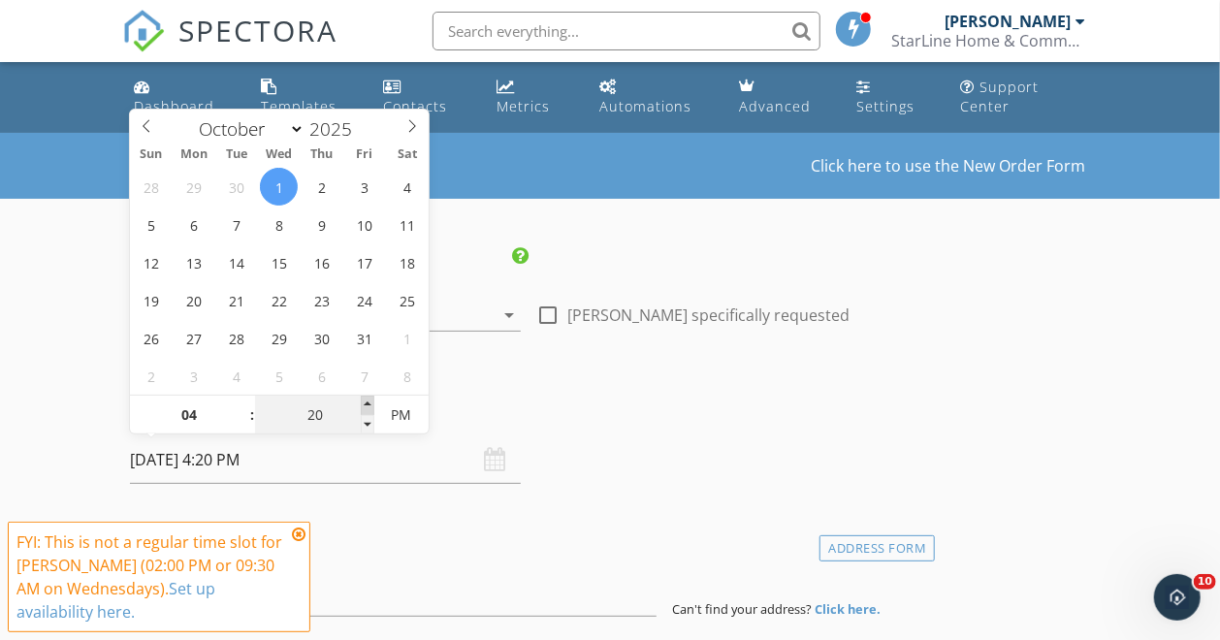
click at [368, 403] on span at bounding box center [368, 405] width 14 height 19
type input "25"
type input "[DATE] 4:25 PM"
click at [368, 403] on span at bounding box center [368, 405] width 14 height 19
type input "30"
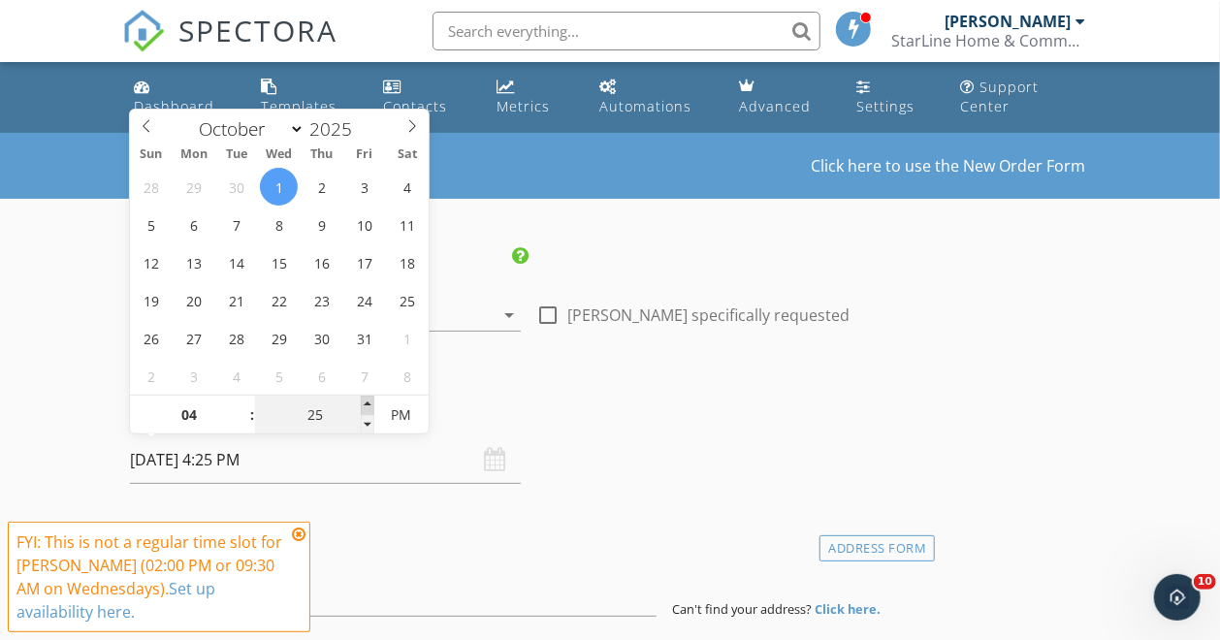
type input "[DATE] 4:30 PM"
click at [368, 403] on span at bounding box center [368, 405] width 14 height 19
click at [591, 401] on h4 "Date/Time" at bounding box center [529, 410] width 798 height 25
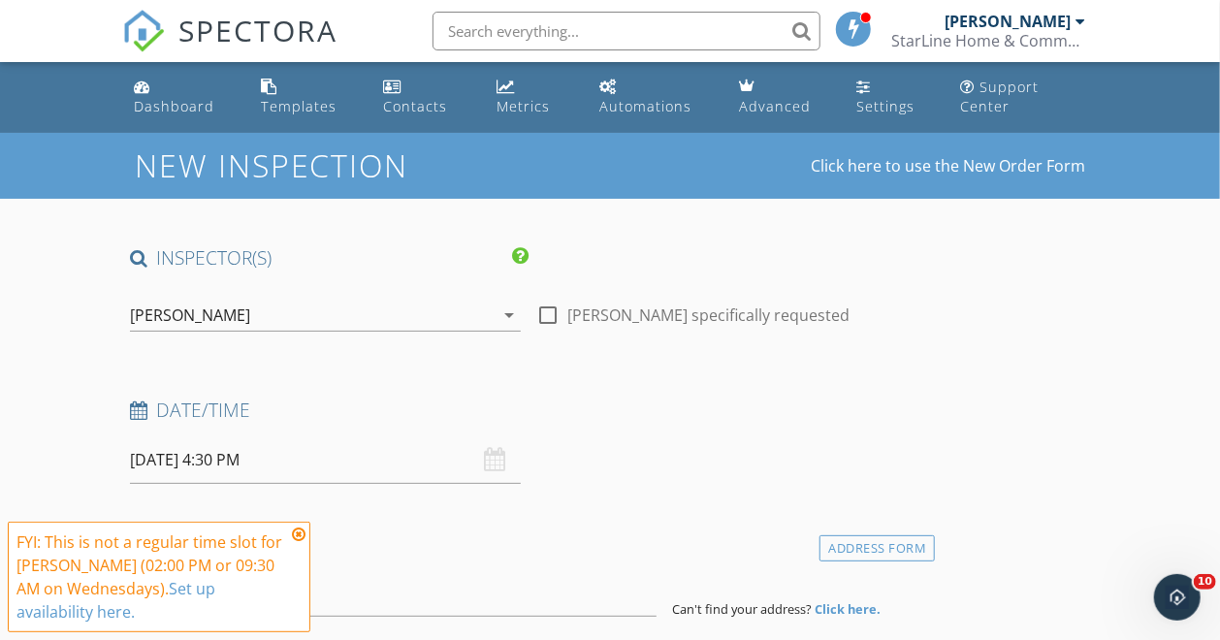
click at [300, 536] on icon at bounding box center [299, 535] width 14 height 16
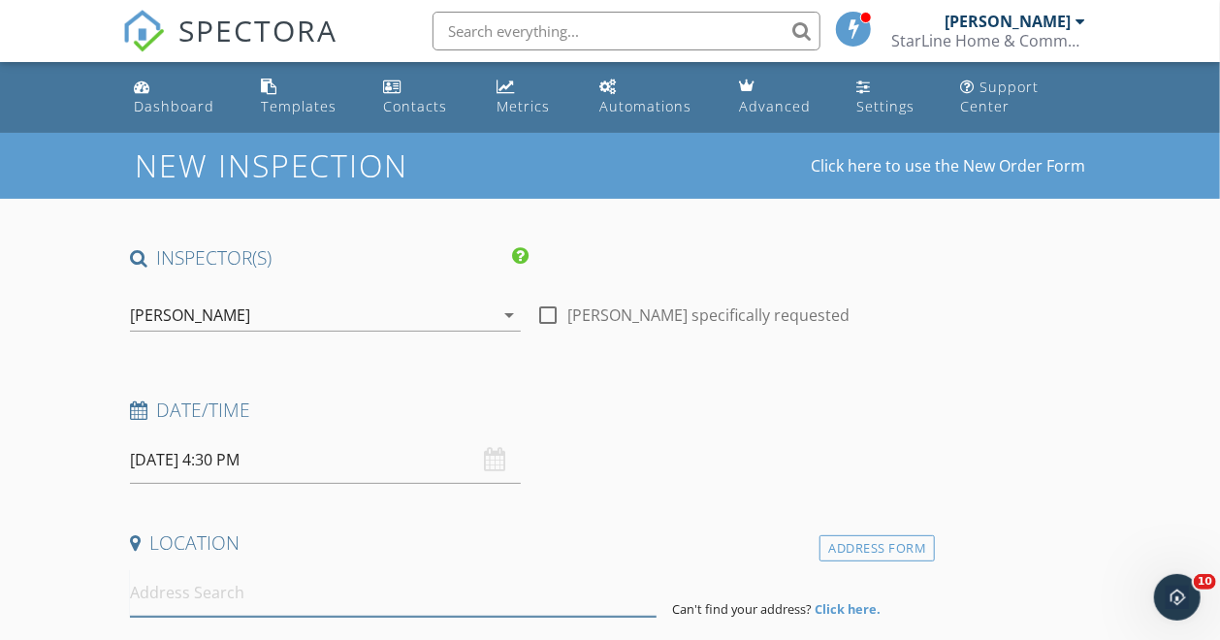
click at [277, 605] on input at bounding box center [393, 593] width 527 height 48
type input "[STREET_ADDRESS]"
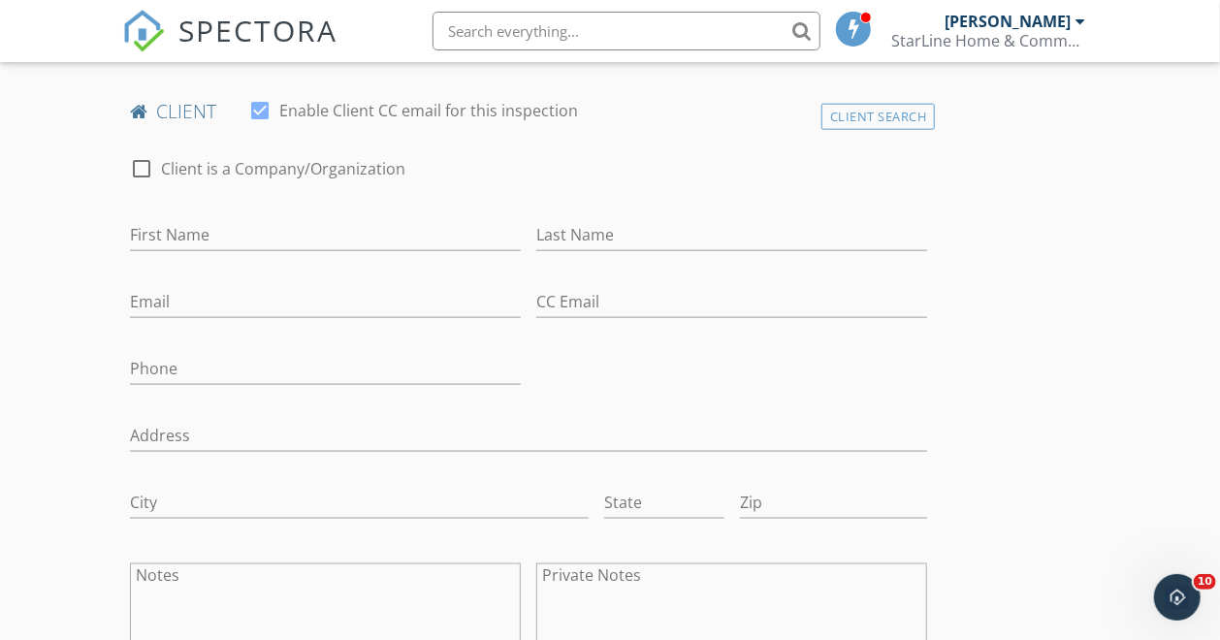
scroll to position [992, 0]
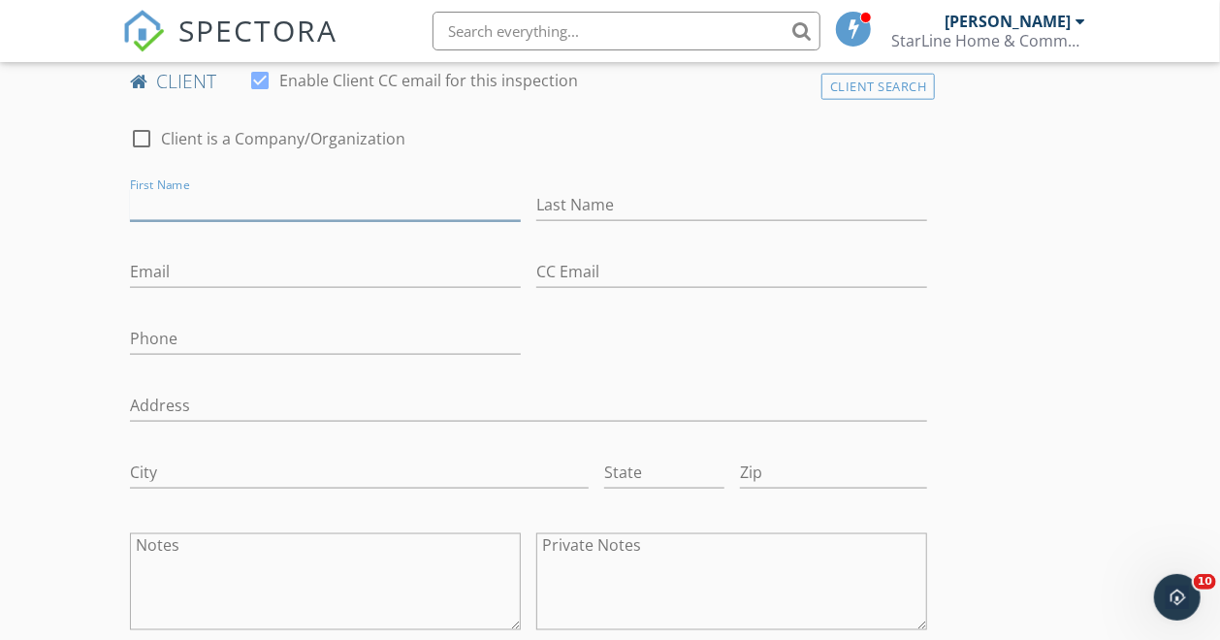
click at [148, 221] on input "First Name" at bounding box center [325, 205] width 391 height 32
type input "Chase"
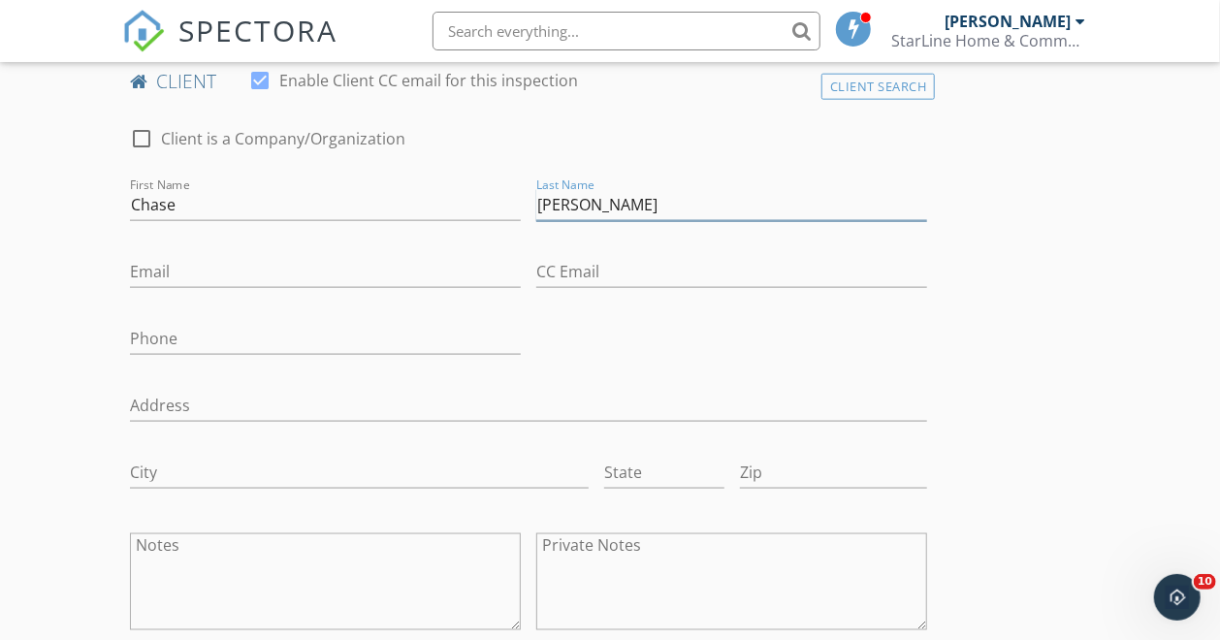
type input "[PERSON_NAME]"
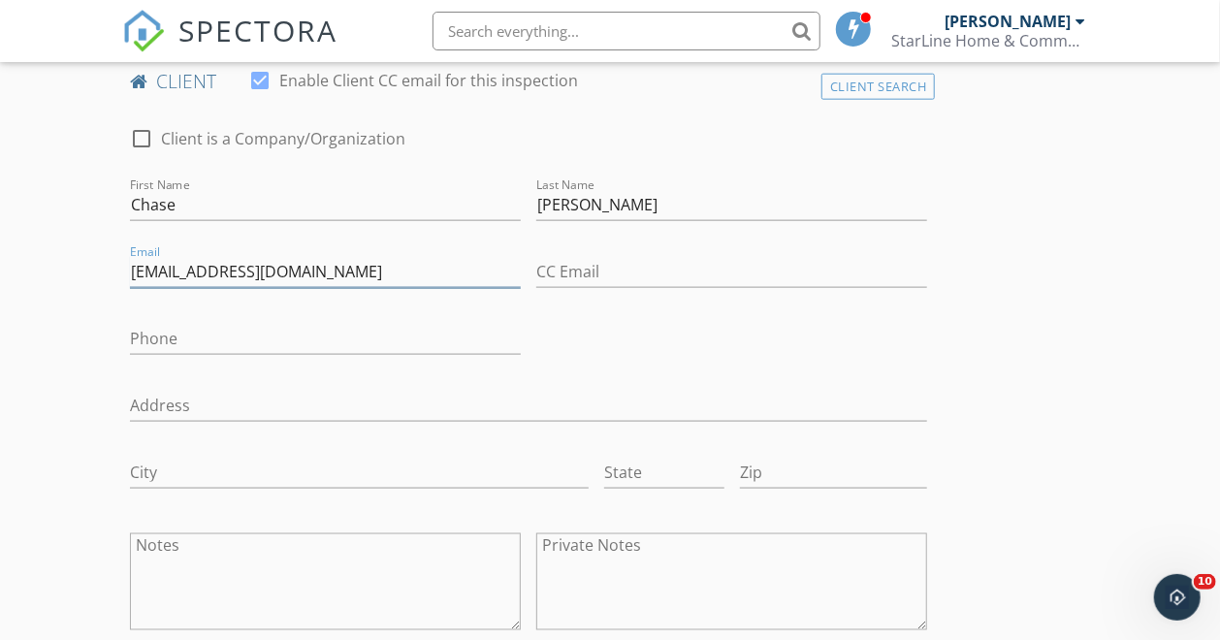
type input "[EMAIL_ADDRESS][DOMAIN_NAME]"
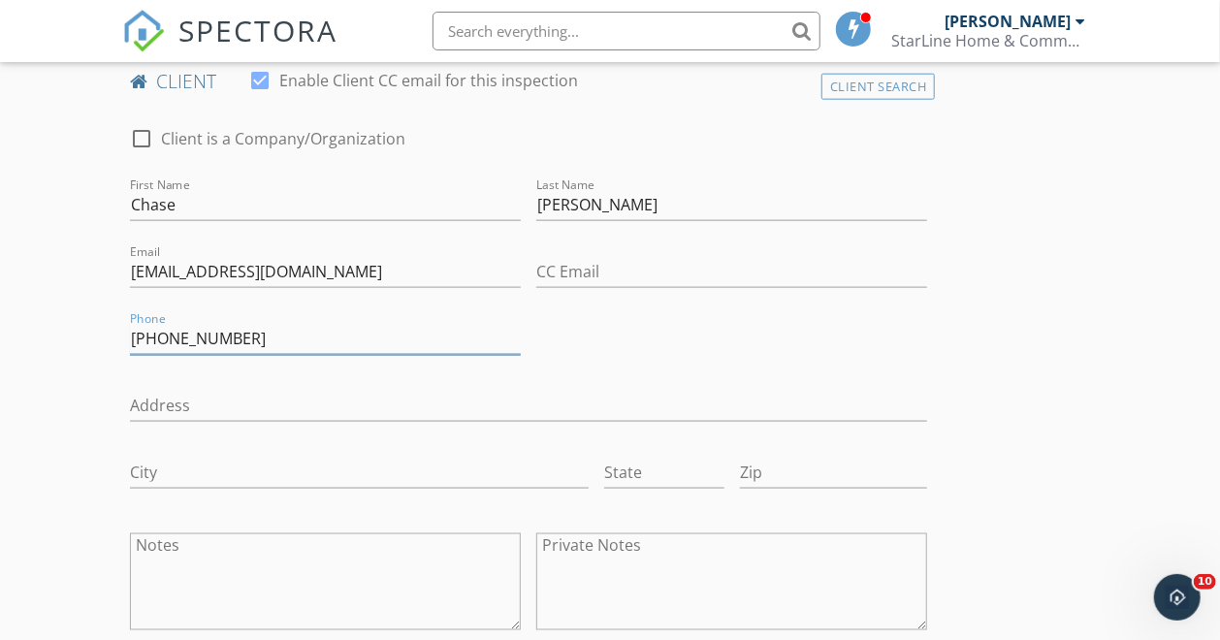
type input "[PHONE_NUMBER]"
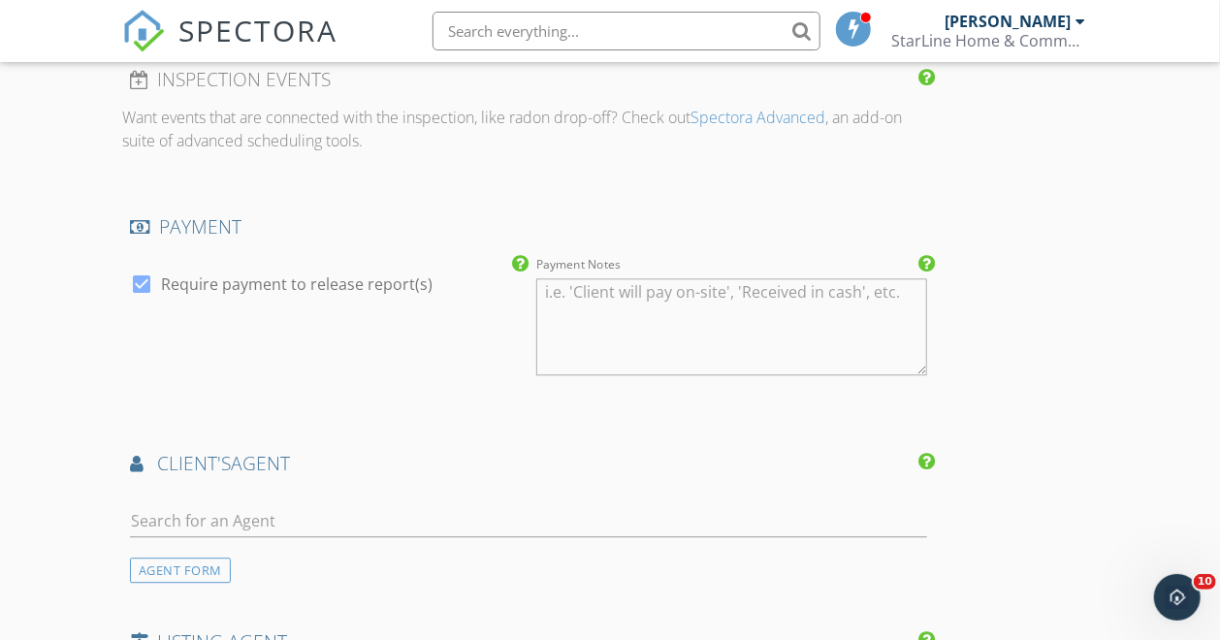
scroll to position [2069, 0]
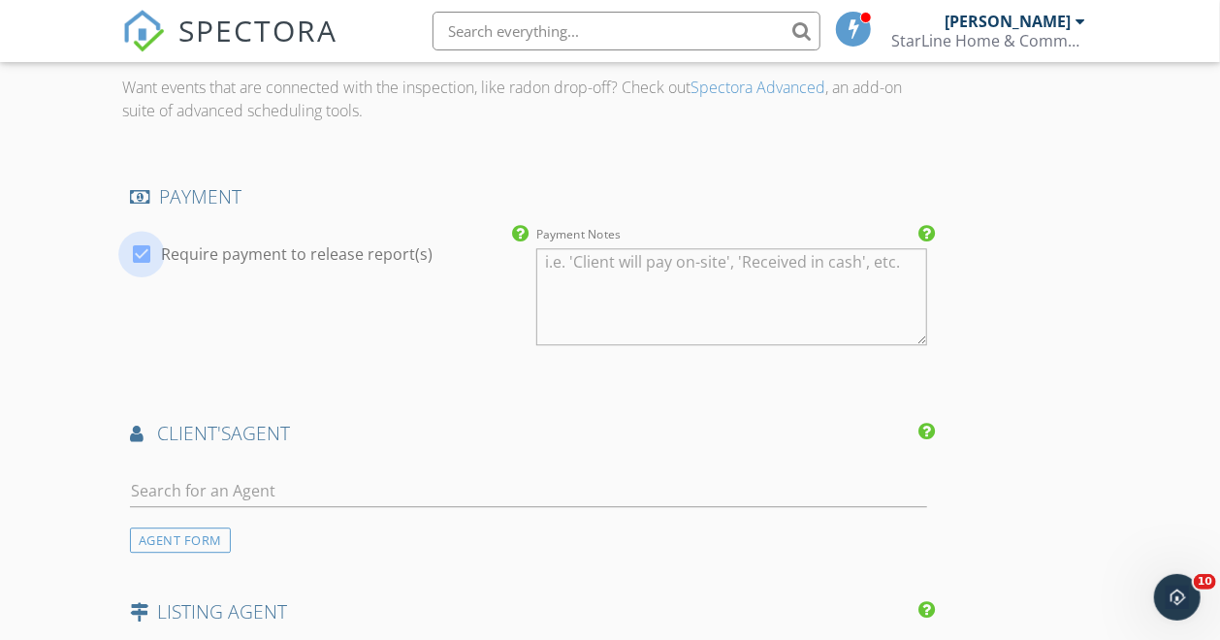
click at [141, 271] on div at bounding box center [141, 254] width 33 height 33
checkbox input "false"
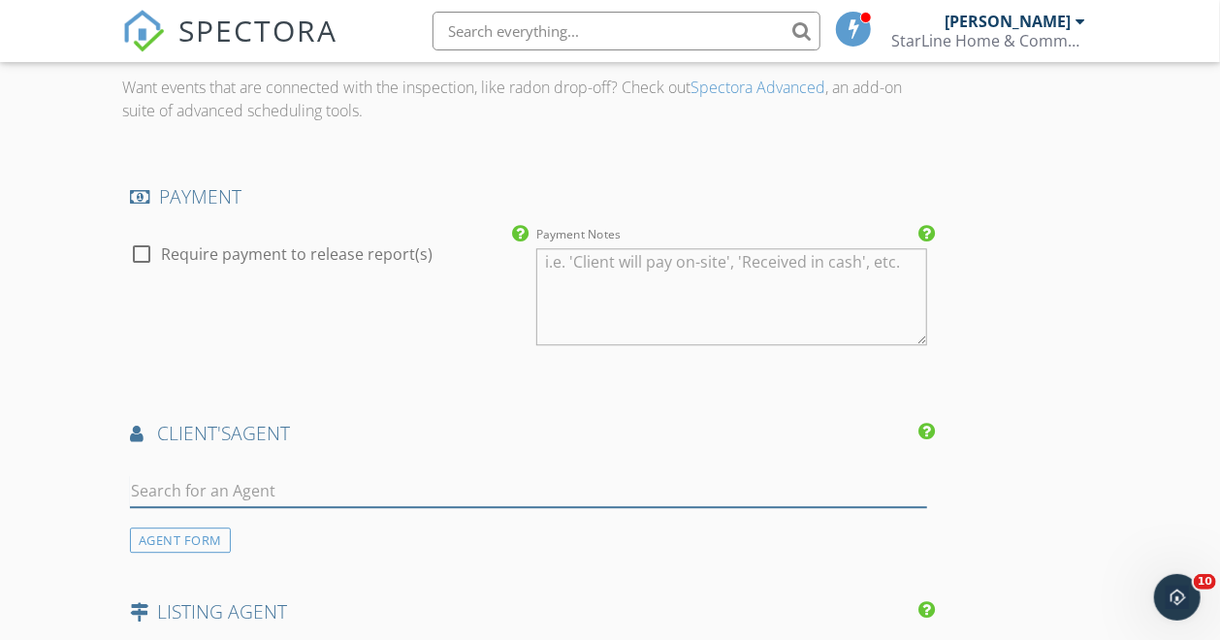
click at [211, 502] on input "text" at bounding box center [529, 491] width 798 height 32
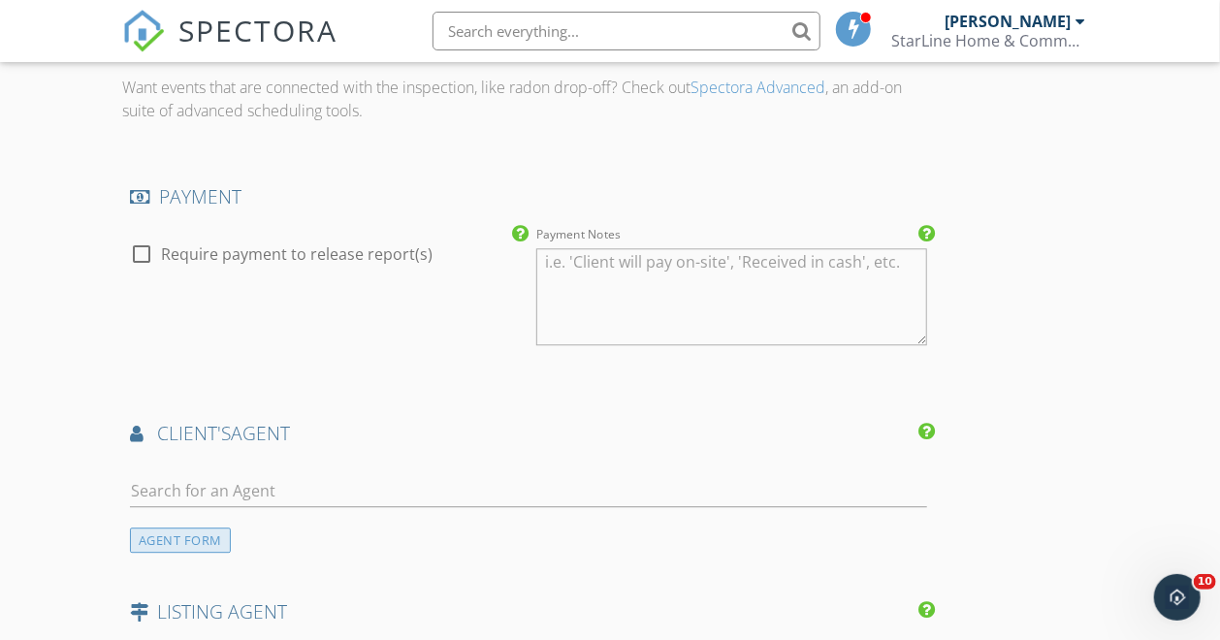
click at [185, 546] on div "AGENT FORM" at bounding box center [180, 541] width 101 height 26
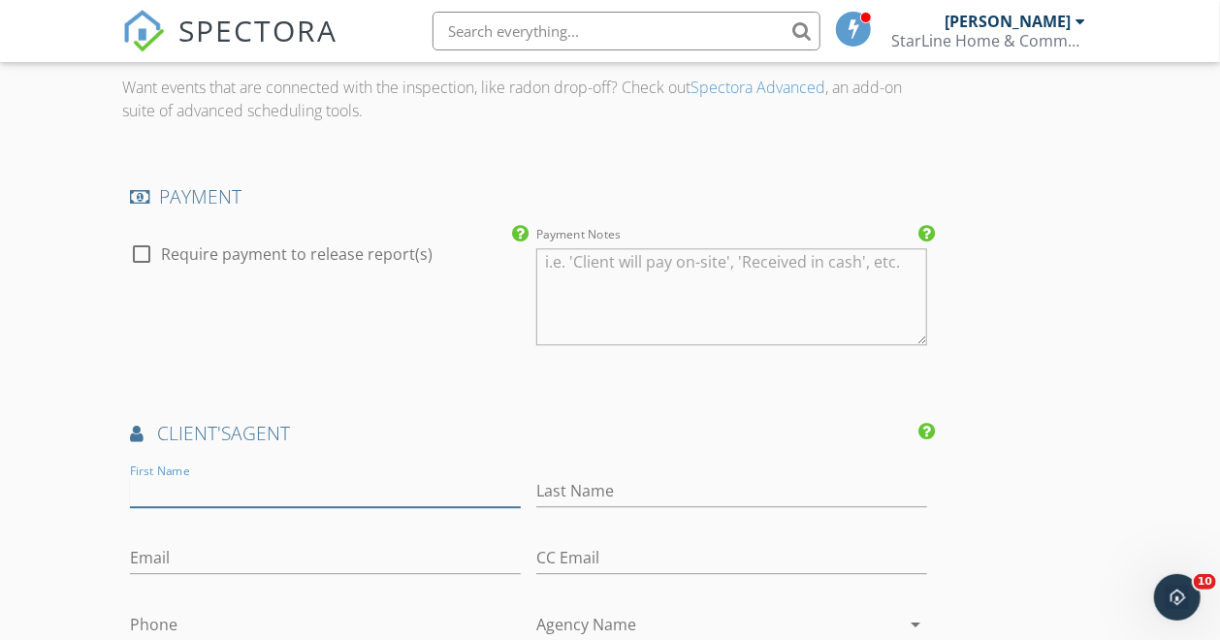
click at [202, 493] on input "First Name" at bounding box center [325, 491] width 391 height 32
type input "[PERSON_NAME]"
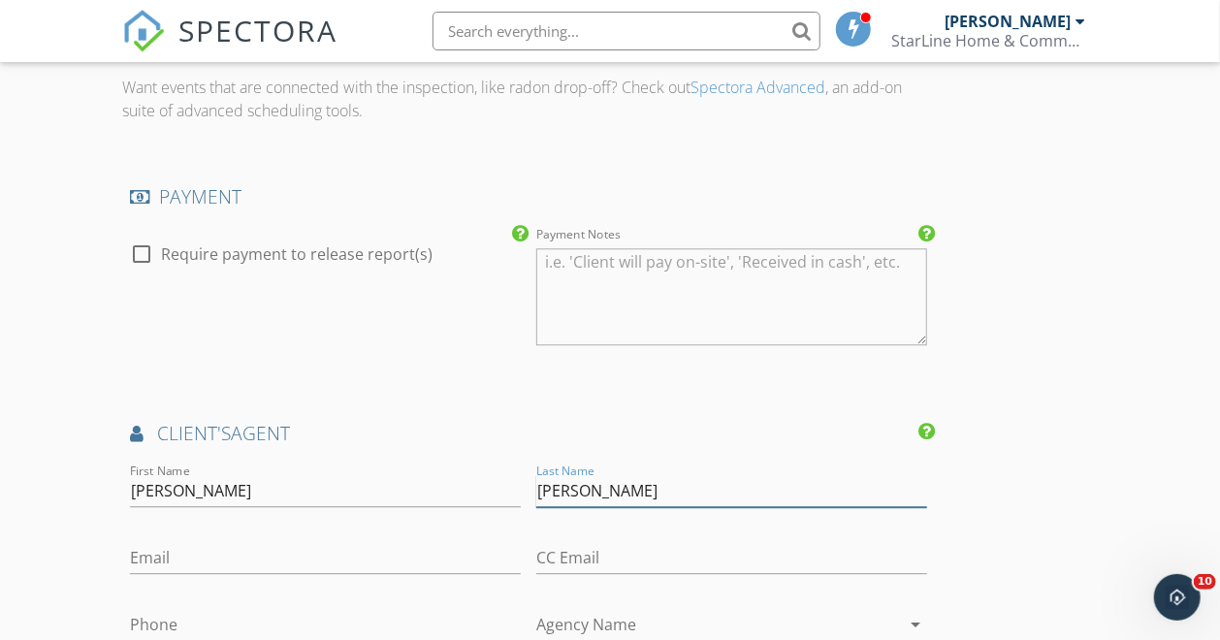
type input "[PERSON_NAME]"
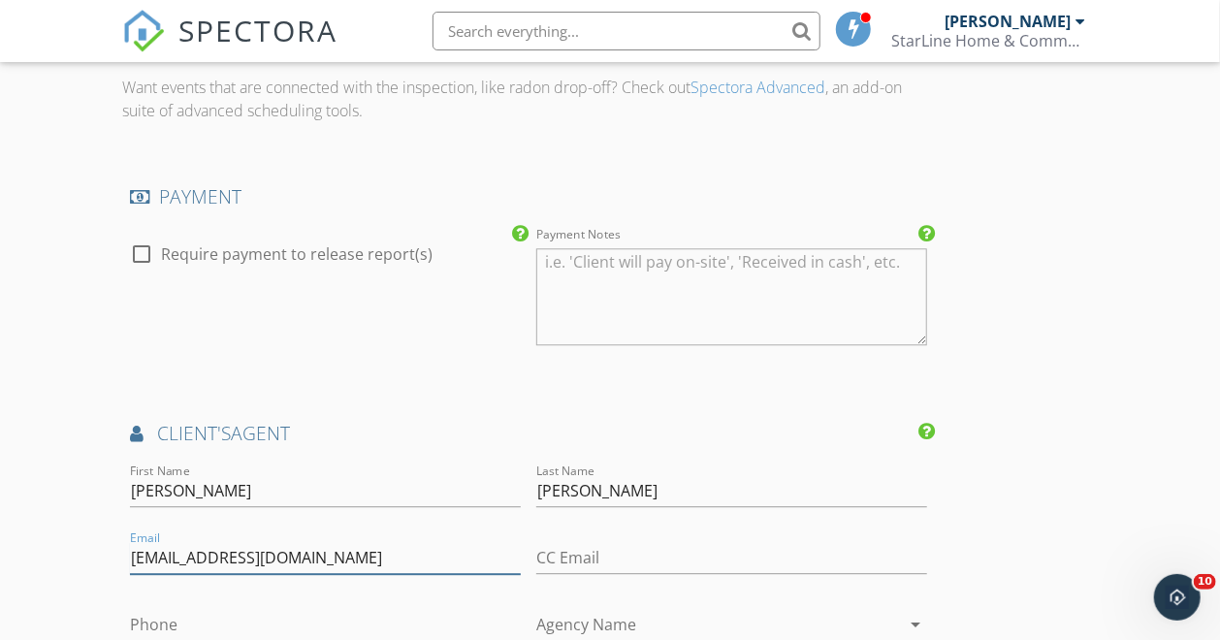
type input "[EMAIL_ADDRESS][DOMAIN_NAME]"
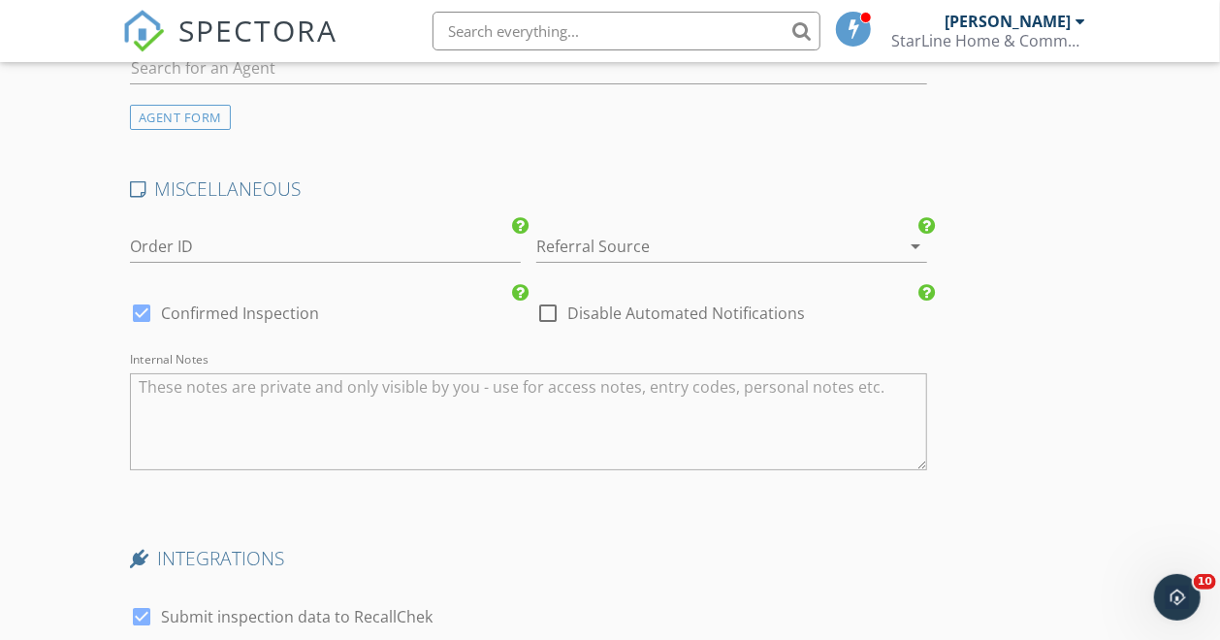
scroll to position [3115, 0]
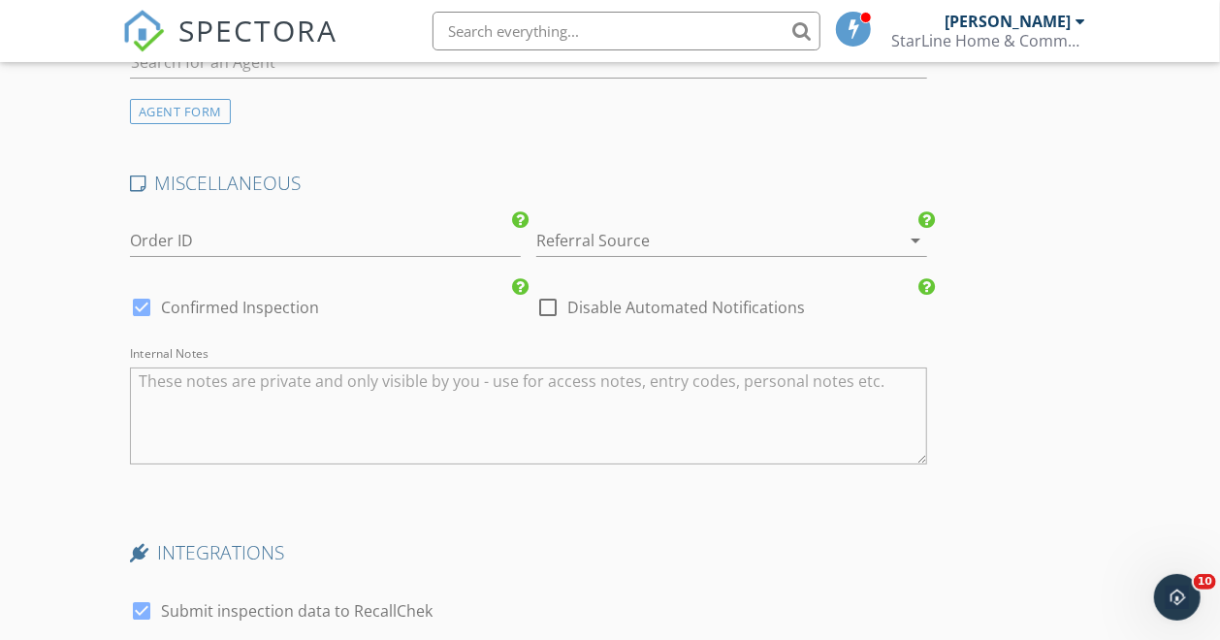
type input "[PHONE_NUMBER]"
click at [532, 315] on div at bounding box center [548, 307] width 33 height 33
checkbox input "true"
click at [141, 617] on div at bounding box center [141, 611] width 33 height 33
checkbox input "false"
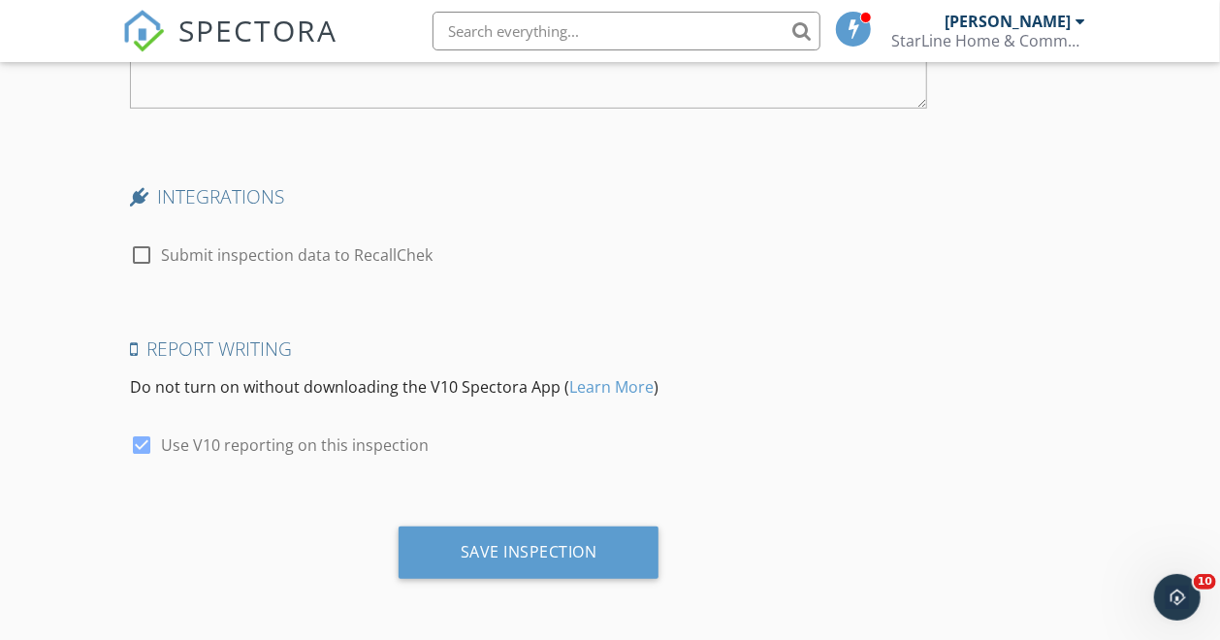
scroll to position [3478, 0]
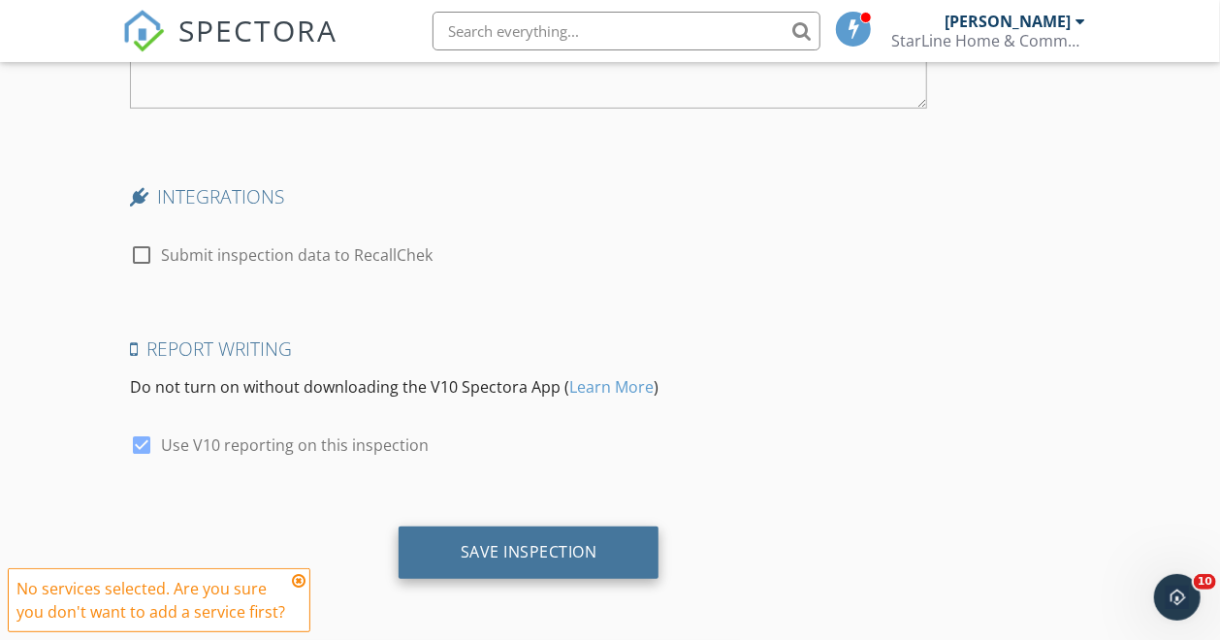
click at [461, 553] on div "Save Inspection" at bounding box center [529, 551] width 137 height 19
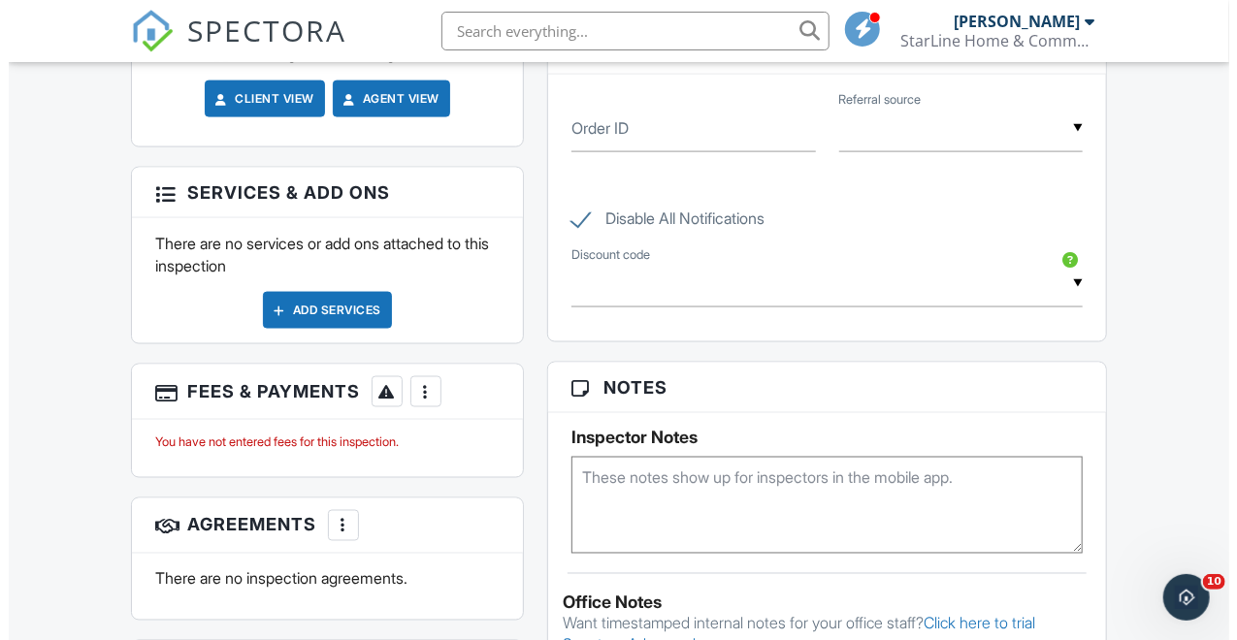
scroll to position [1192, 0]
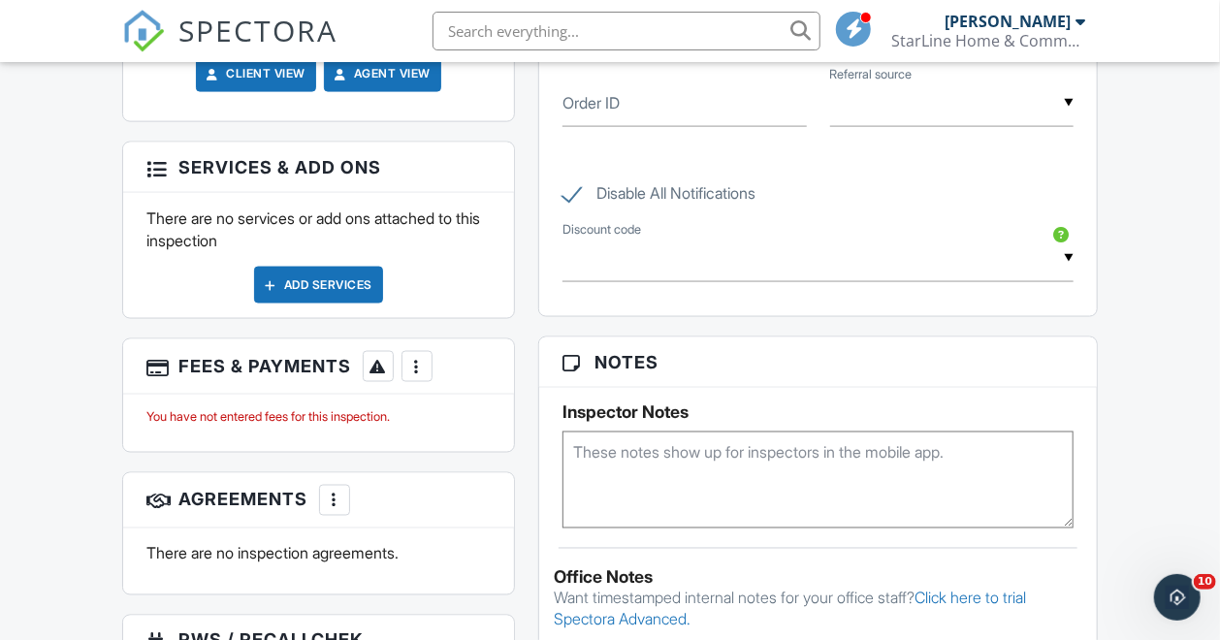
click at [336, 516] on div "More" at bounding box center [334, 500] width 31 height 31
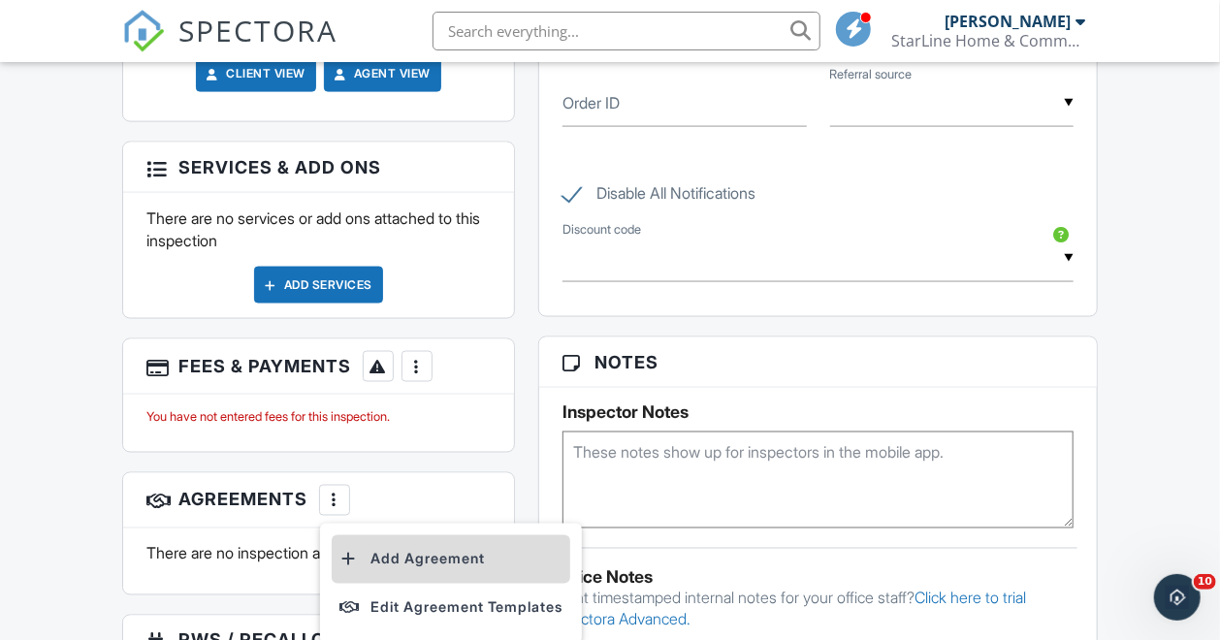
click at [393, 564] on li "Add Agreement" at bounding box center [451, 560] width 239 height 49
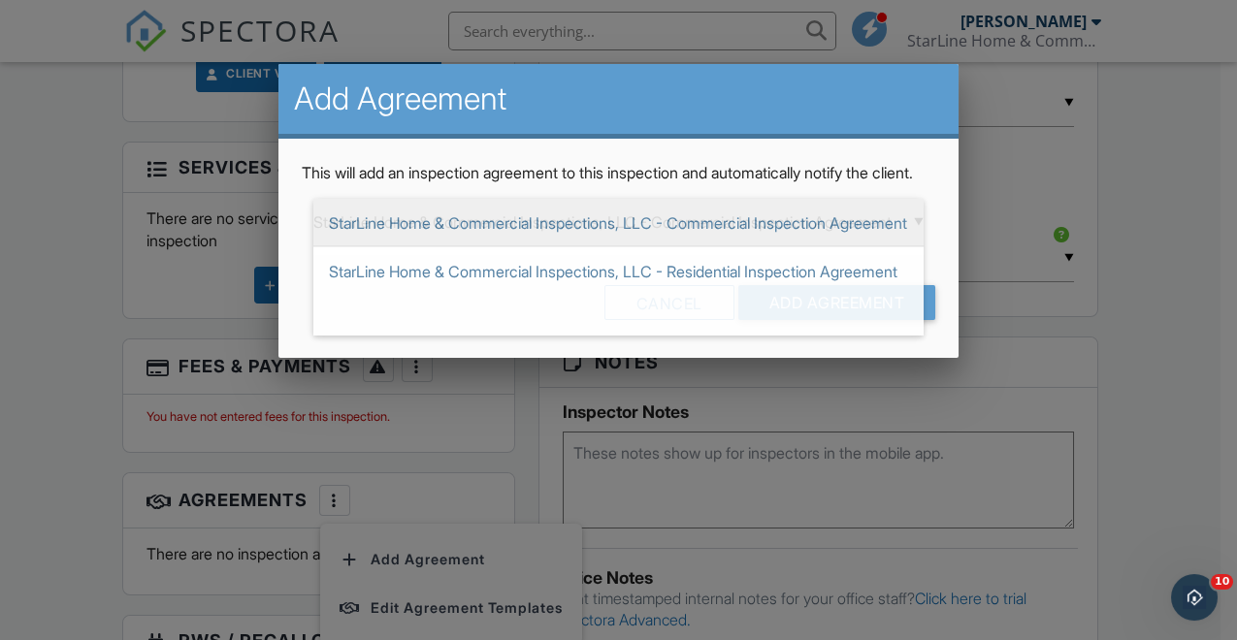
click at [567, 243] on div "▼ StarLine Home & Commercial Inspections, LLC - Commercial Inspection Agreement…" at bounding box center [618, 223] width 610 height 48
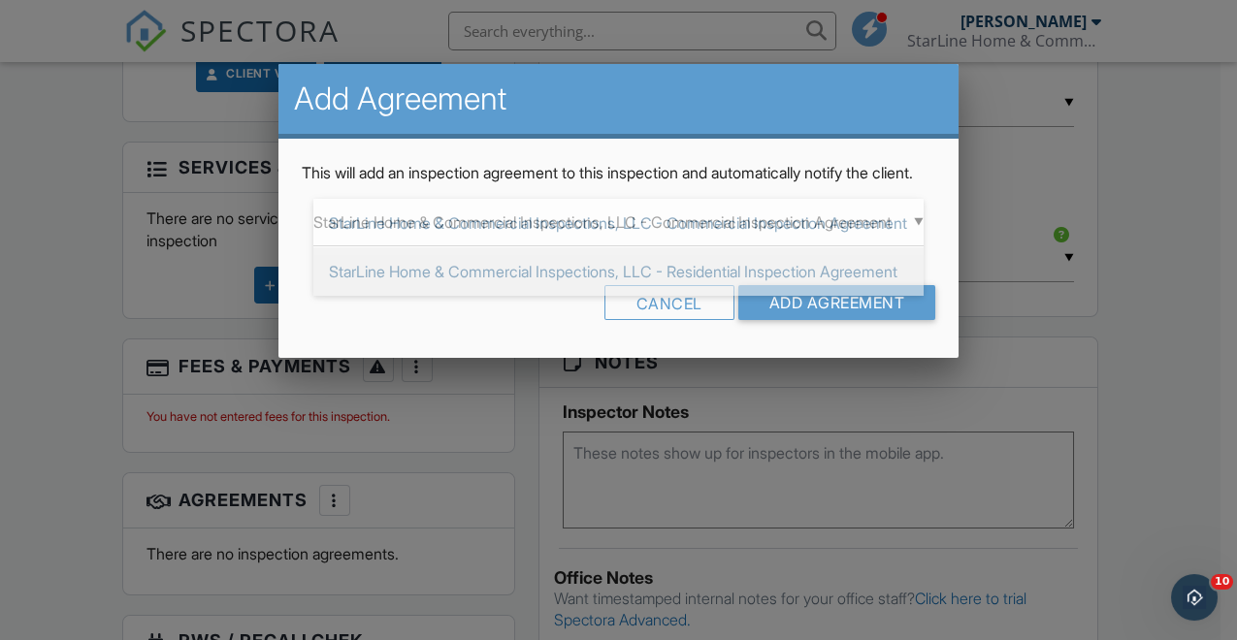
click at [579, 296] on span "StarLine Home & Commercial Inspections, LLC - Residential Inspection Agreement" at bounding box center [618, 271] width 610 height 49
type input "StarLine Home & Commercial Inspections, LLC - Residential Inspection Agreement"
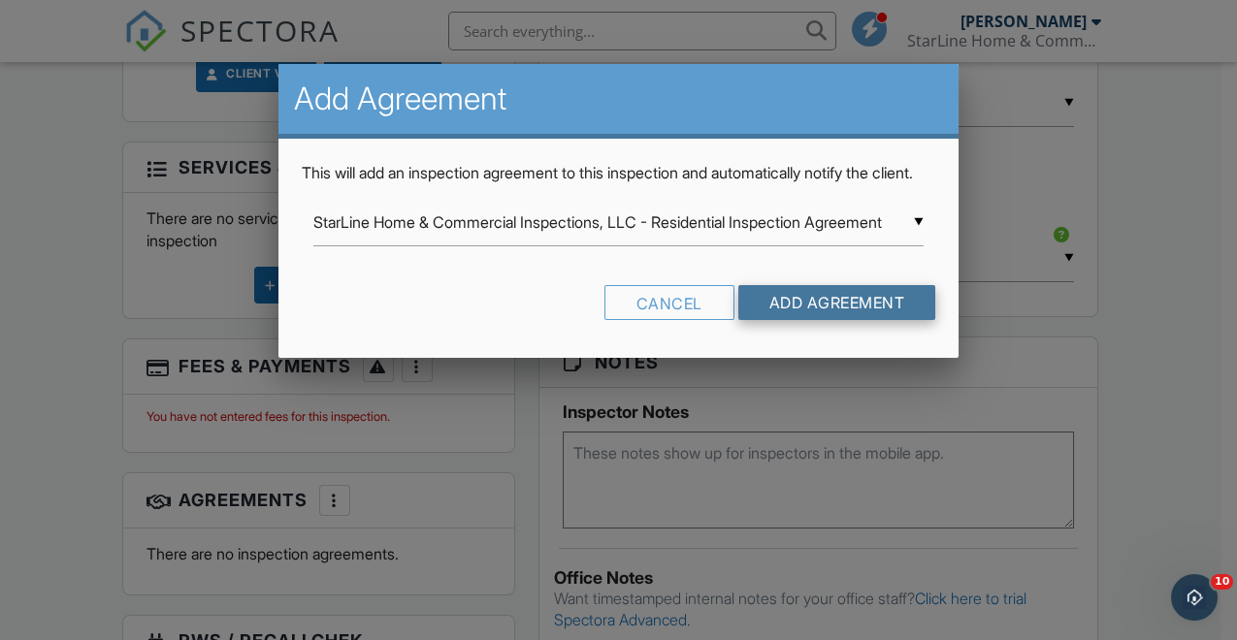
click at [822, 317] on input "Add Agreement" at bounding box center [837, 302] width 198 height 35
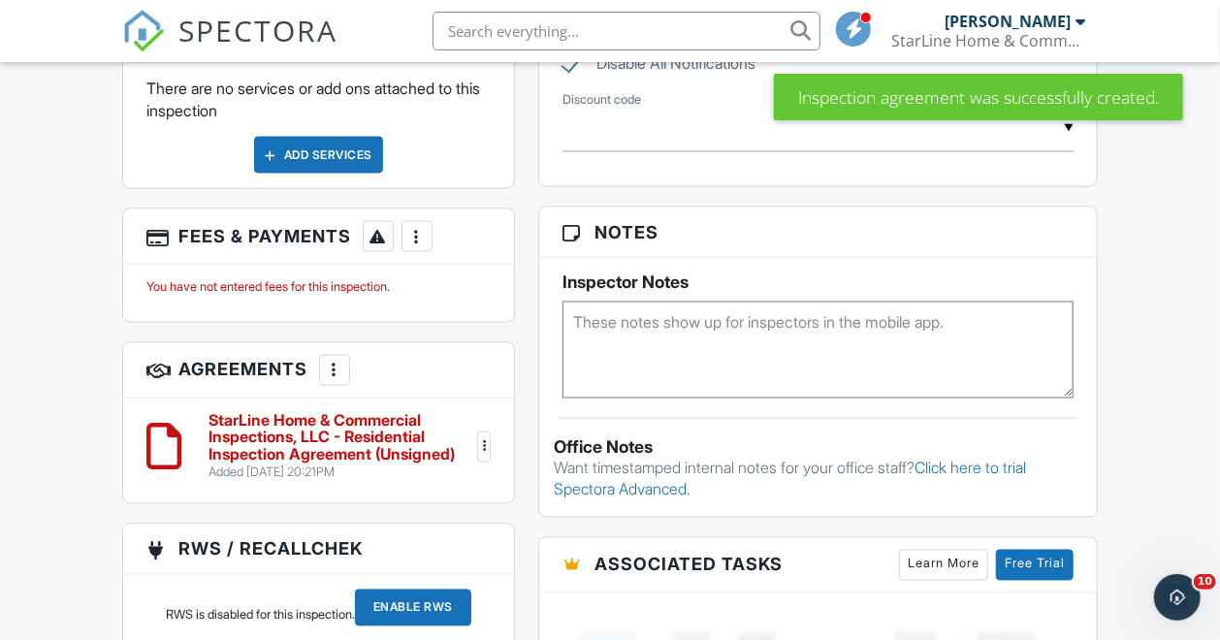
scroll to position [1365, 0]
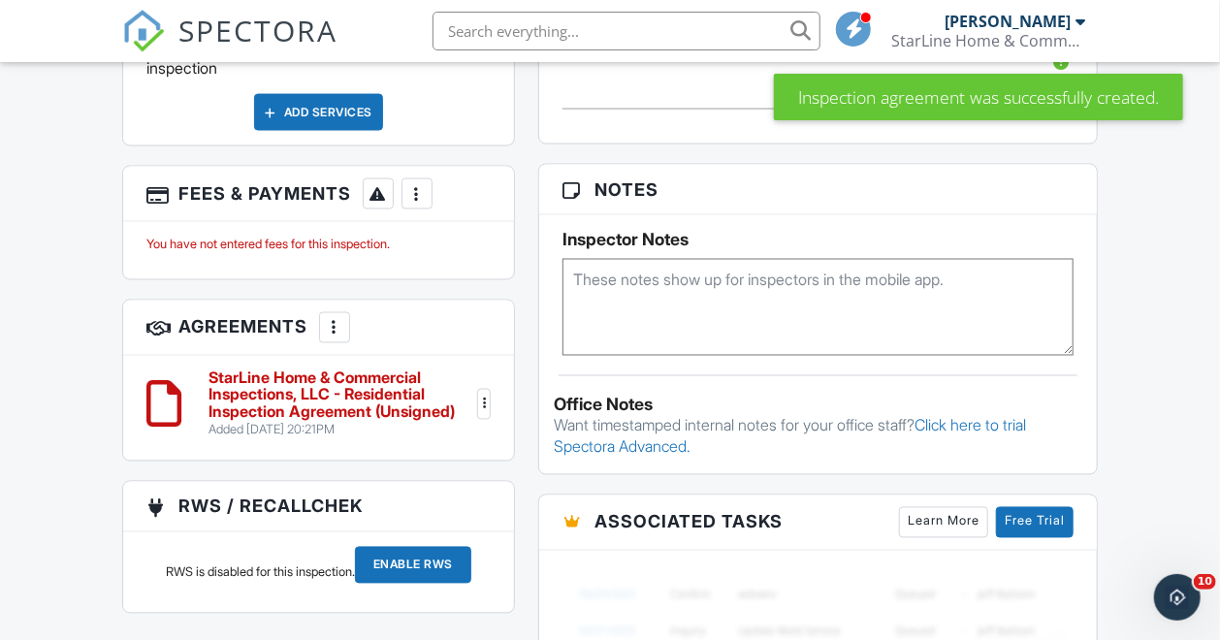
click at [486, 414] on div at bounding box center [483, 404] width 19 height 19
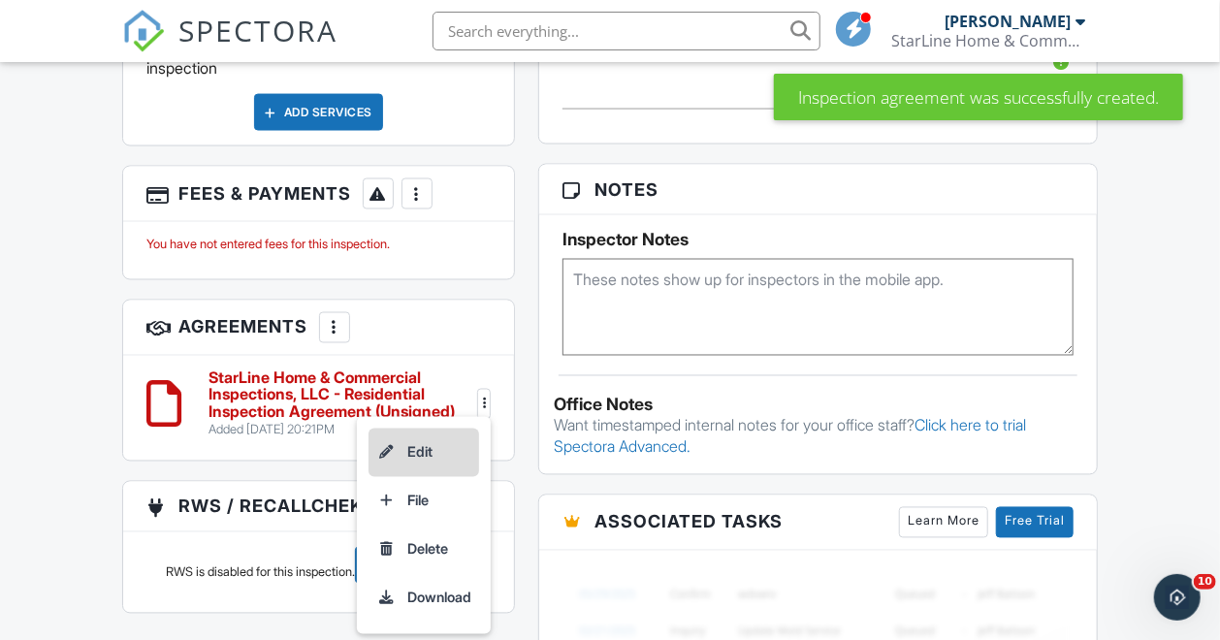
click at [441, 467] on li "Edit" at bounding box center [424, 453] width 111 height 49
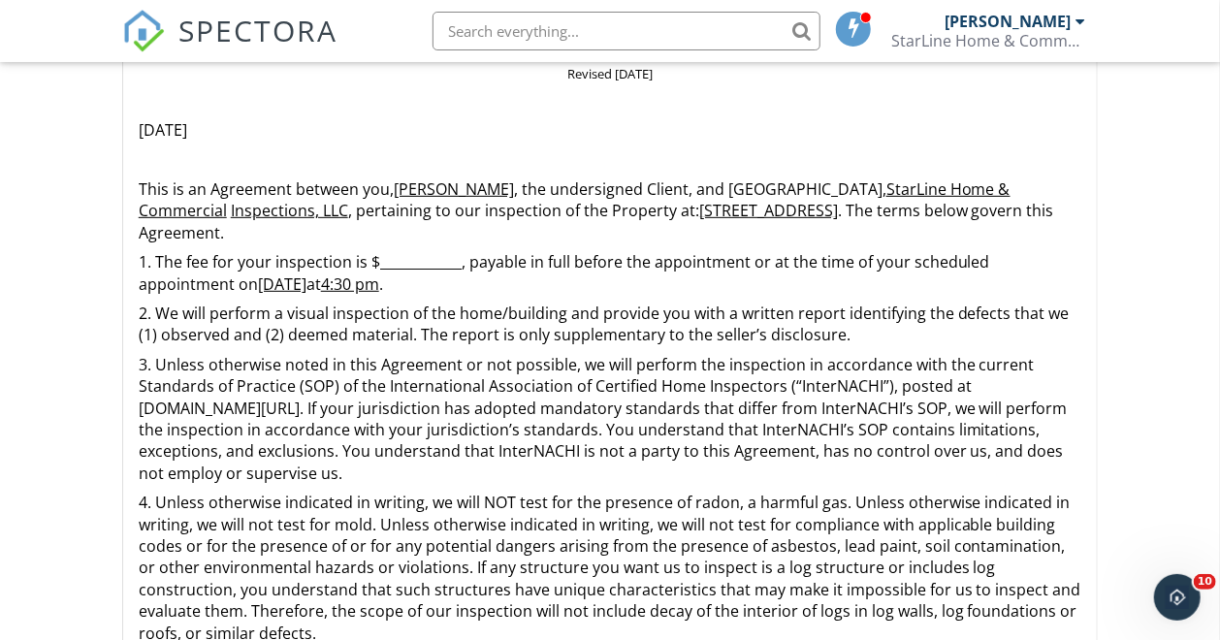
scroll to position [344, 0]
click at [377, 260] on p "1. The fee for your inspection is $____________, payable in full before the app…" at bounding box center [610, 272] width 943 height 44
click at [376, 258] on p "1. The fee for your inspection is $385.00, payable in full before the appointme…" at bounding box center [610, 272] width 943 height 44
drag, startPoint x: 376, startPoint y: 259, endPoint x: 422, endPoint y: 264, distance: 45.9
click at [422, 264] on p "1. The fee for your inspection is $385.00, payable in full before the appointme…" at bounding box center [610, 272] width 943 height 44
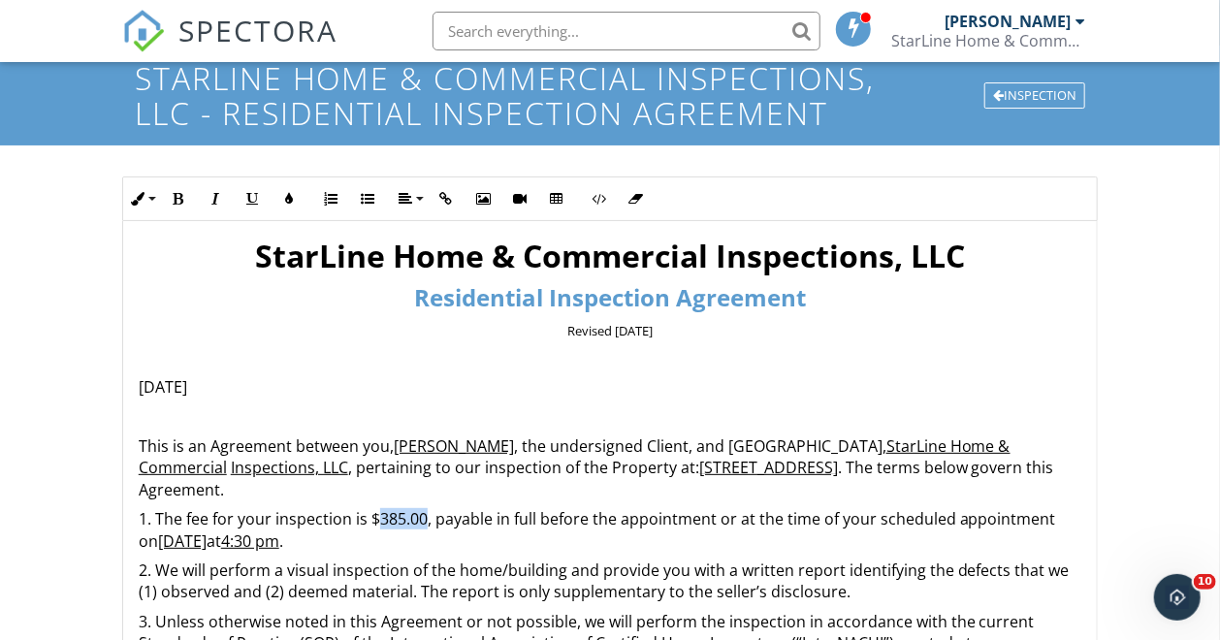
scroll to position [85, 0]
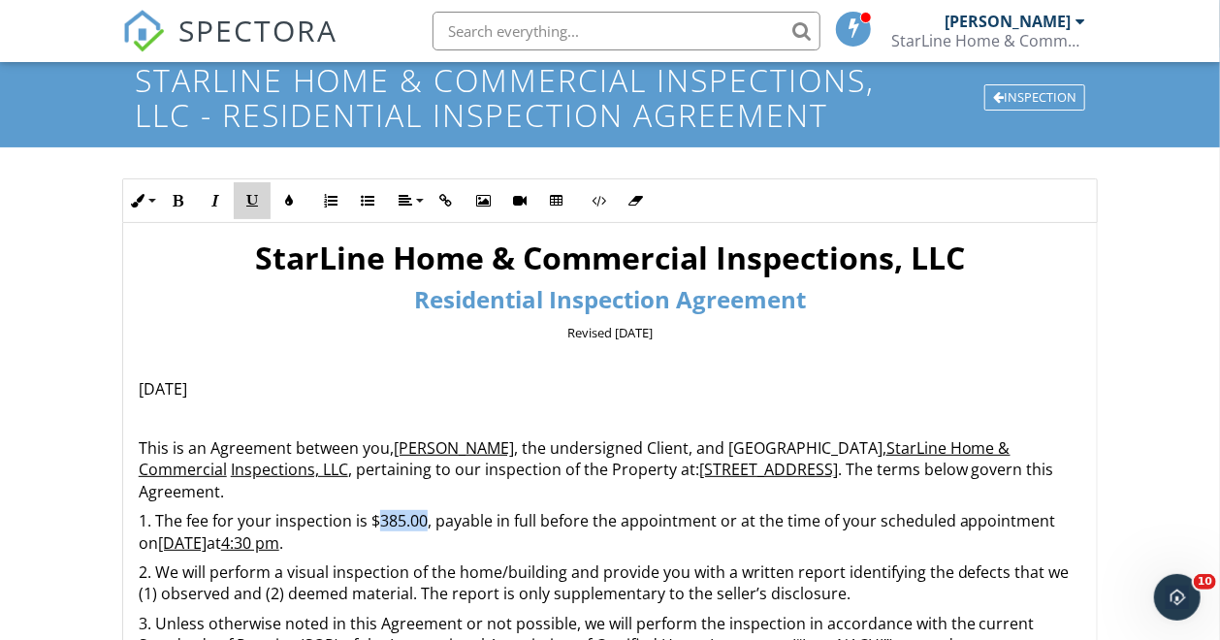
click at [245, 196] on icon "button" at bounding box center [252, 201] width 14 height 14
click at [593, 522] on p "1. The fee for your inspection is $ 385.00 , payable in full before the appoint…" at bounding box center [610, 532] width 943 height 44
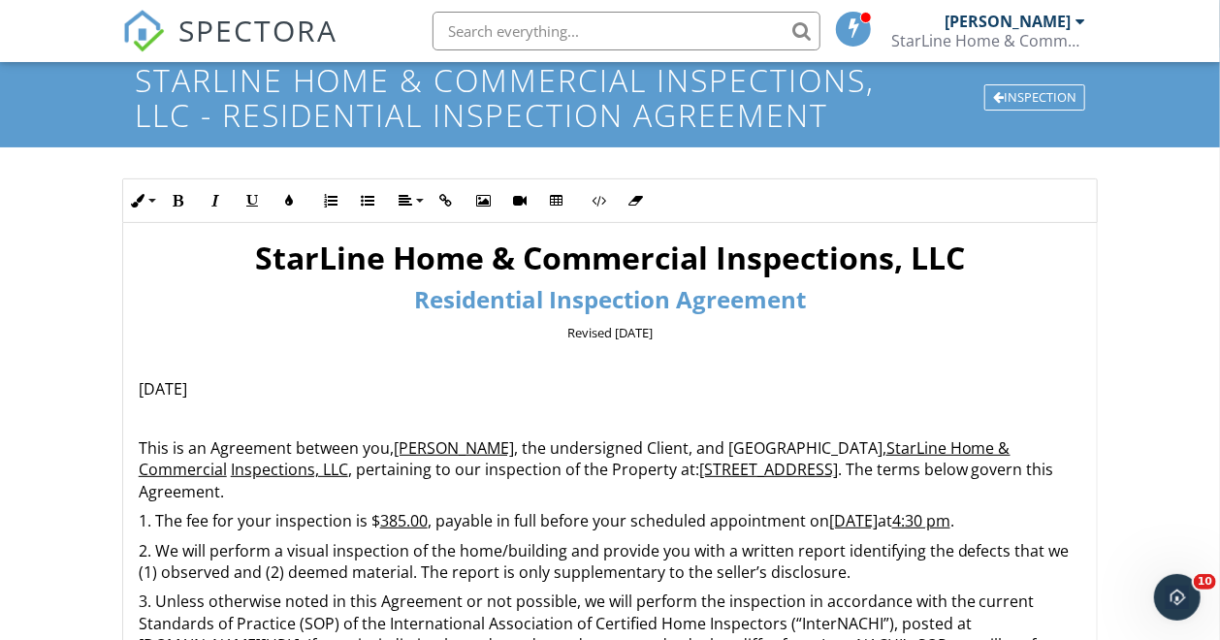
scroll to position [579, 0]
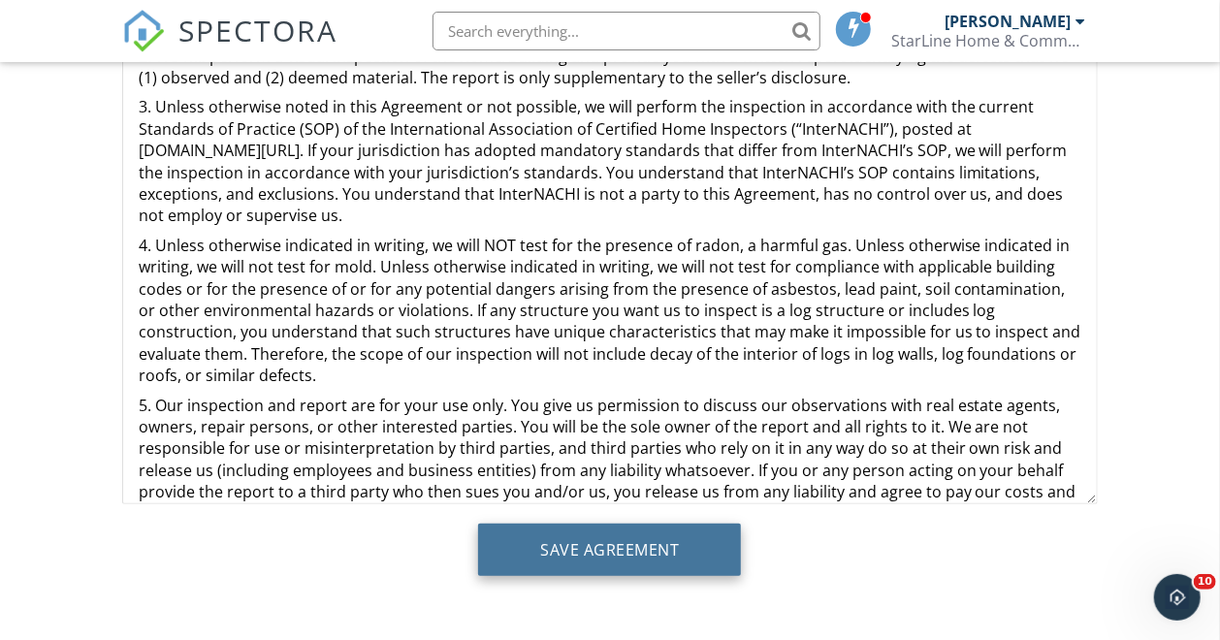
click at [629, 542] on input "Save Agreement" at bounding box center [609, 550] width 263 height 52
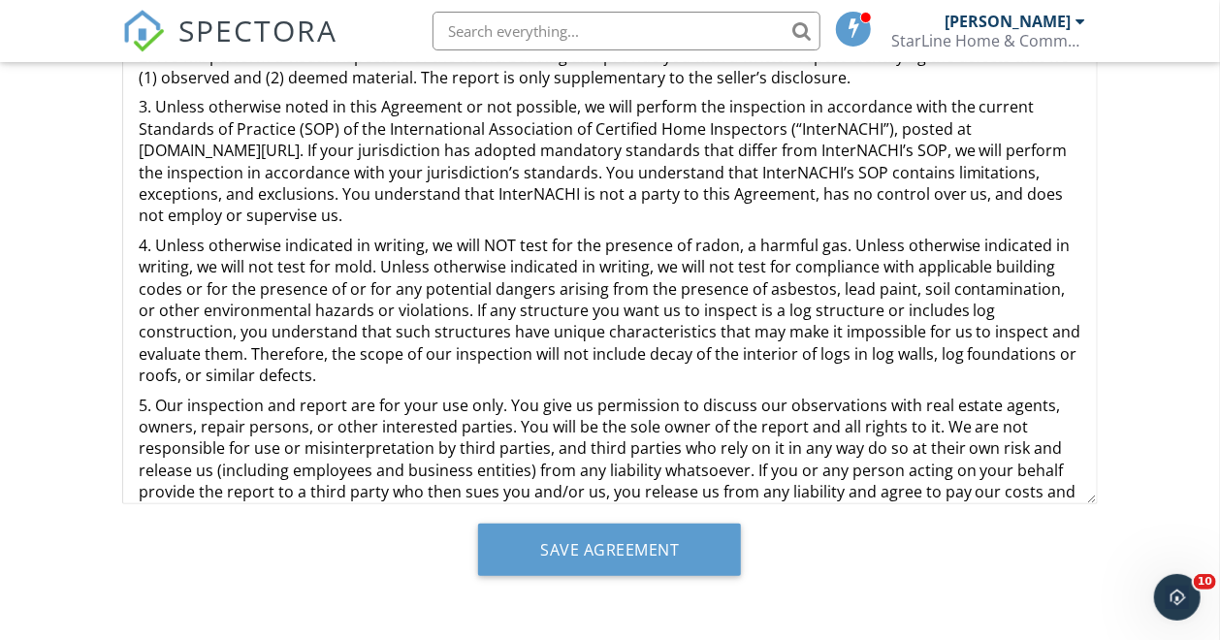
scroll to position [18, 0]
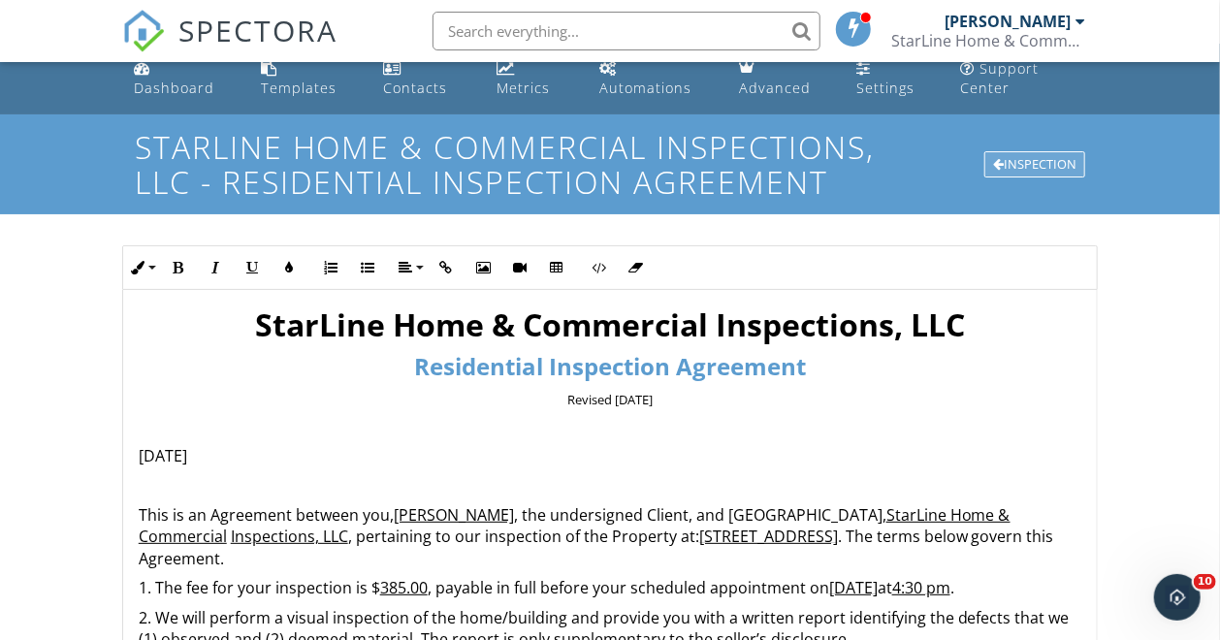
click at [1040, 154] on div "Inspection" at bounding box center [1035, 164] width 101 height 27
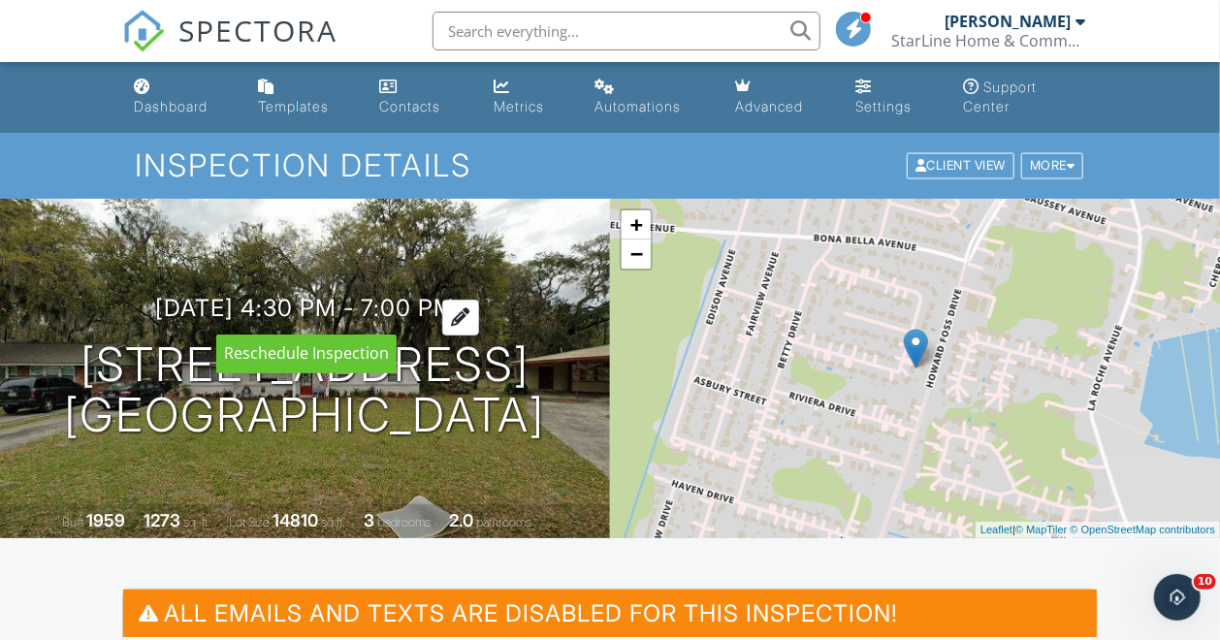
click at [479, 309] on div at bounding box center [460, 318] width 37 height 36
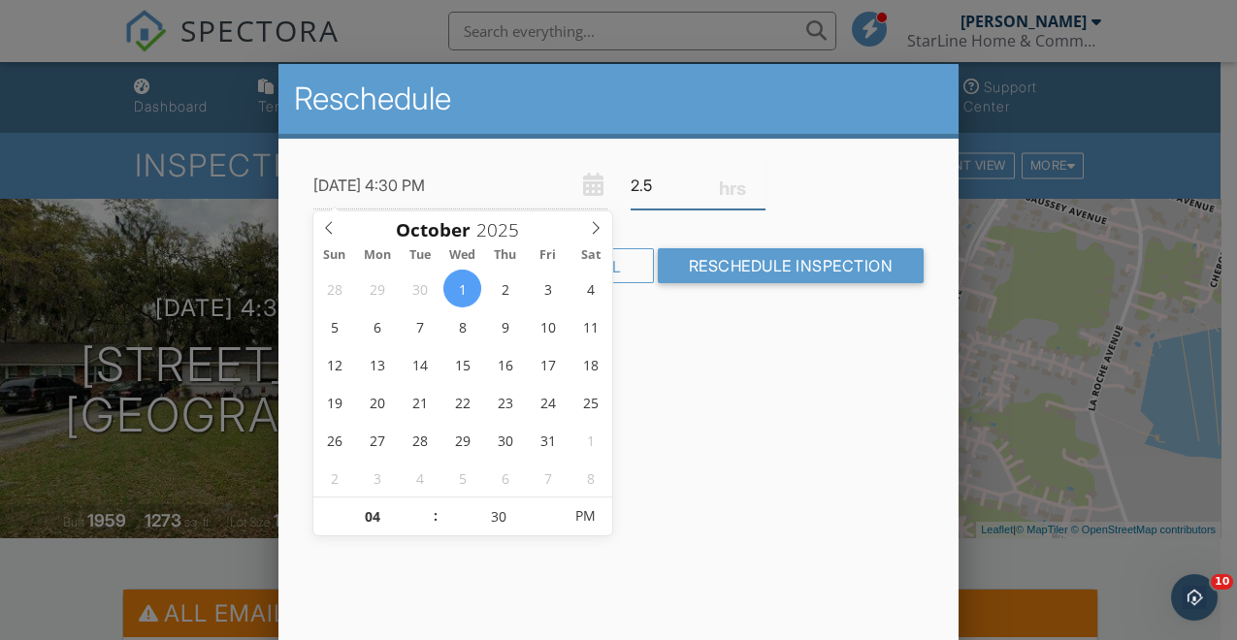
click at [676, 185] on input "2.5" at bounding box center [698, 186] width 135 height 48
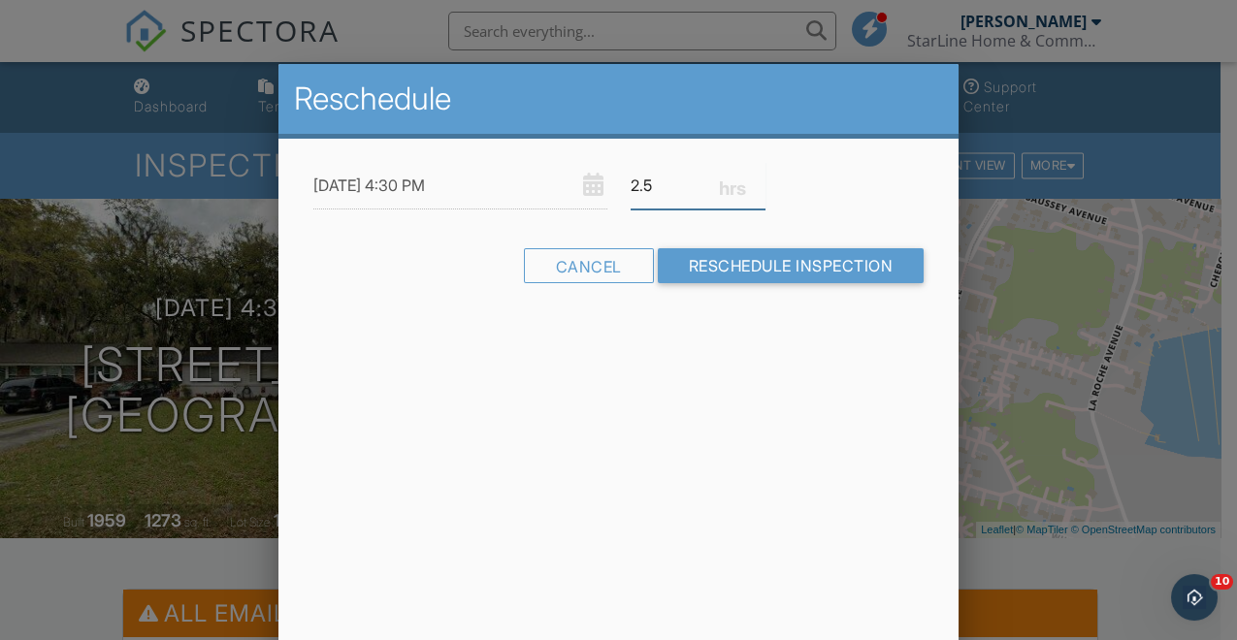
type input "2"
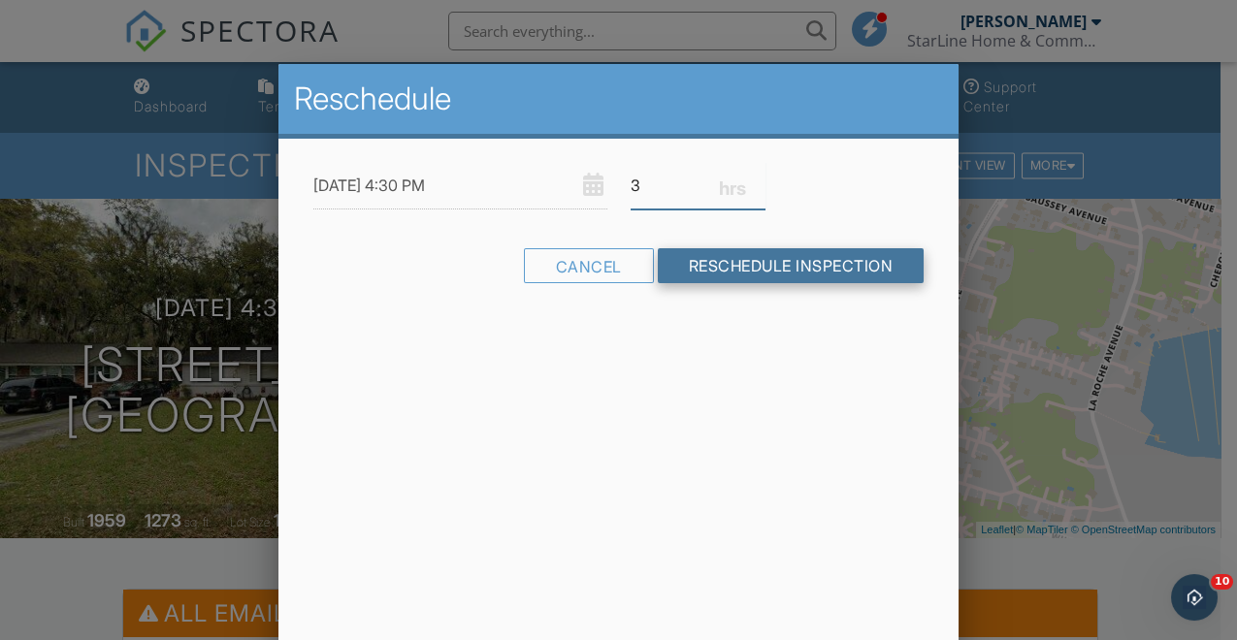
type input "3"
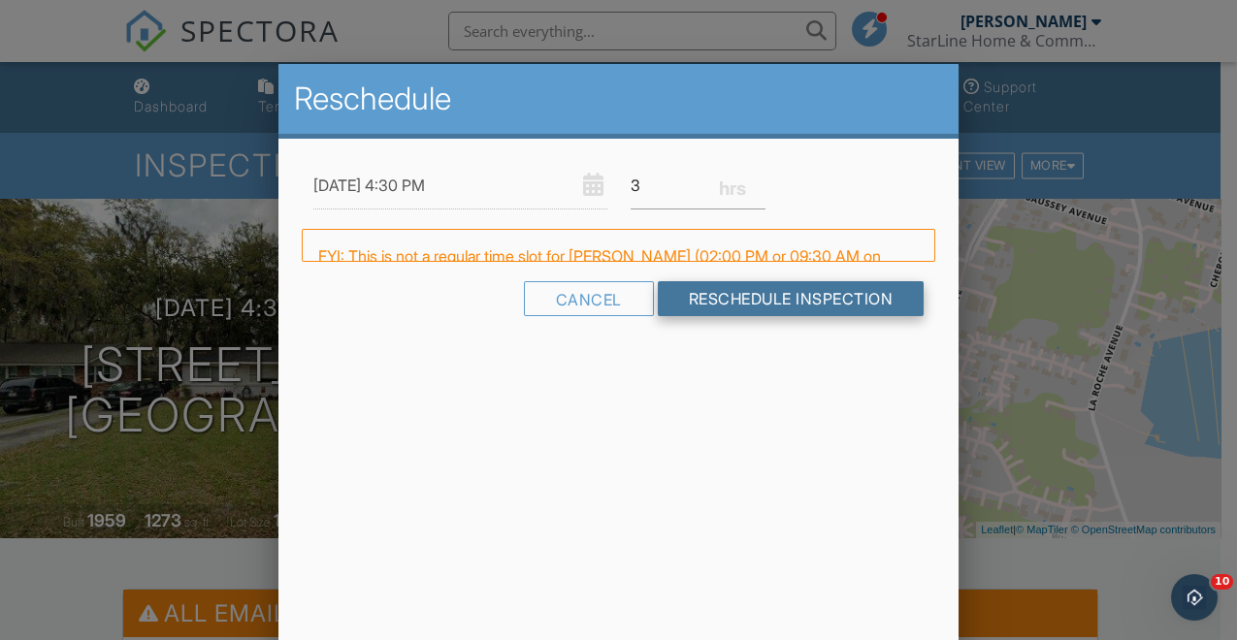
click at [764, 260] on form "[DATE] 4:30 PM 3 Warning: this date/time is in the past. FYI: This is not a reg…" at bounding box center [619, 246] width 634 height 169
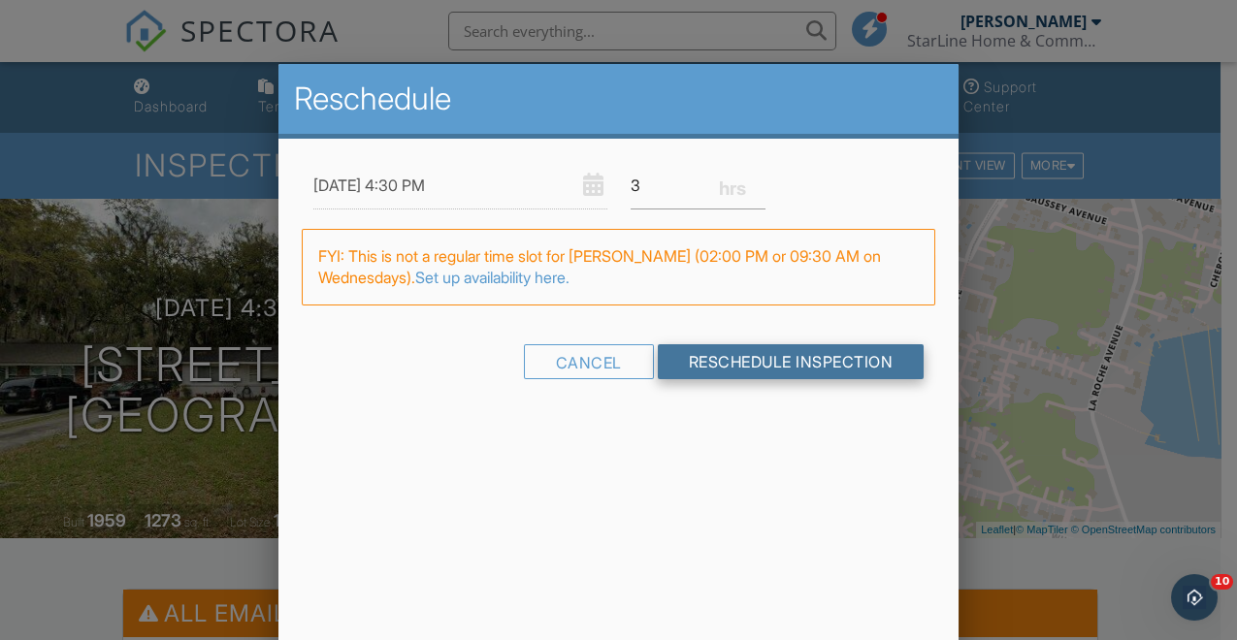
click at [783, 357] on input "Reschedule Inspection" at bounding box center [791, 361] width 267 height 35
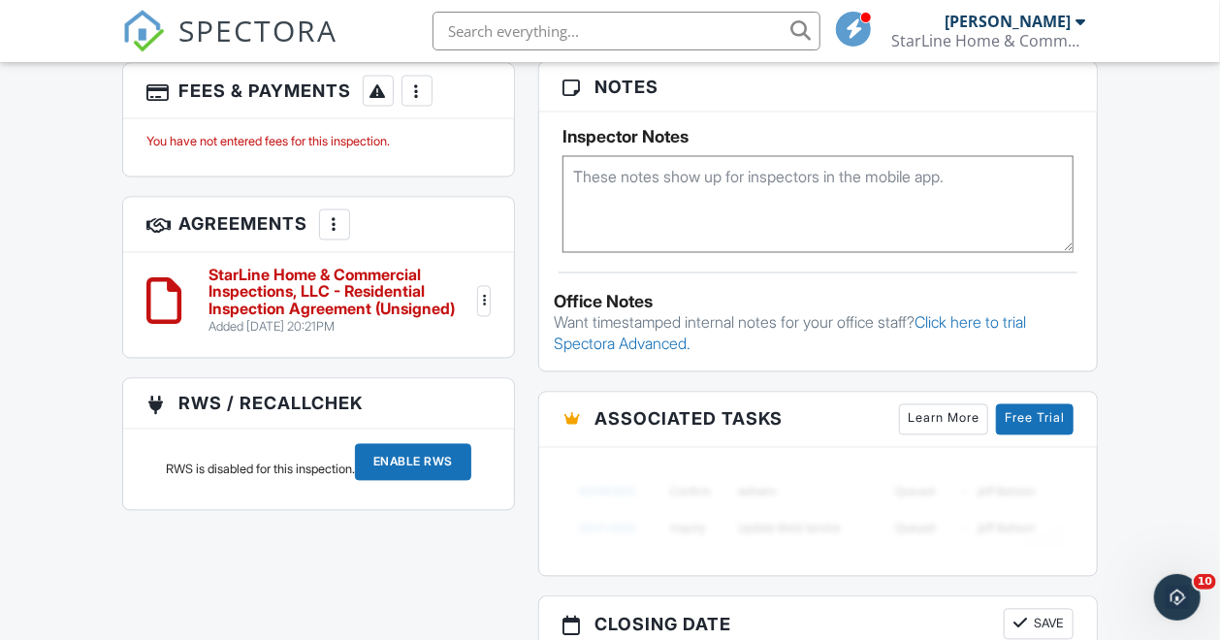
scroll to position [1480, 0]
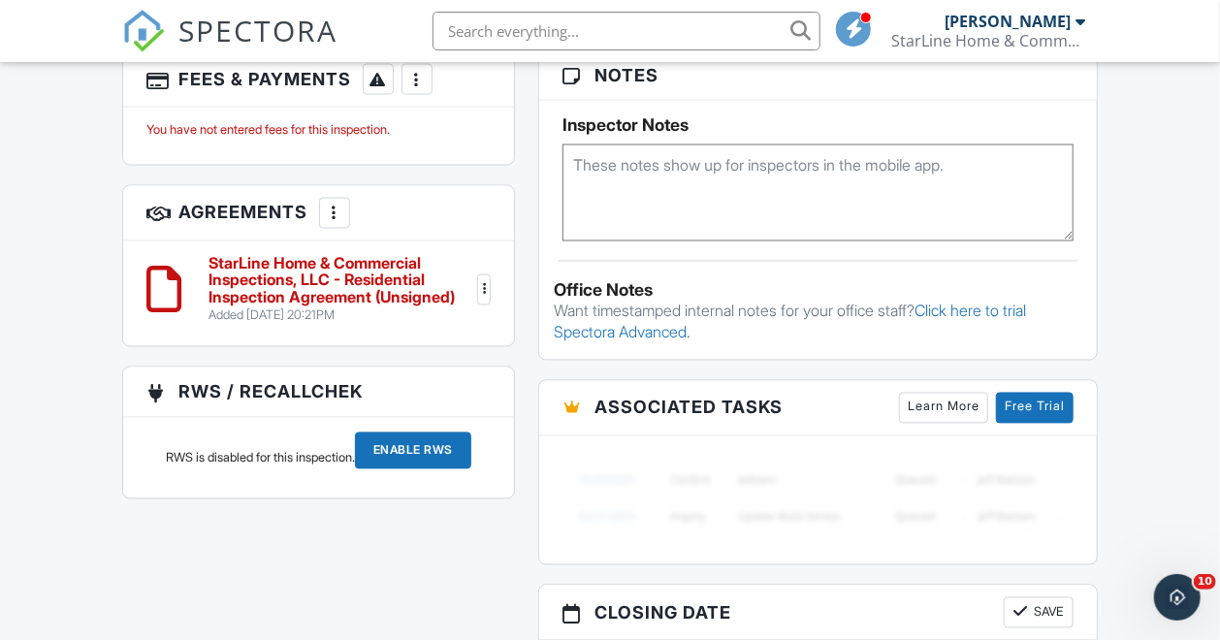
click at [361, 285] on h6 "StarLine Home & Commercial Inspections, LLC - Residential Inspection Agreement …" at bounding box center [342, 281] width 266 height 51
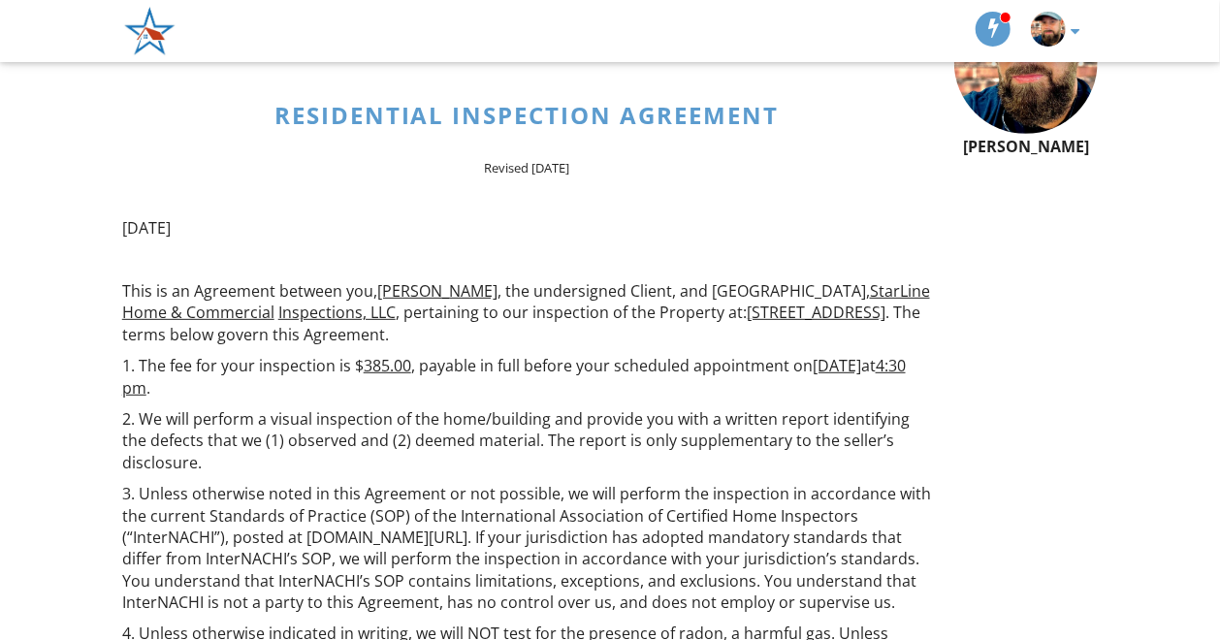
scroll to position [302, 0]
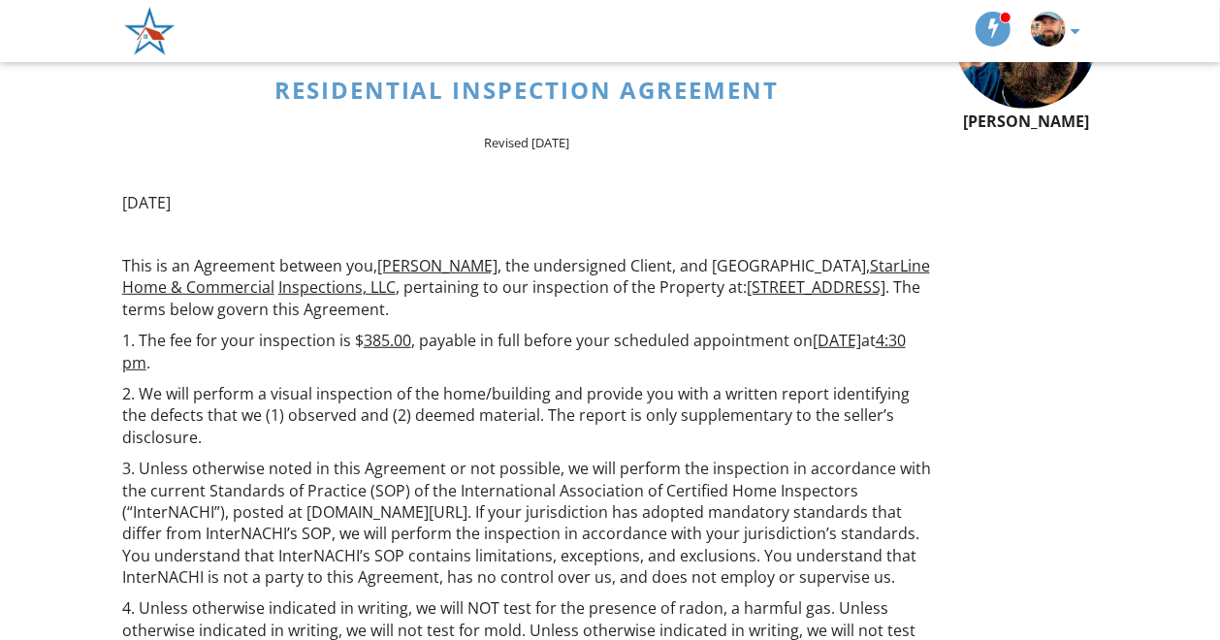
click at [1220, 39] on nav "[PERSON_NAME] Inspector Change Role Dashboard New Inspection Inspections Calend…" at bounding box center [610, 31] width 1220 height 62
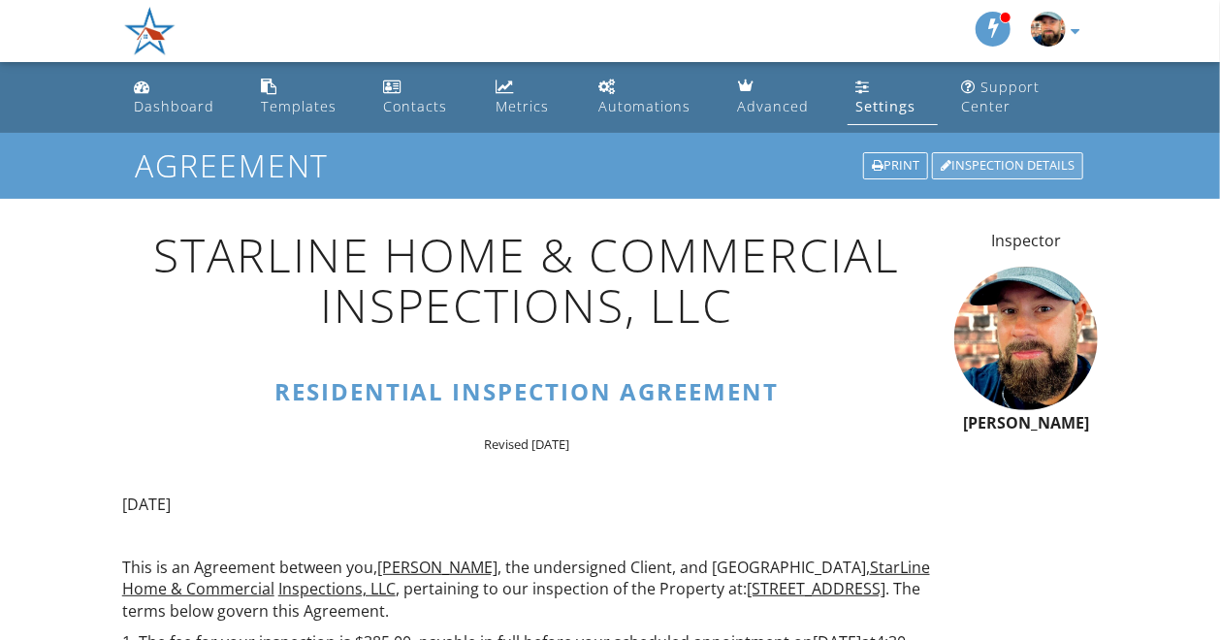
click at [1021, 168] on div "Inspection Details" at bounding box center [1007, 165] width 151 height 27
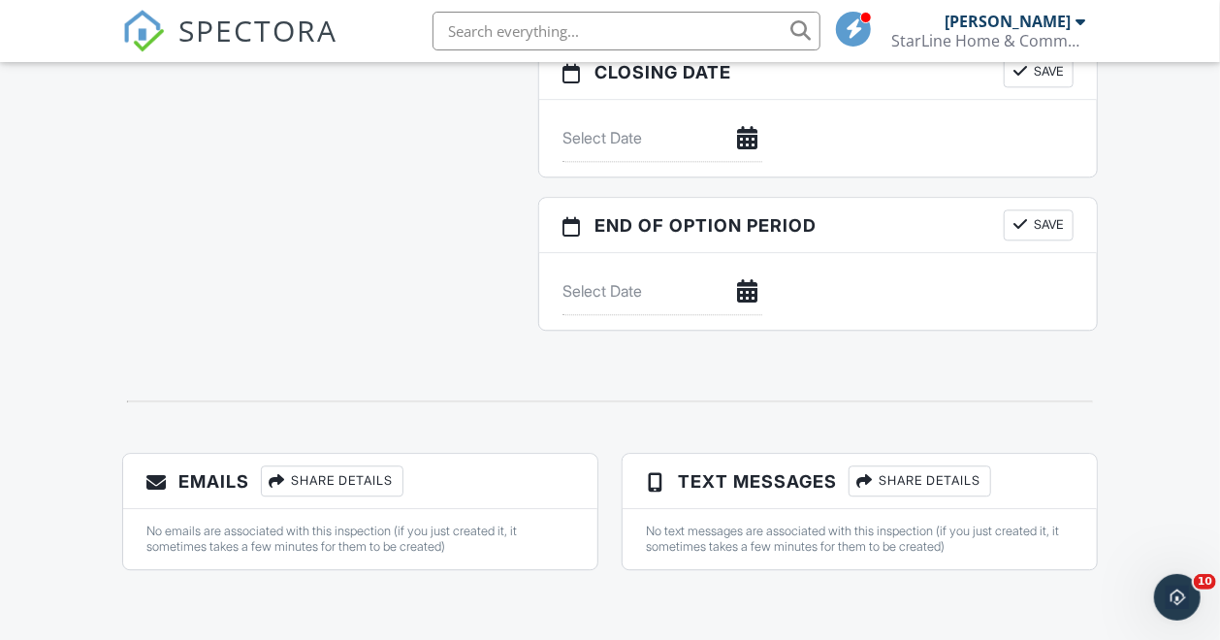
click at [336, 480] on div "Share Details" at bounding box center [332, 481] width 143 height 31
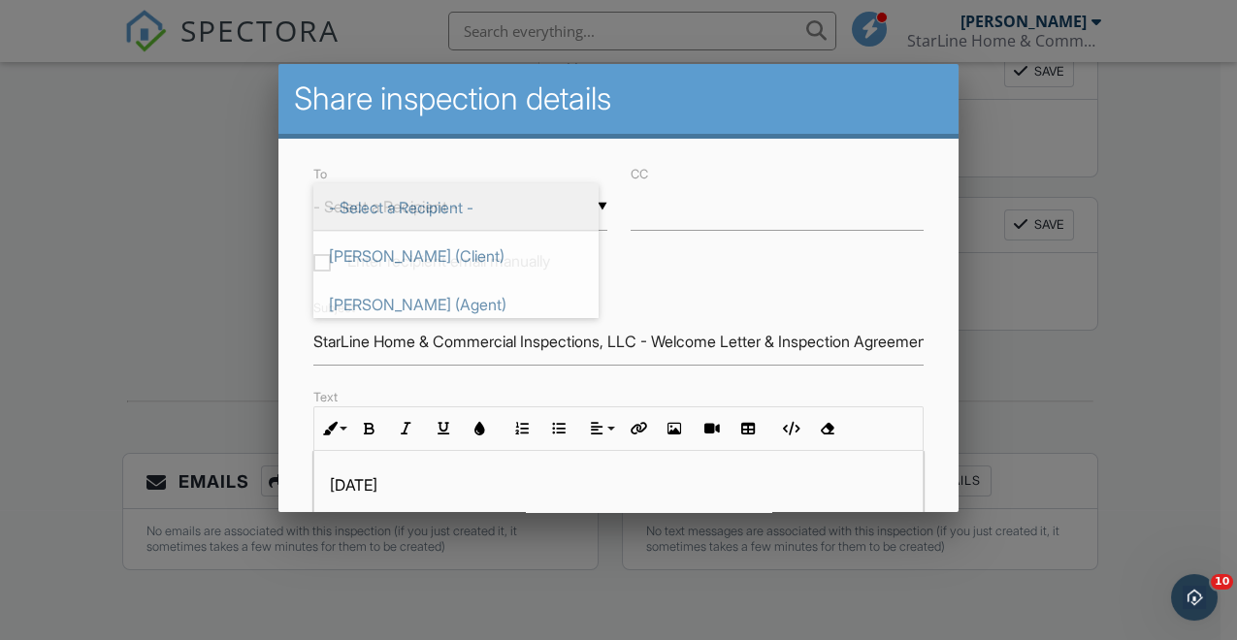
click at [456, 206] on div "▼ - Select a Recipient - - Select a Recipient - Chase Sippola (Client) Thad Mil…" at bounding box center [460, 207] width 294 height 48
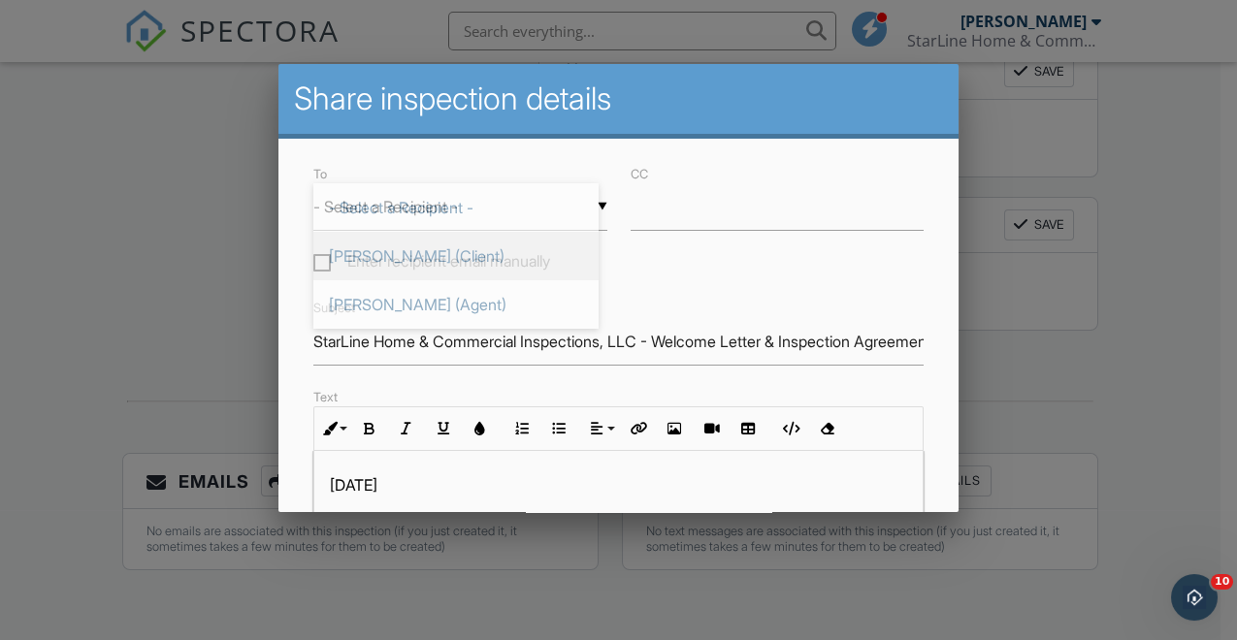
click at [424, 255] on span "[PERSON_NAME] (Client)" at bounding box center [455, 256] width 285 height 49
type input "[PERSON_NAME] (Client)"
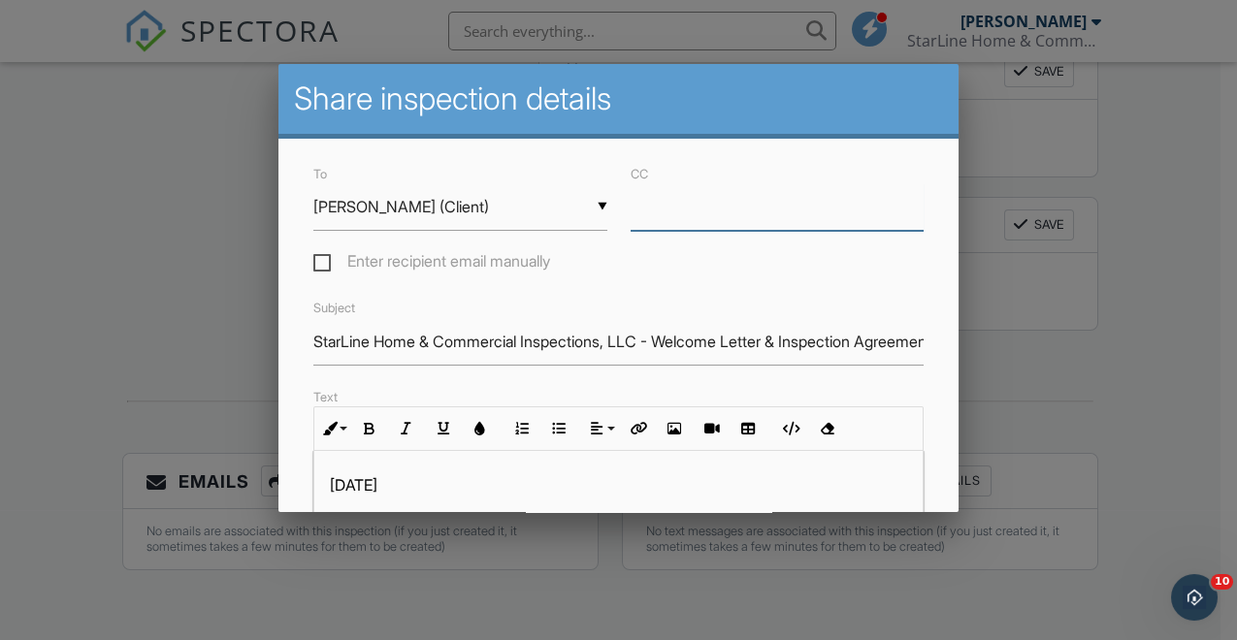
click at [647, 216] on input "CC" at bounding box center [778, 207] width 294 height 48
type input "h"
type input "[EMAIL_ADDRESS][DOMAIN_NAME]"
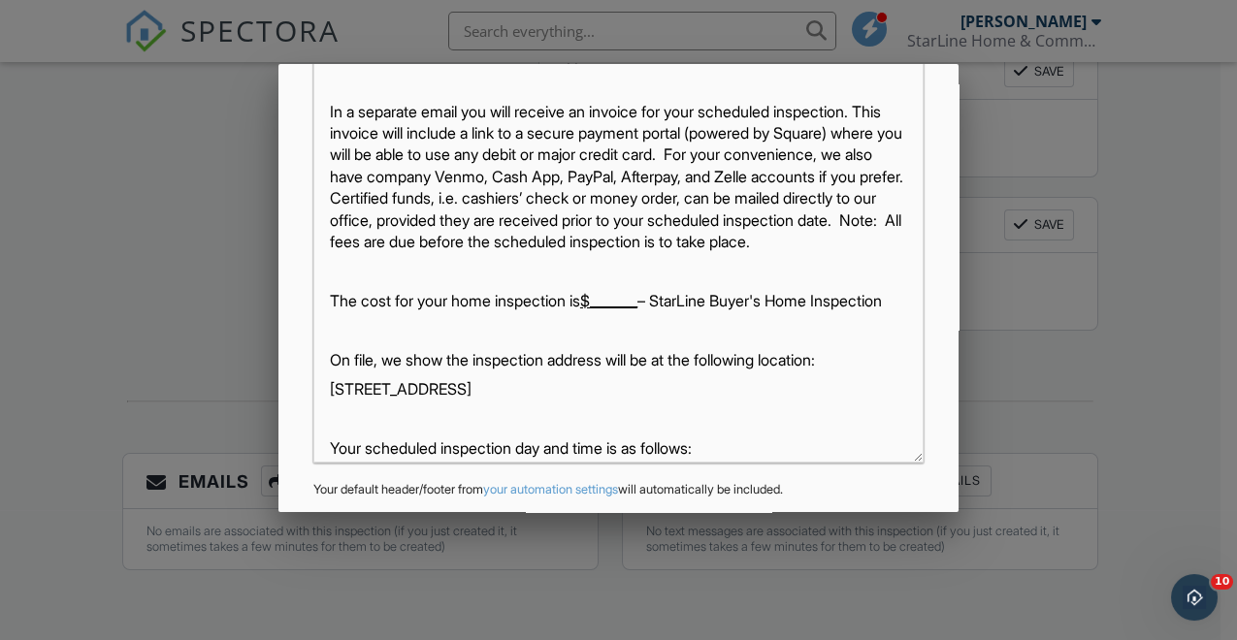
scroll to position [172, 0]
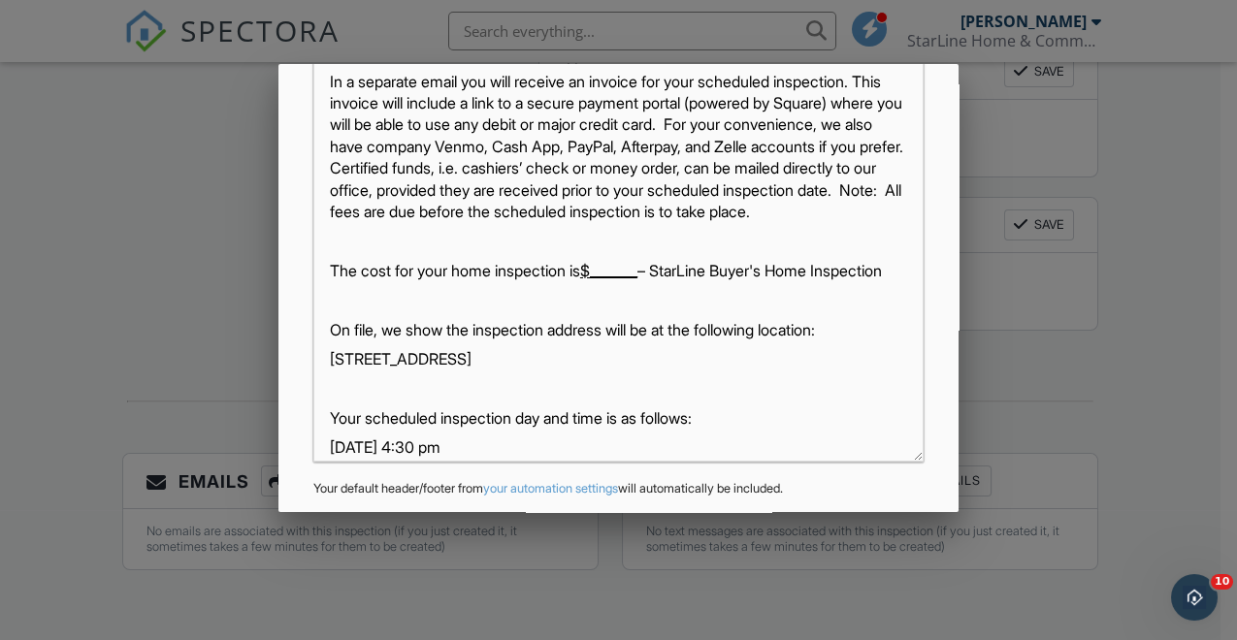
click at [606, 280] on u "$_______" at bounding box center [608, 270] width 57 height 19
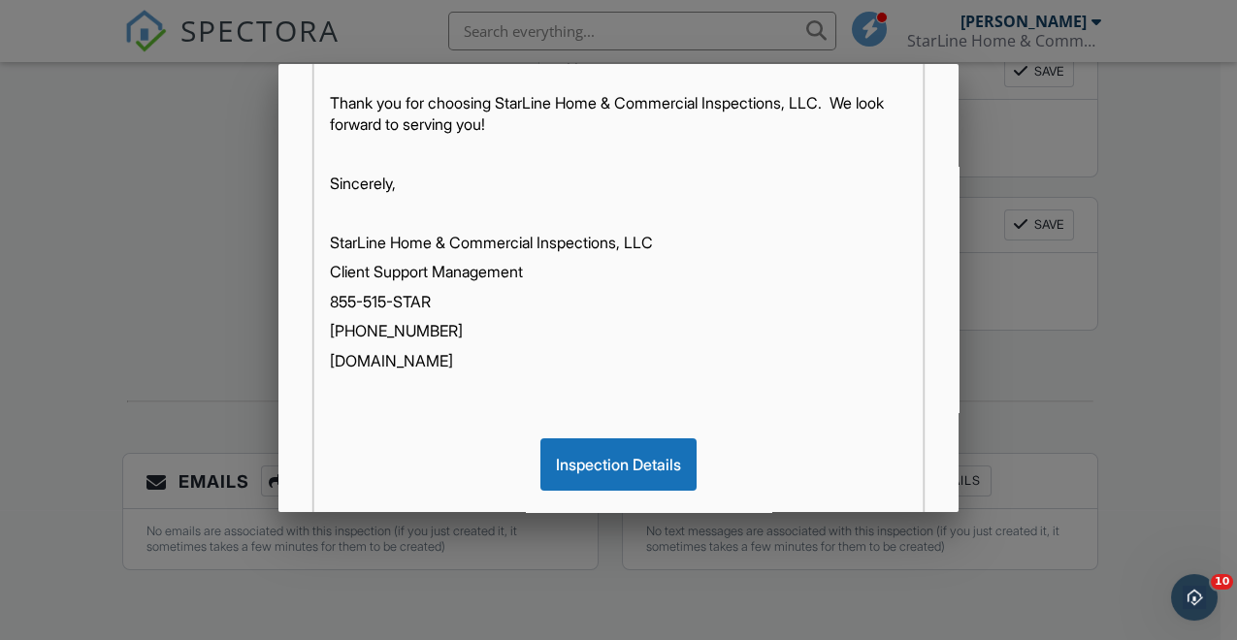
scroll to position [548, 0]
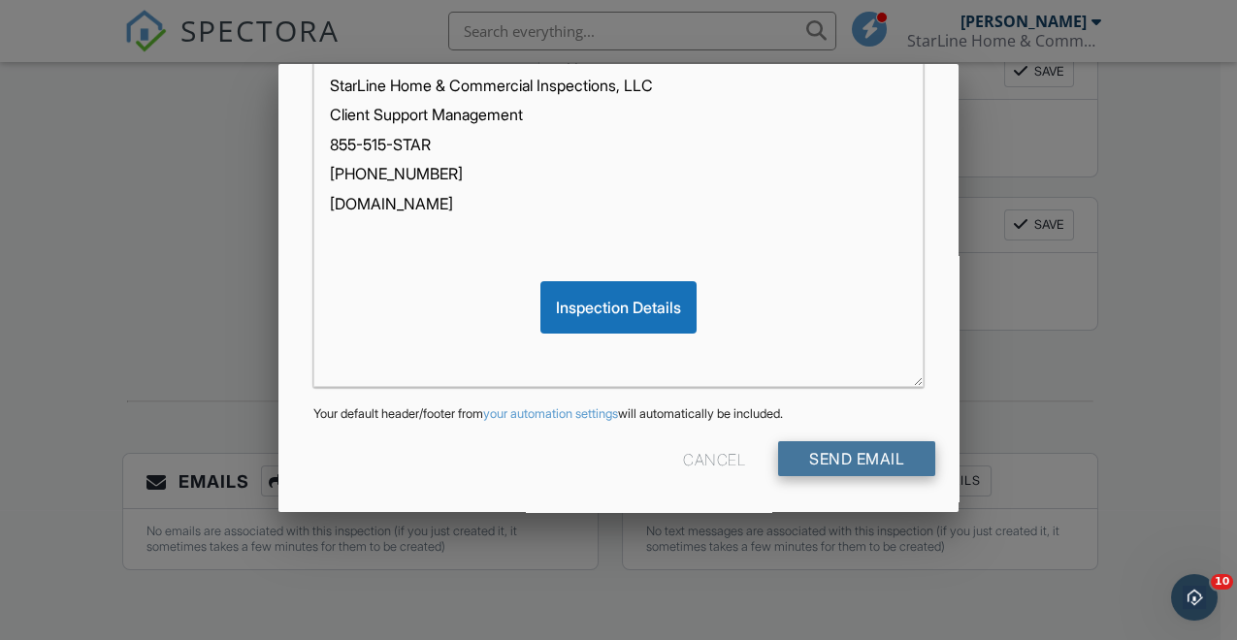
click at [837, 449] on input "Send Email" at bounding box center [856, 458] width 157 height 35
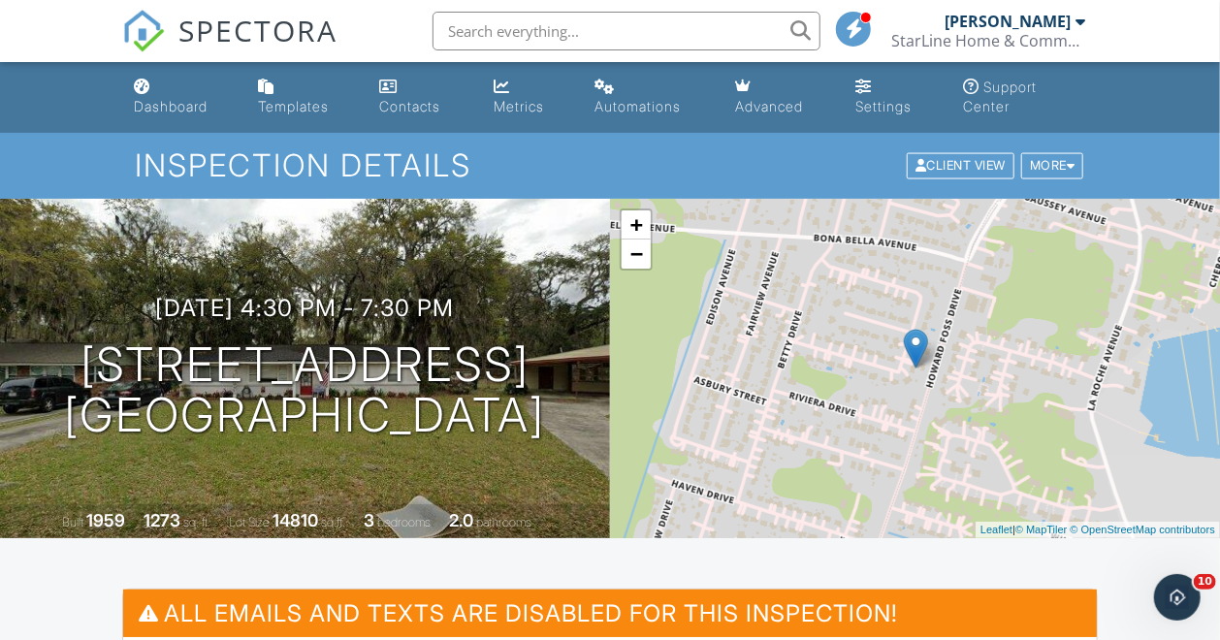
click at [1050, 21] on div "[PERSON_NAME]" at bounding box center [1008, 21] width 126 height 19
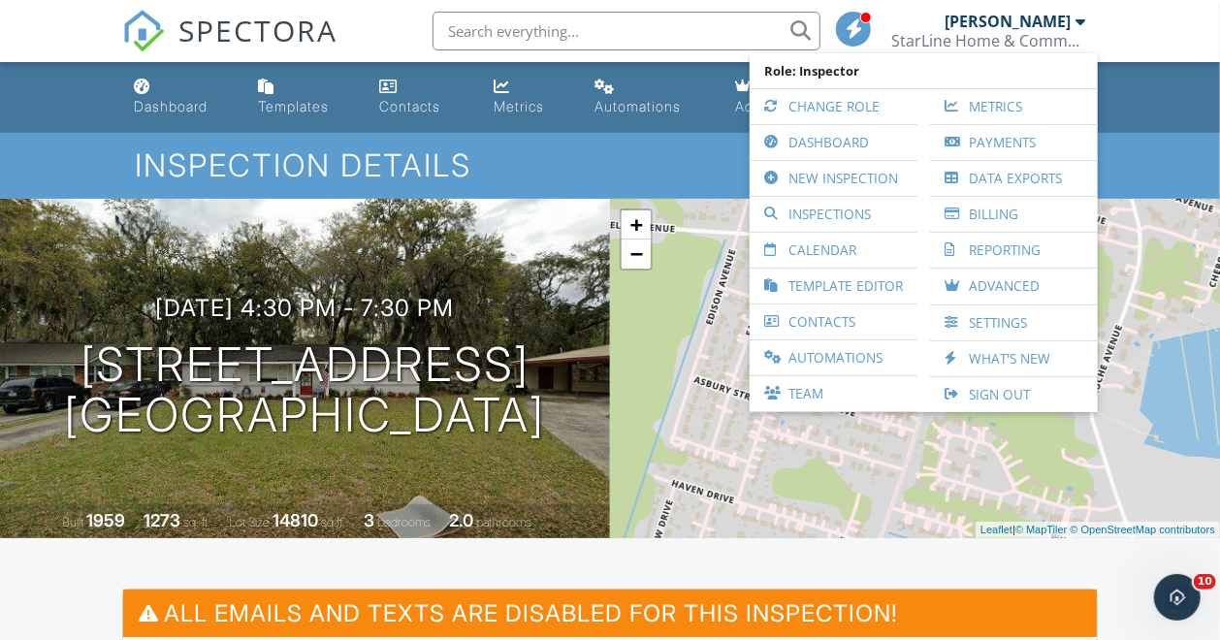
click at [439, 244] on div "[DATE] 4:30 pm - 7:30 pm [STREET_ADDRESS] [GEOGRAPHIC_DATA], GA 31406 Built 195…" at bounding box center [305, 369] width 610 height 340
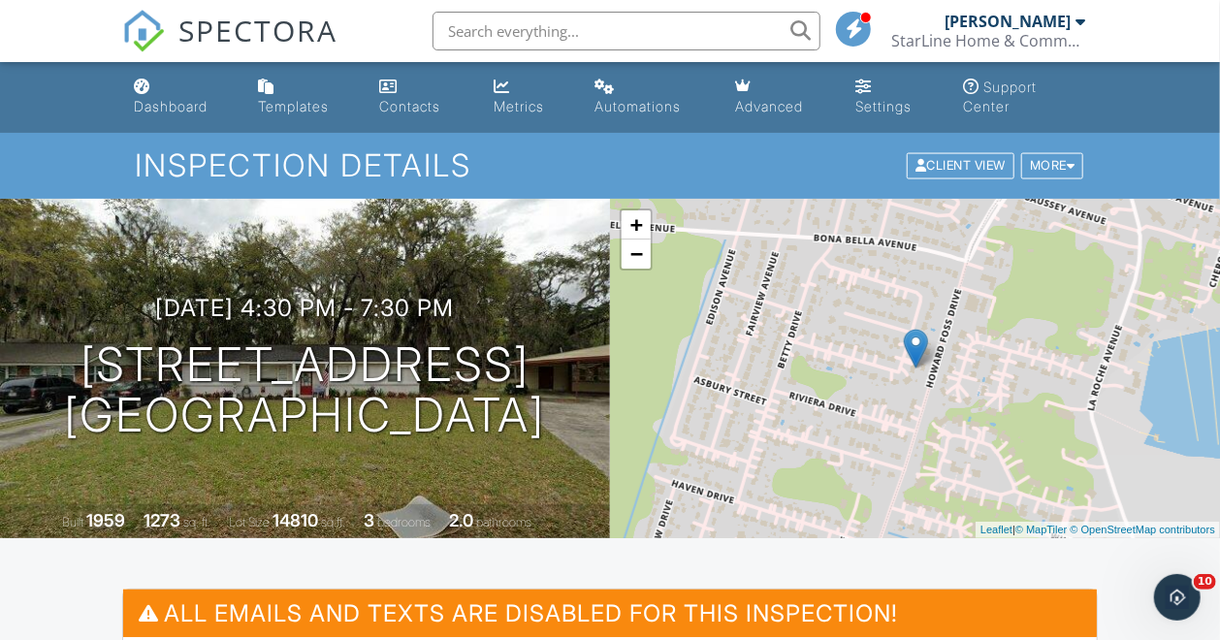
click at [1029, 29] on div "[PERSON_NAME]" at bounding box center [1008, 21] width 126 height 19
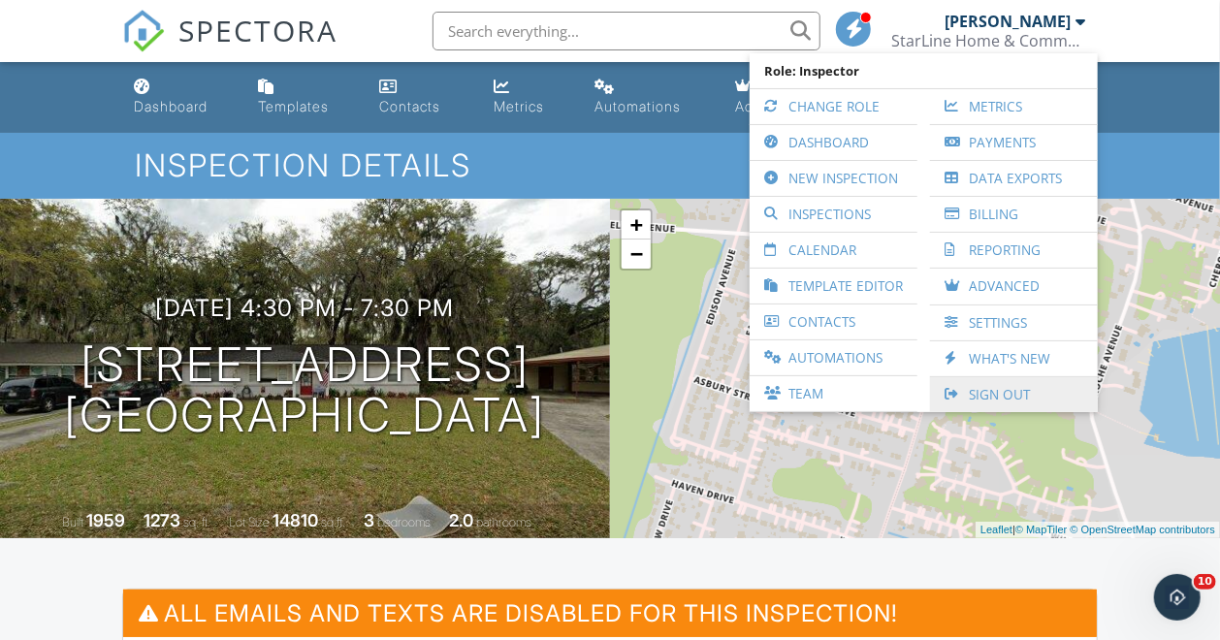
click at [995, 388] on link "Sign Out" at bounding box center [1014, 394] width 148 height 35
